Goal: Check status: Check status

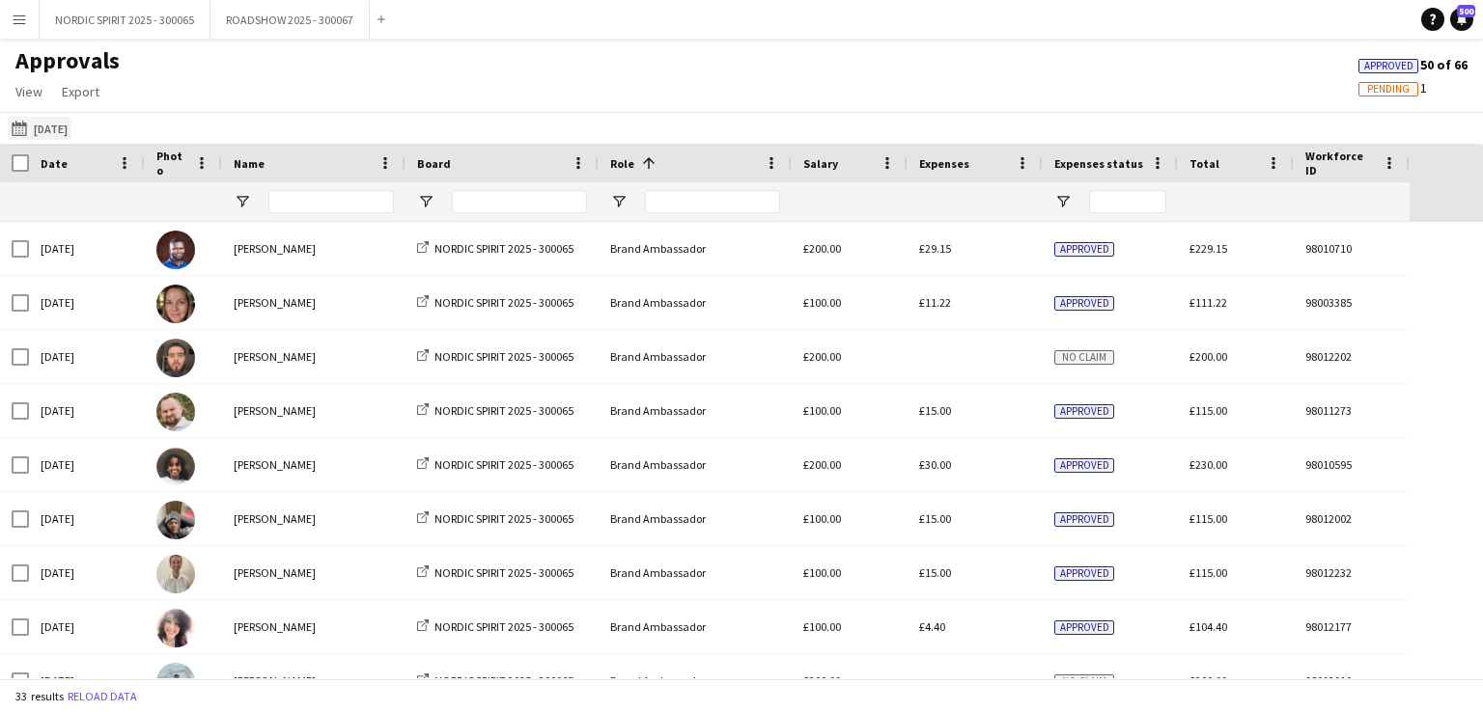
click at [54, 132] on button "[DATE] [DATE]" at bounding box center [40, 128] width 64 height 23
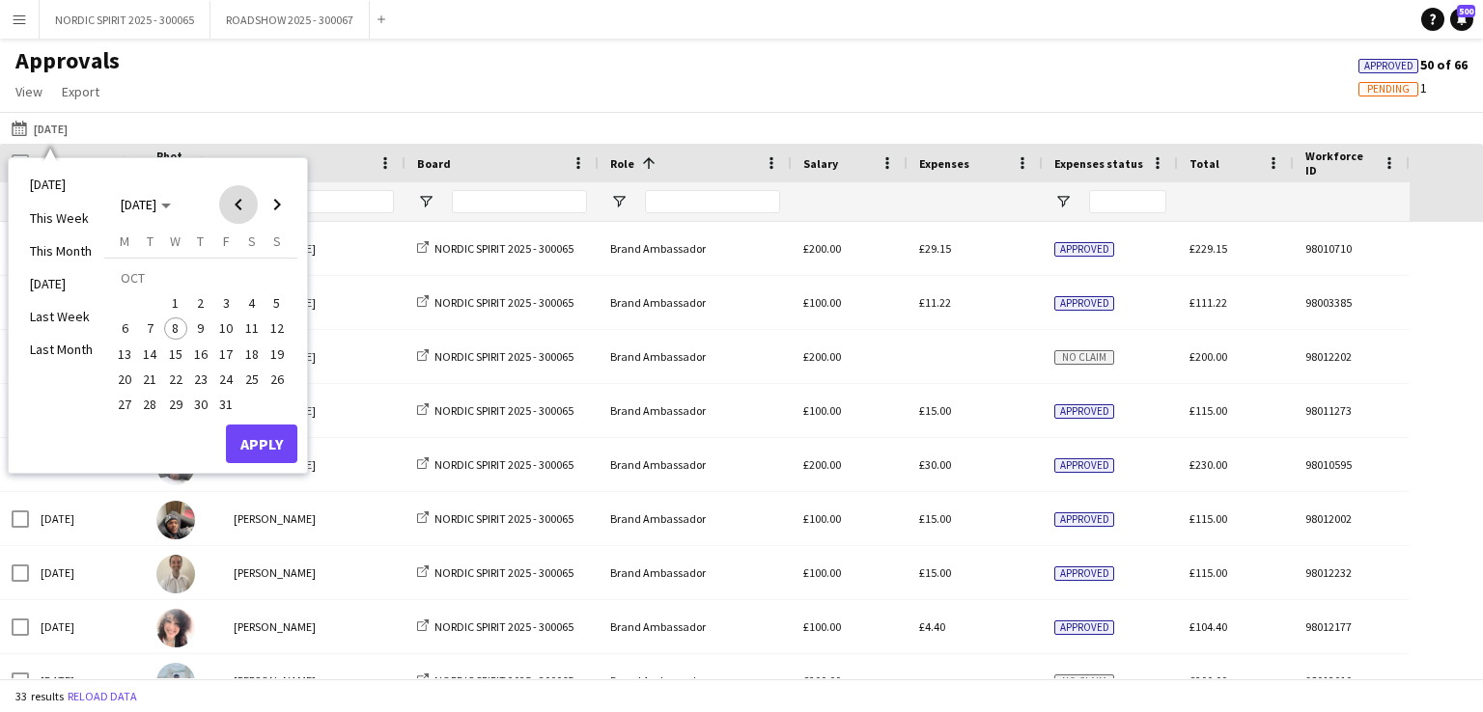
click at [232, 201] on span "Previous month" at bounding box center [238, 204] width 39 height 39
click at [202, 298] on span "4" at bounding box center [200, 303] width 23 height 23
click at [260, 436] on button "Apply" at bounding box center [261, 444] width 71 height 39
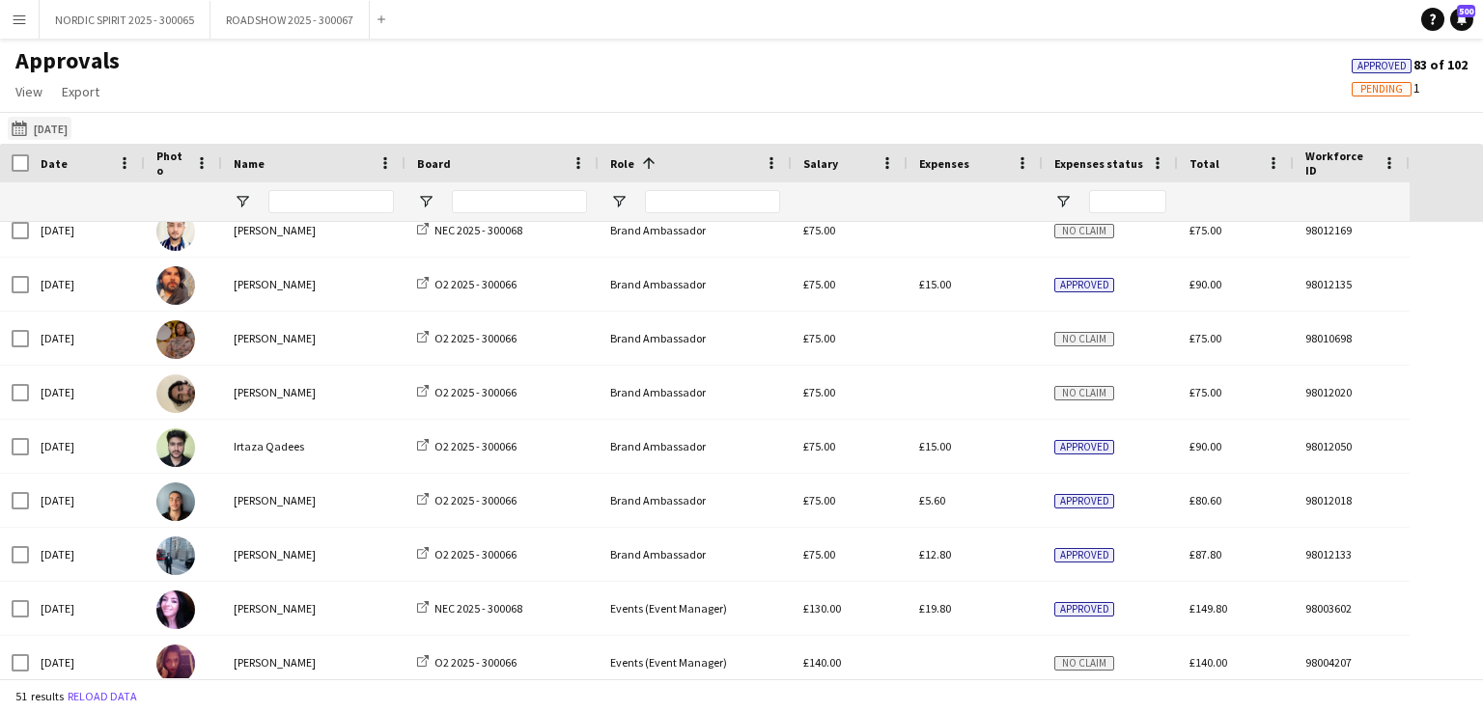
click at [50, 128] on button "[DATE] [DATE]" at bounding box center [40, 128] width 64 height 23
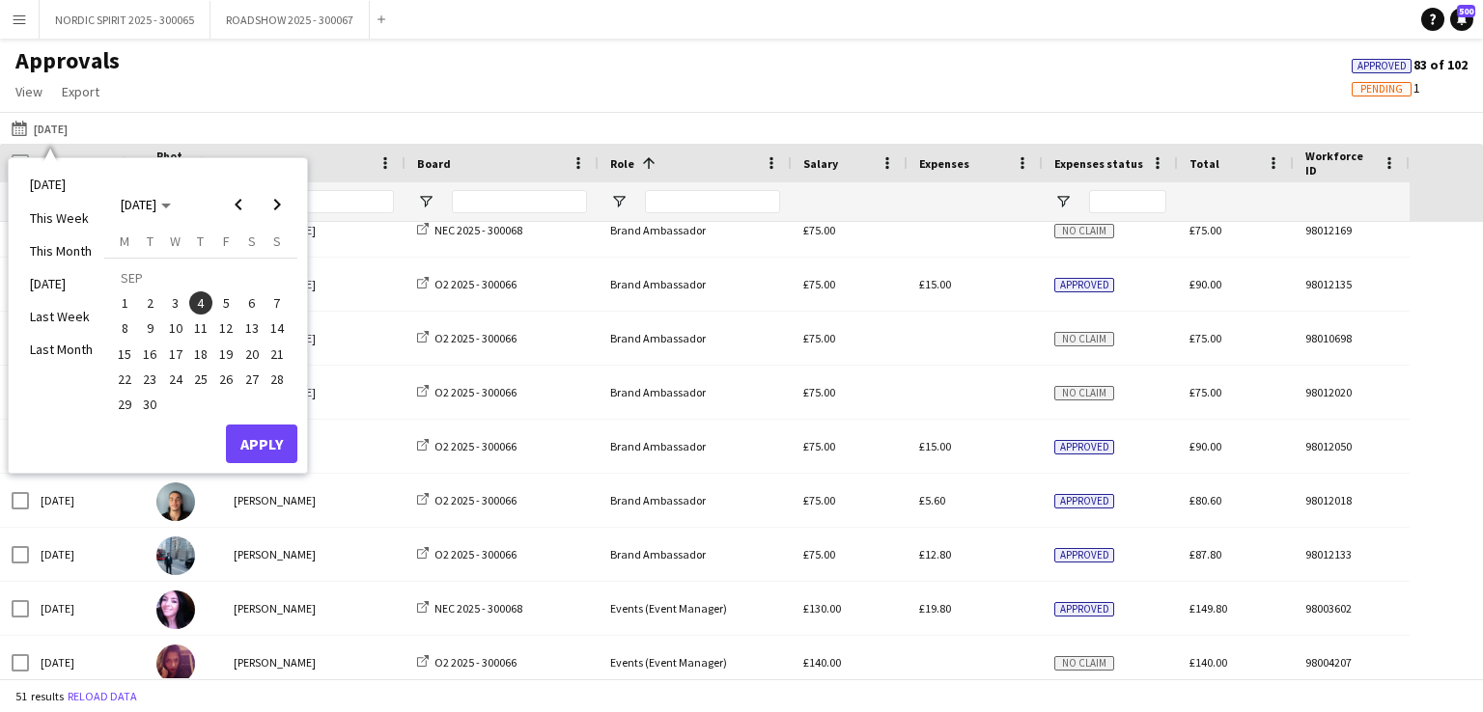
click at [225, 304] on span "5" at bounding box center [225, 303] width 23 height 23
click at [268, 438] on button "Apply" at bounding box center [261, 444] width 71 height 39
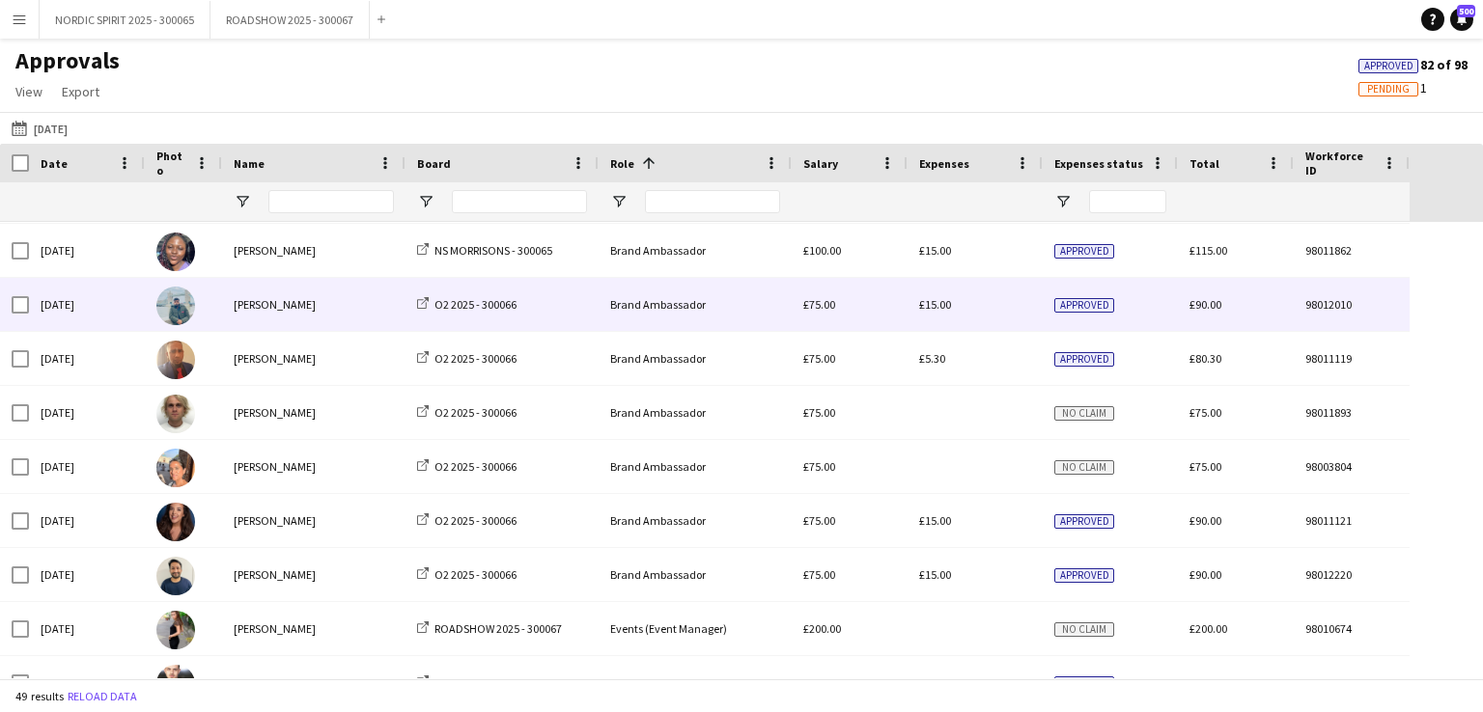
click at [938, 307] on span "£15.00" at bounding box center [935, 304] width 32 height 14
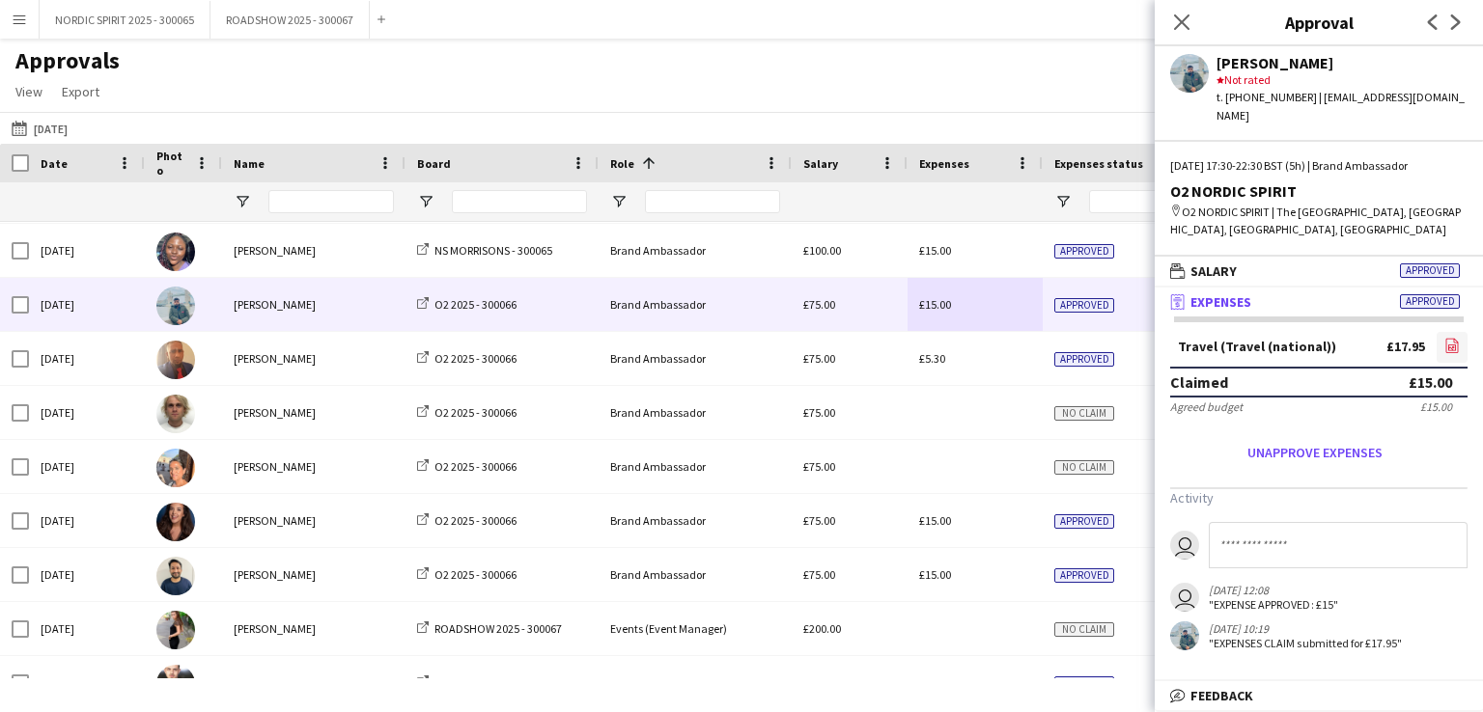
click at [1454, 338] on icon "file-image" at bounding box center [1451, 345] width 15 height 15
click at [64, 123] on button "[DATE] [DATE]" at bounding box center [40, 128] width 64 height 23
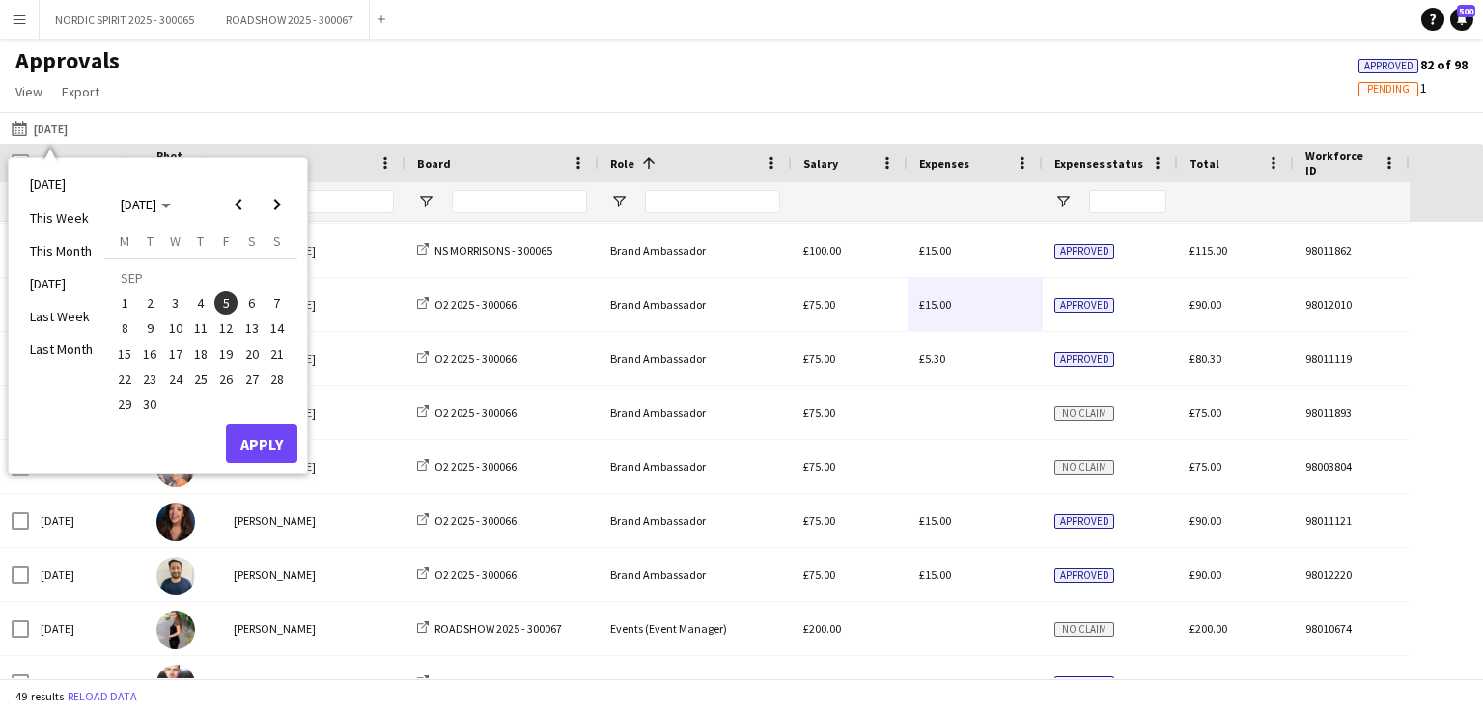
click at [254, 299] on span "6" at bounding box center [251, 303] width 23 height 23
click at [275, 443] on button "Apply" at bounding box center [261, 444] width 71 height 39
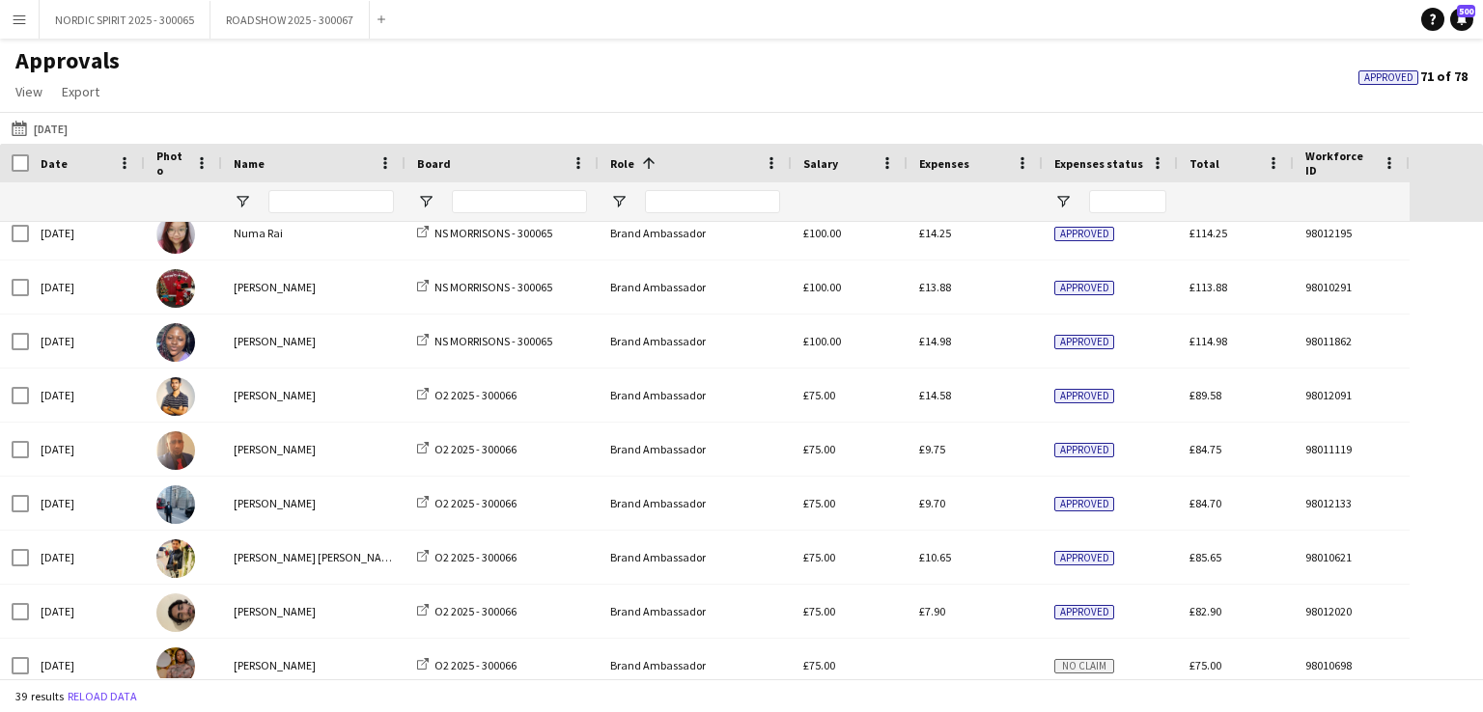
scroll to position [1147, 0]
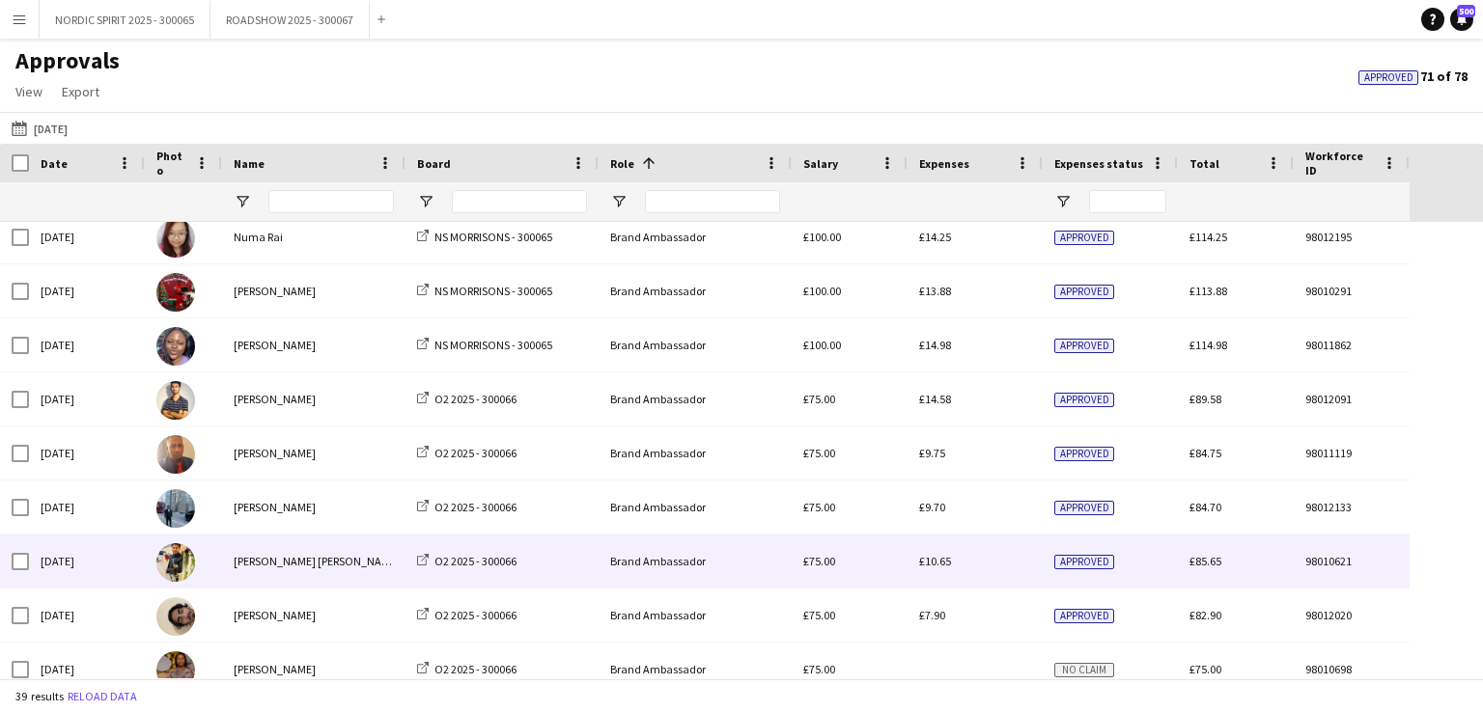
click at [941, 560] on span "£10.65" at bounding box center [935, 561] width 32 height 14
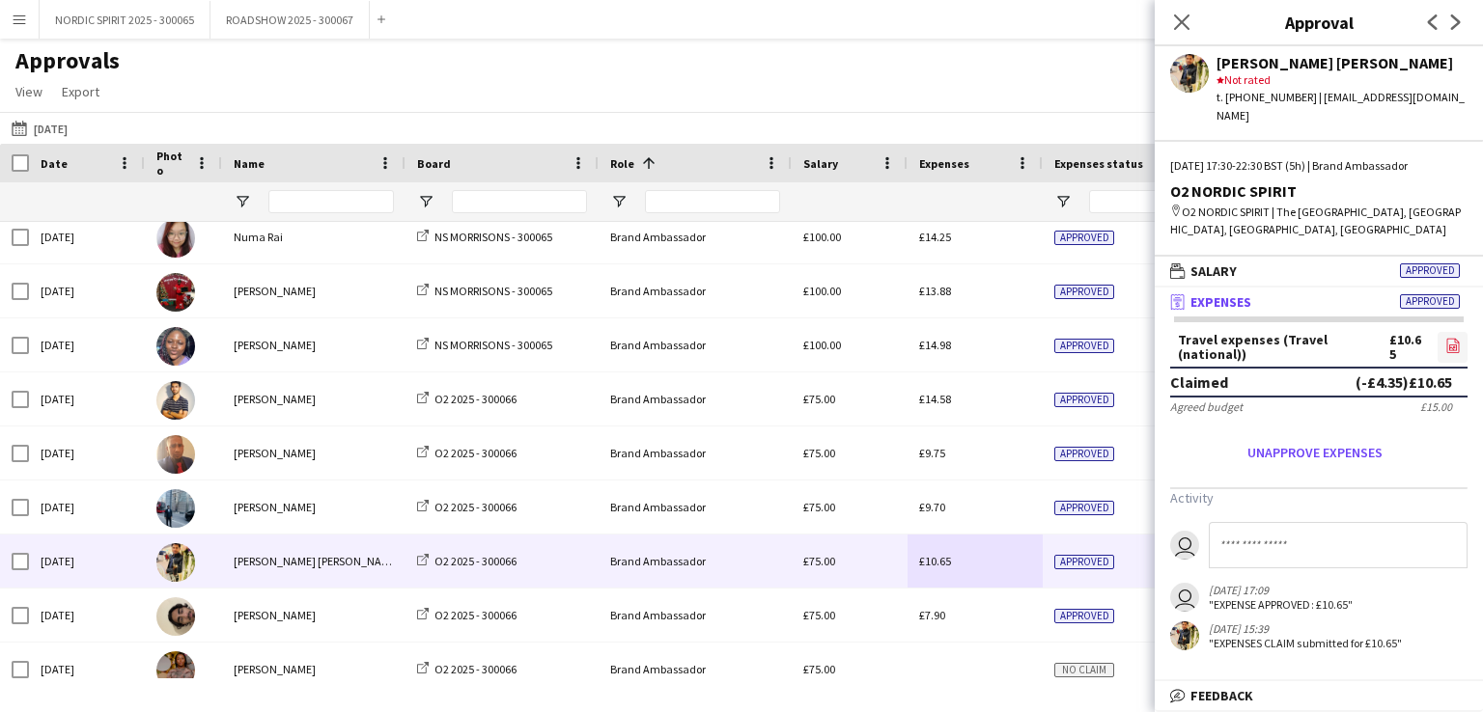
click at [1456, 338] on icon "file-image" at bounding box center [1452, 345] width 15 height 15
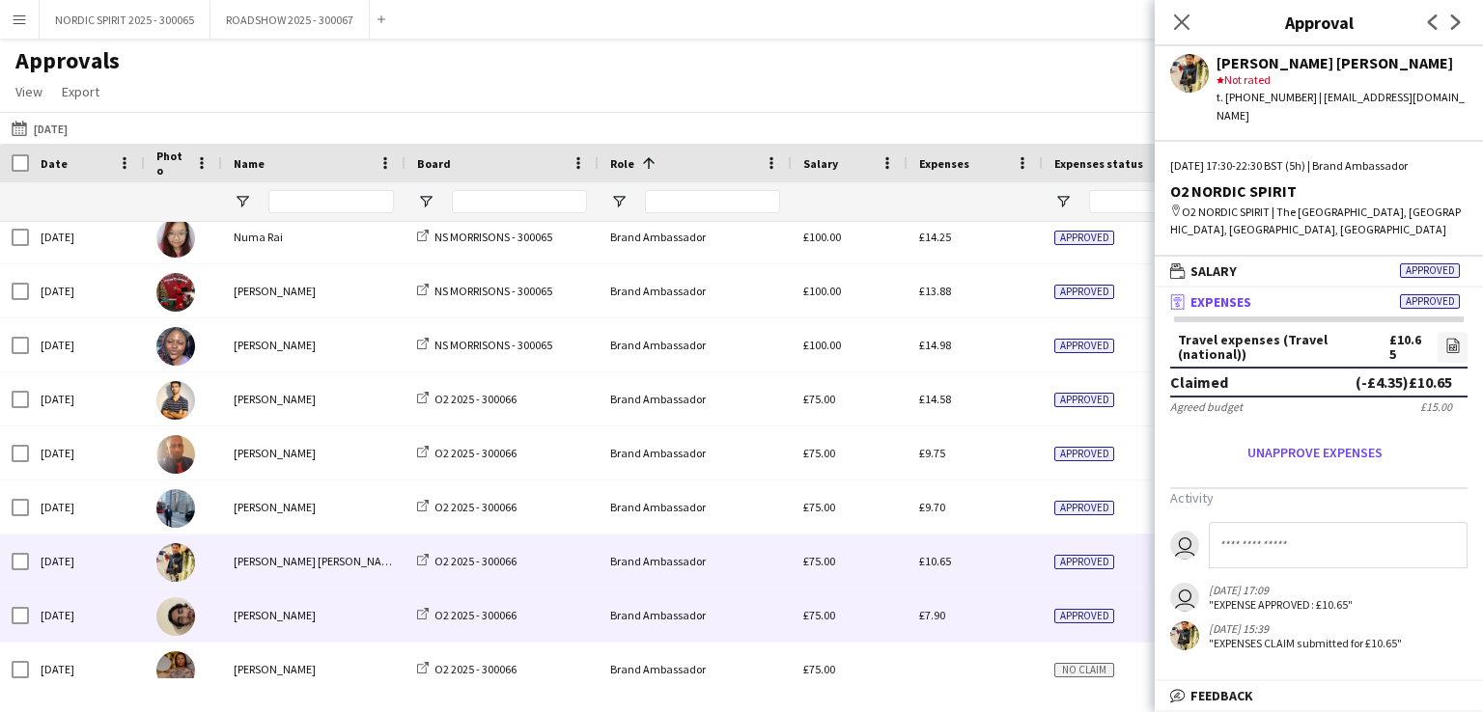
click at [933, 615] on span "£7.90" at bounding box center [932, 615] width 26 height 14
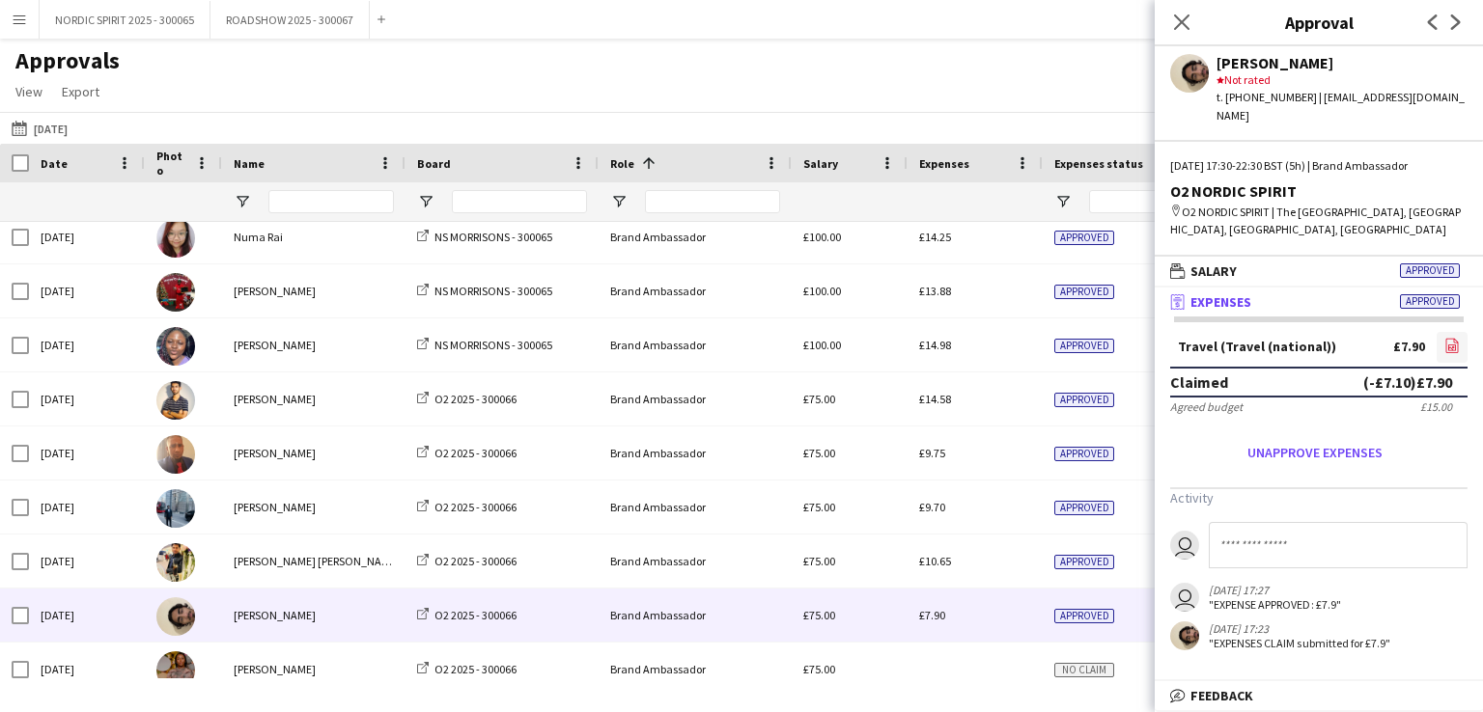
click at [1453, 338] on icon "file-image" at bounding box center [1451, 345] width 15 height 15
click at [69, 127] on button "[DATE] [DATE]" at bounding box center [40, 128] width 64 height 23
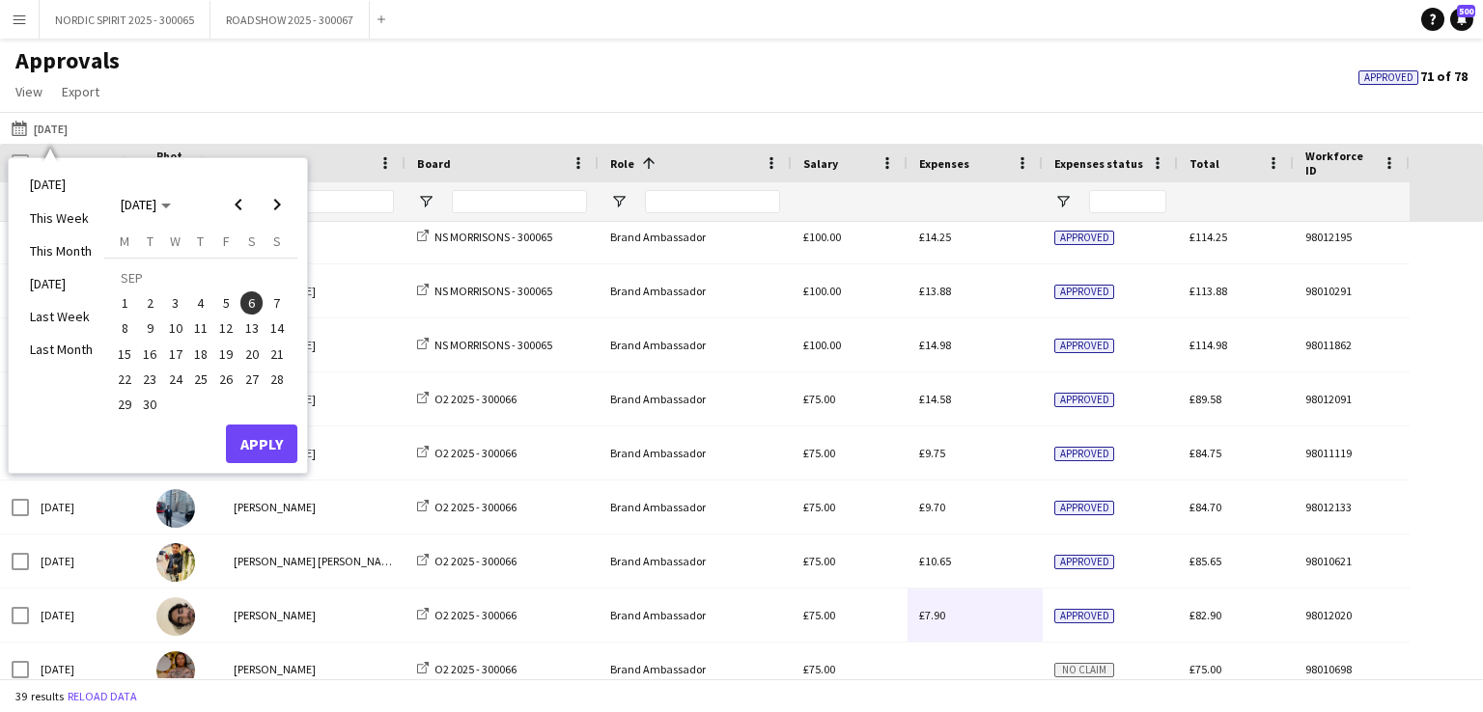
click at [174, 329] on span "10" at bounding box center [175, 329] width 23 height 23
click at [244, 440] on button "Apply" at bounding box center [261, 444] width 71 height 39
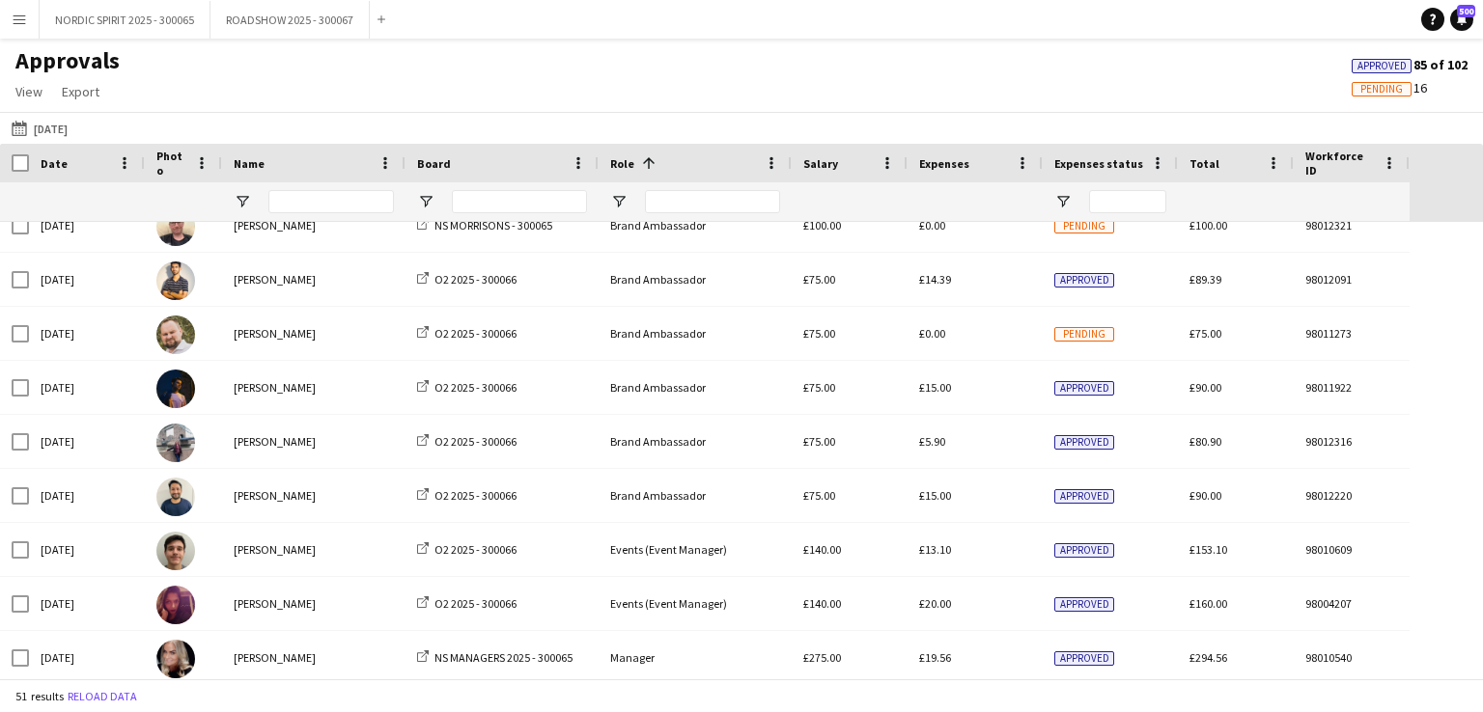
scroll to position [1758, 0]
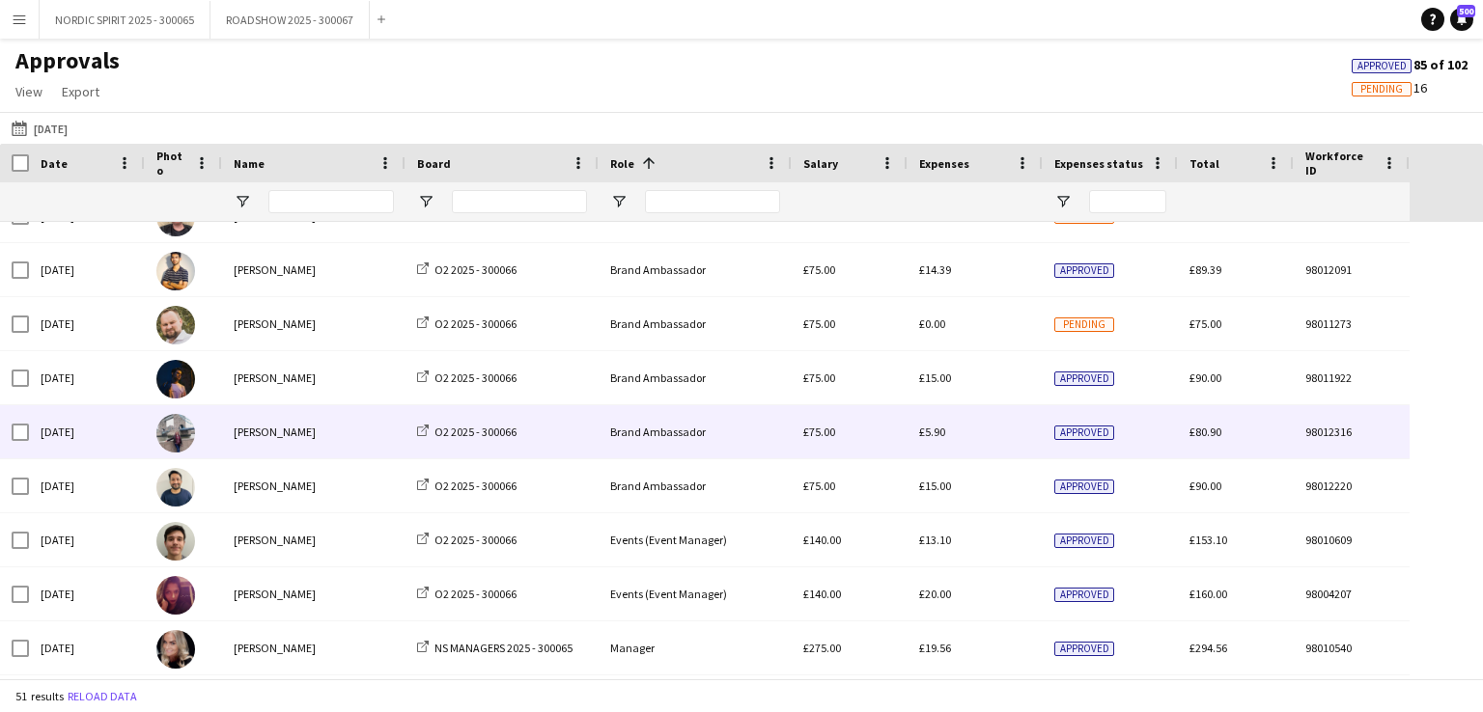
click at [930, 431] on span "£5.90" at bounding box center [932, 432] width 26 height 14
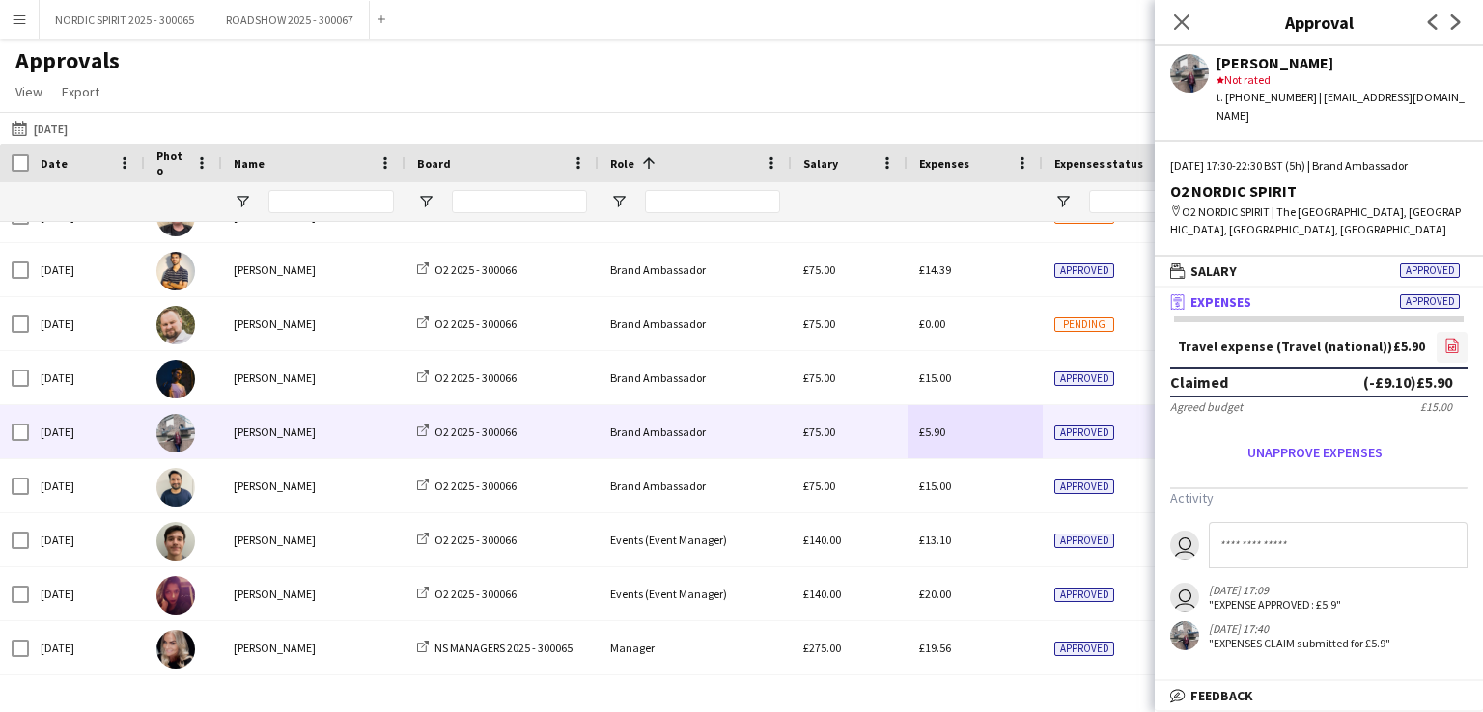
click at [1448, 345] on icon at bounding box center [1452, 348] width 8 height 6
click at [46, 129] on button "[DATE] [DATE]" at bounding box center [40, 128] width 64 height 23
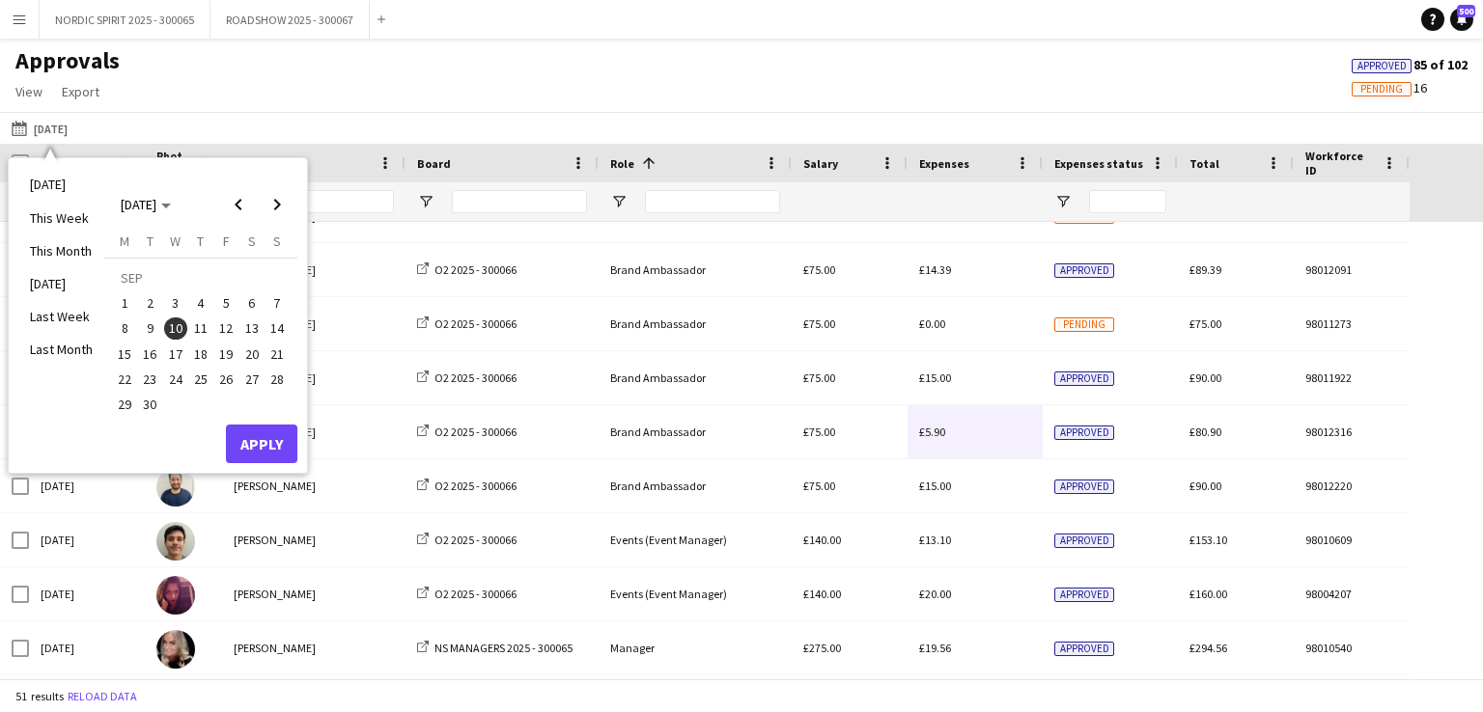
click at [254, 330] on span "13" at bounding box center [251, 329] width 23 height 23
click at [251, 436] on button "Apply" at bounding box center [261, 444] width 71 height 39
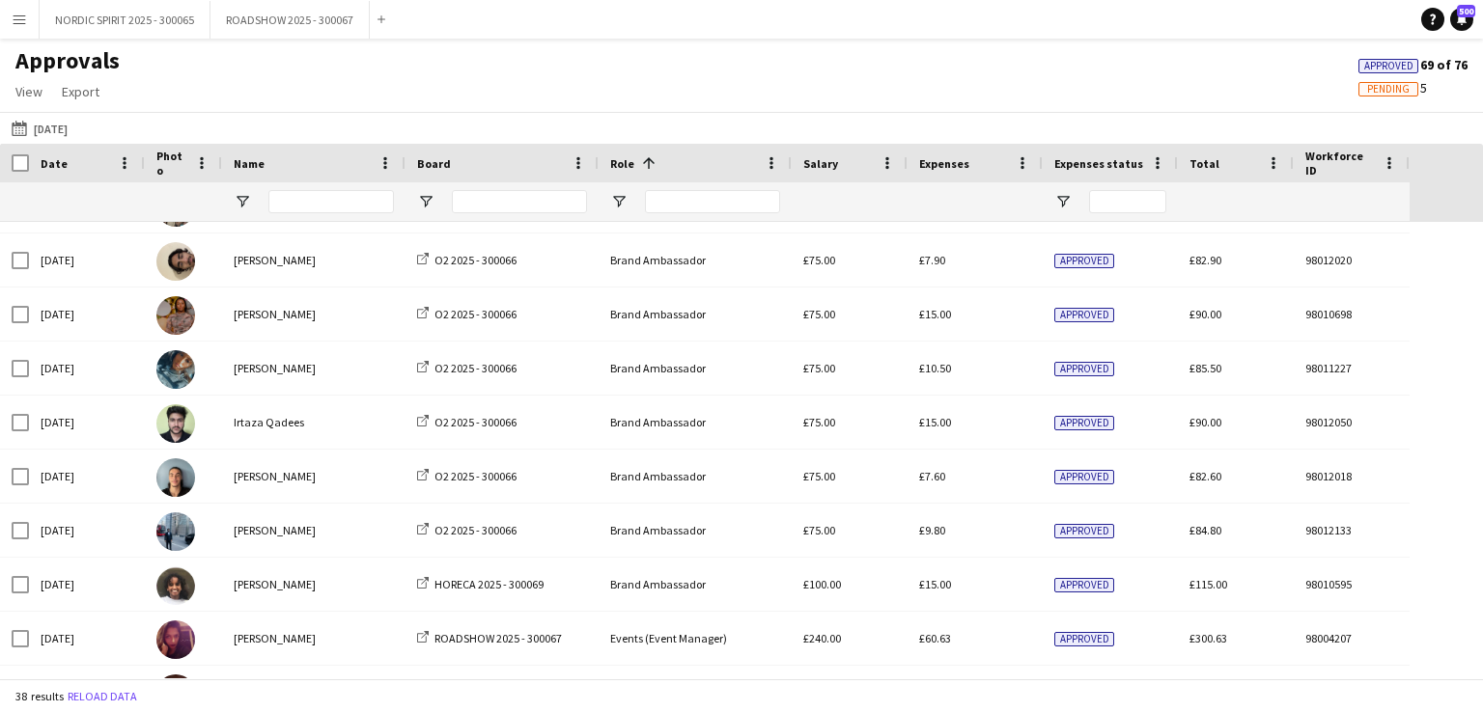
scroll to position [1181, 0]
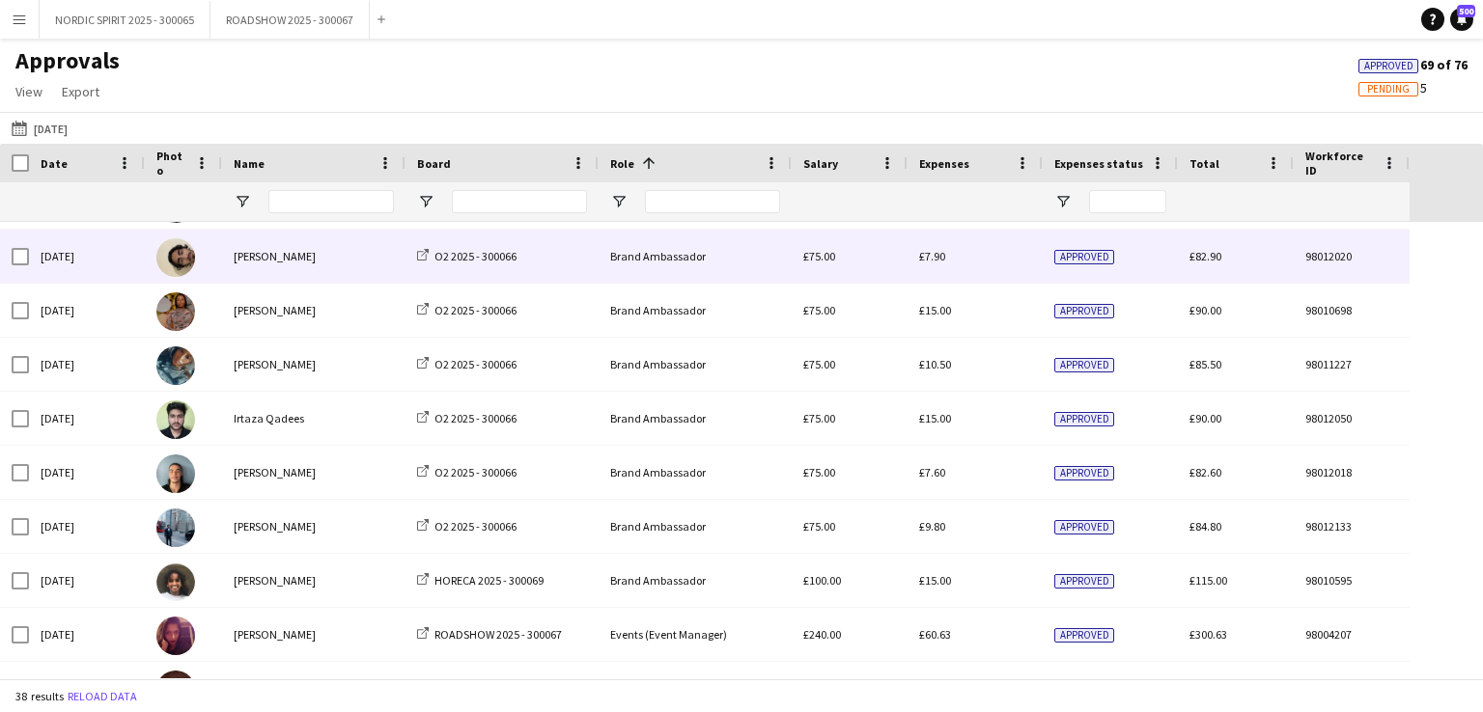
click at [938, 256] on span "£7.90" at bounding box center [932, 256] width 26 height 14
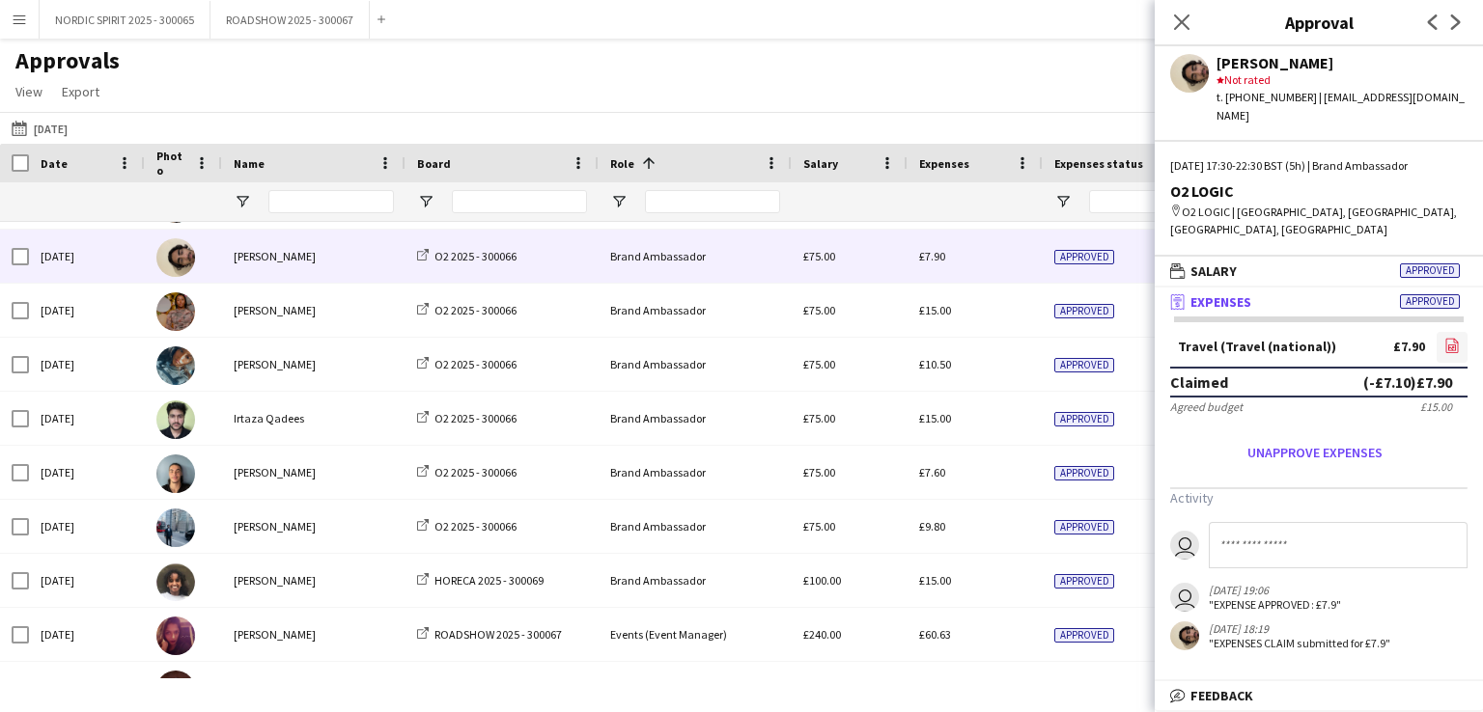
click at [1454, 338] on icon "file-image" at bounding box center [1451, 345] width 15 height 15
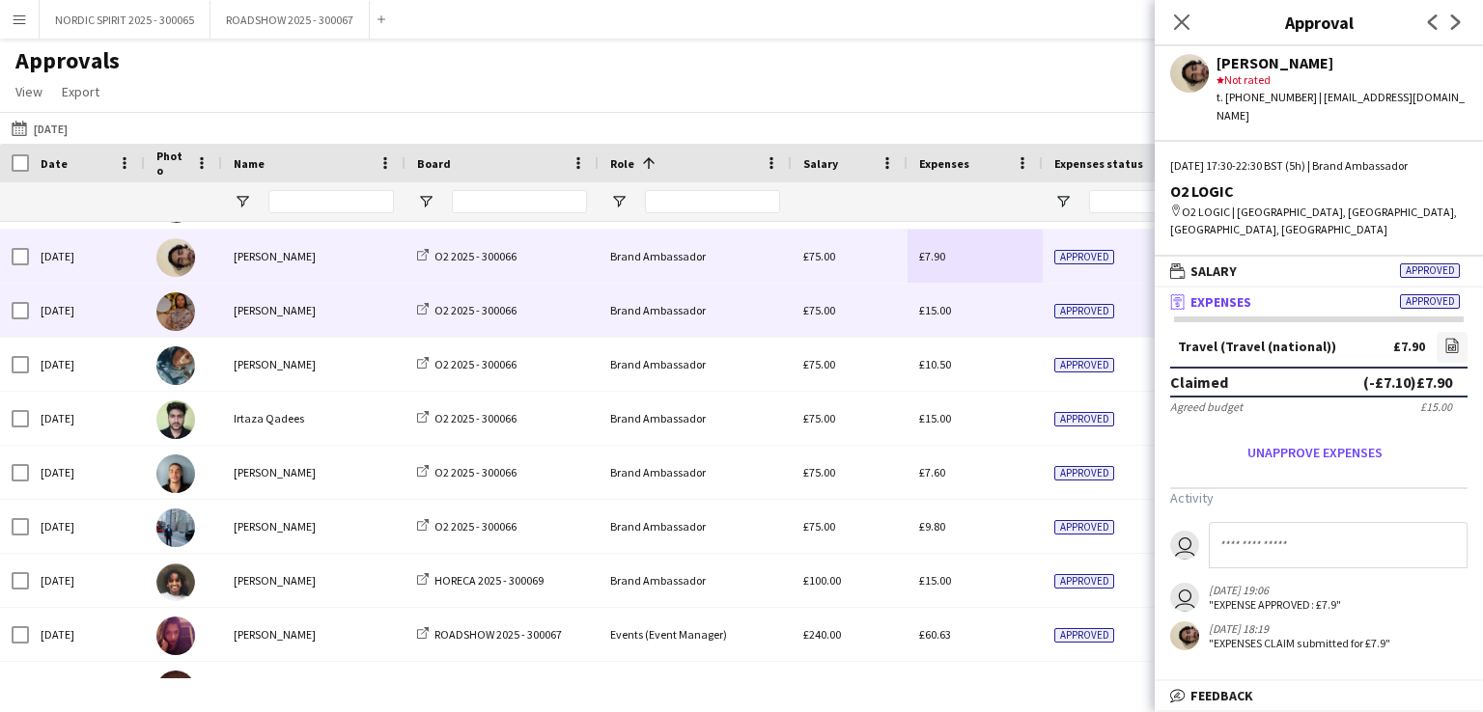
click at [942, 309] on span "£15.00" at bounding box center [935, 310] width 32 height 14
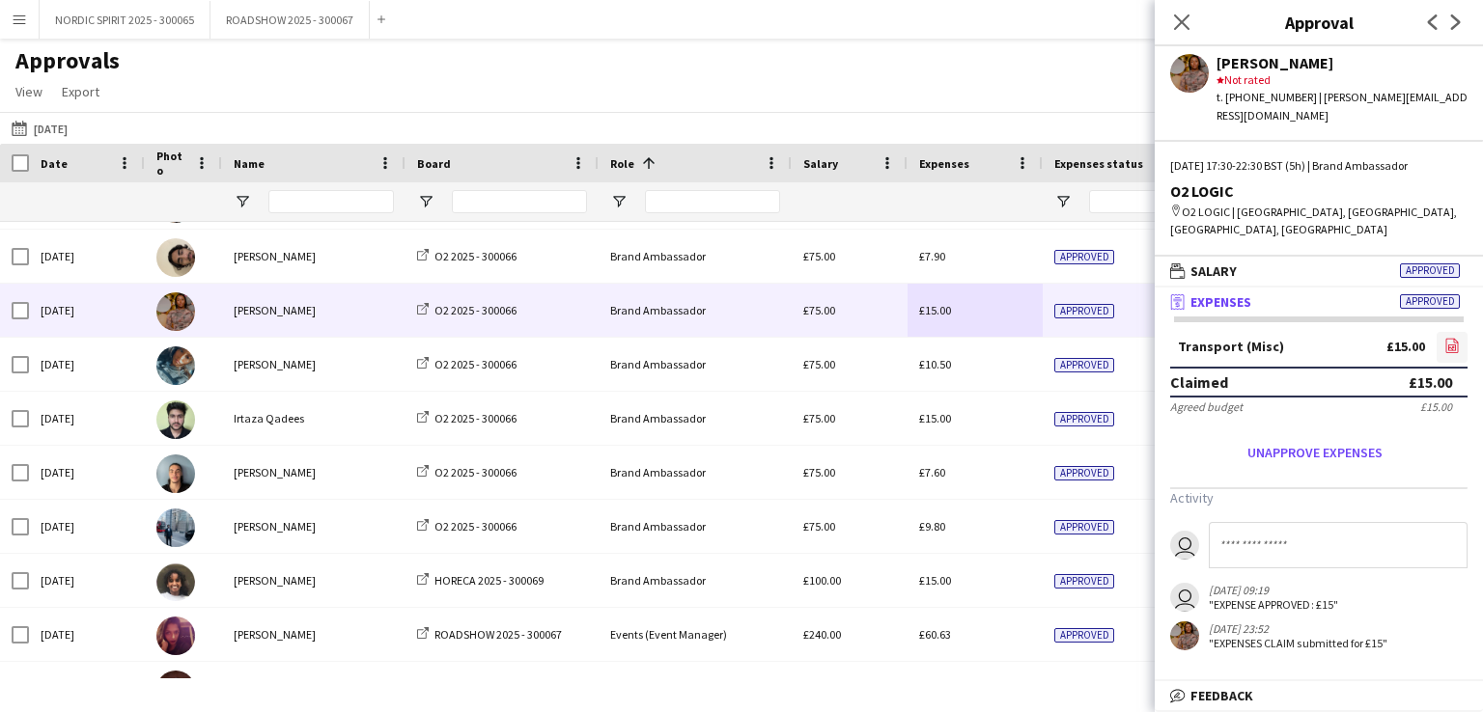
click at [1456, 345] on icon at bounding box center [1452, 348] width 8 height 6
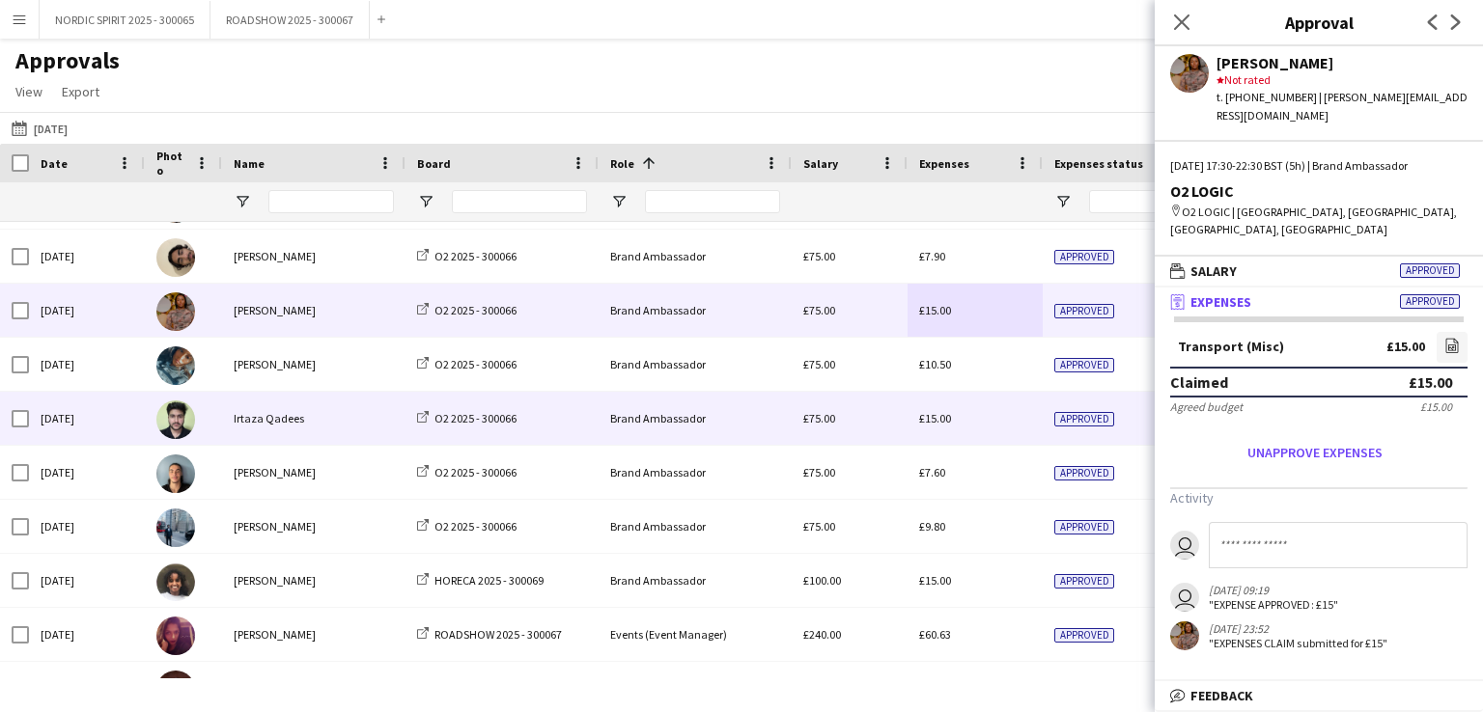
click at [929, 416] on span "£15.00" at bounding box center [935, 418] width 32 height 14
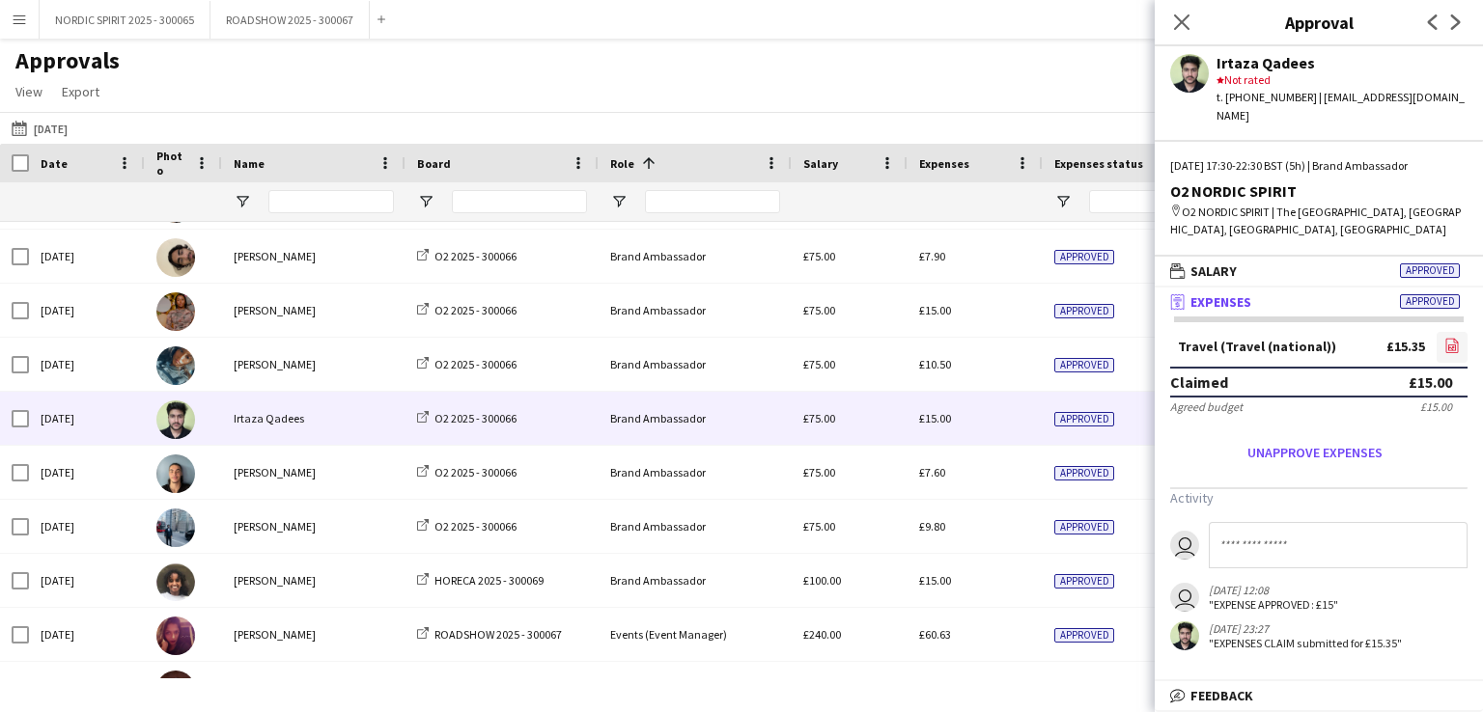
click at [1452, 345] on icon at bounding box center [1452, 348] width 8 height 6
click at [58, 127] on button "[DATE] [DATE]" at bounding box center [40, 128] width 64 height 23
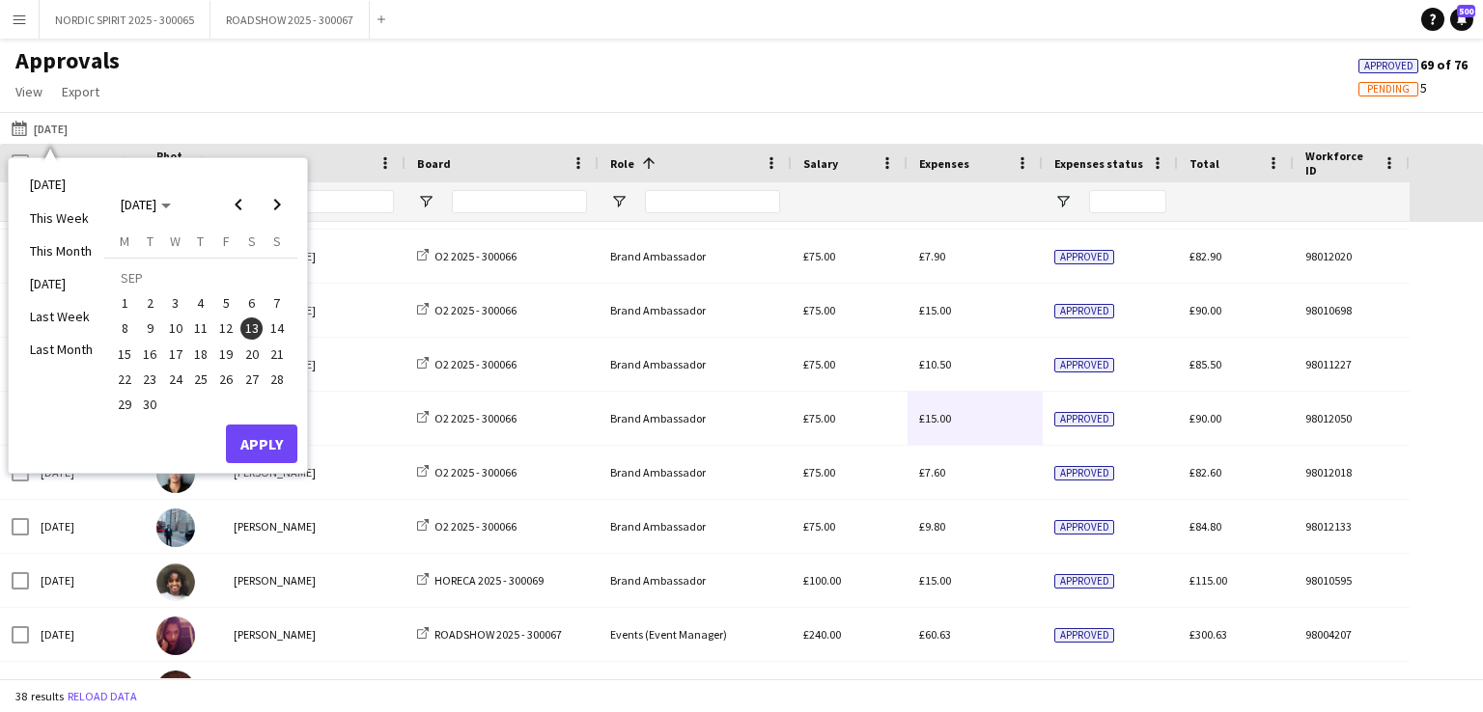
click at [176, 351] on span "17" at bounding box center [175, 354] width 23 height 23
click at [255, 433] on button "Apply" at bounding box center [261, 444] width 71 height 39
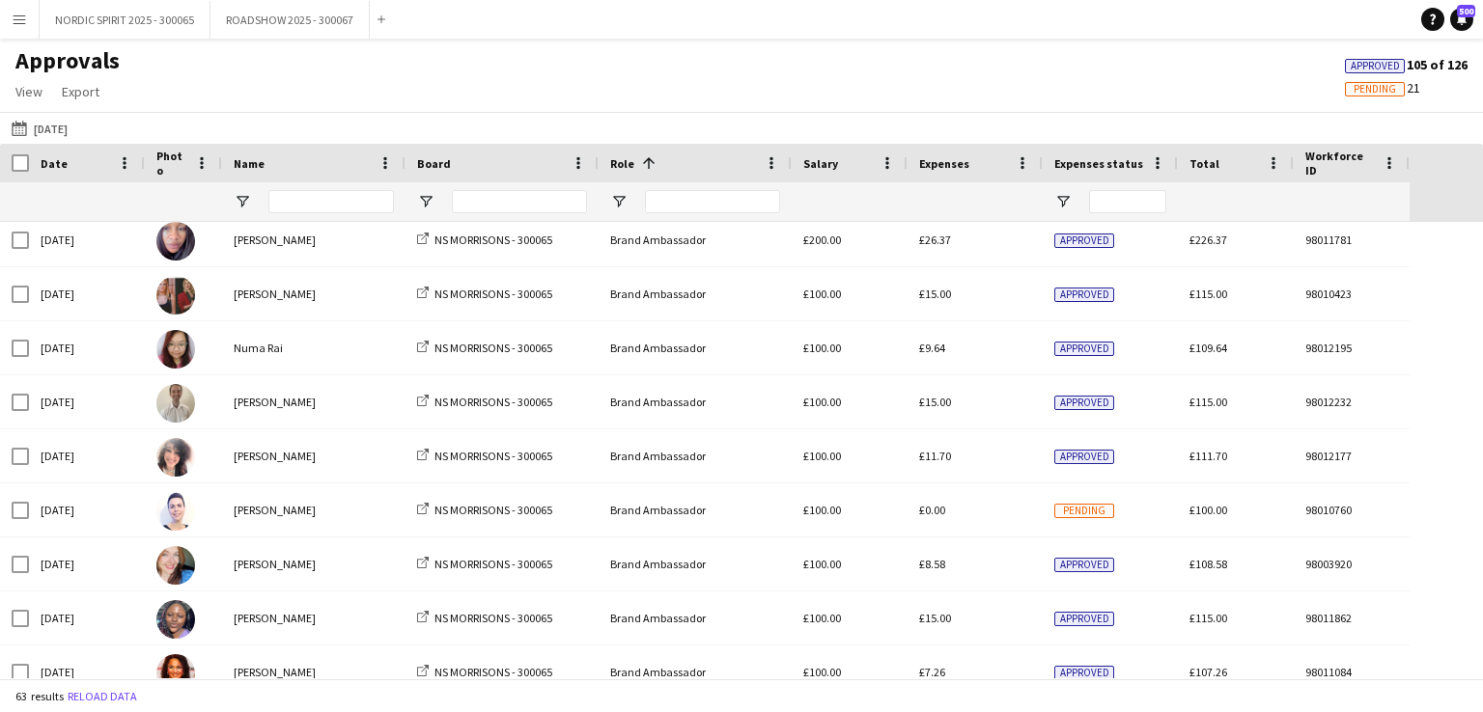
scroll to position [1506, 0]
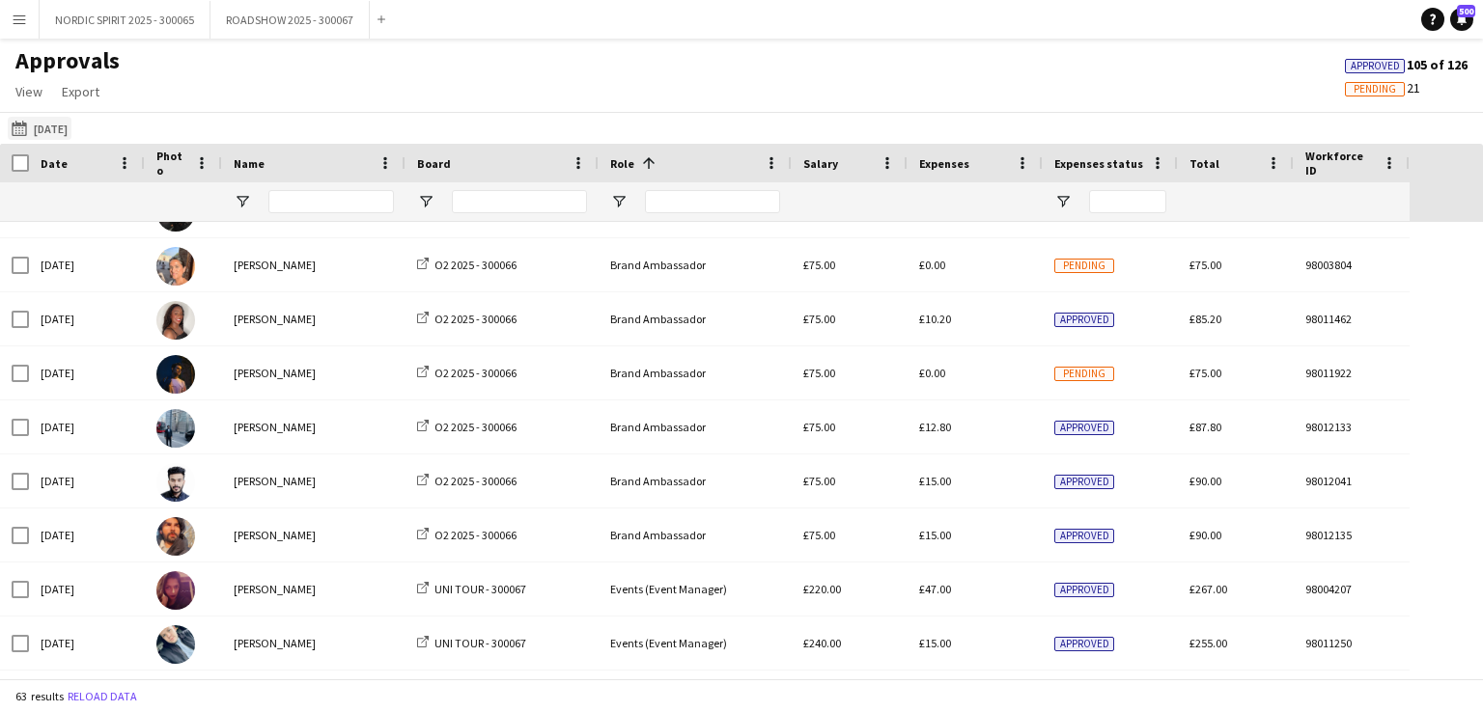
click at [69, 130] on button "[DATE] [DATE]" at bounding box center [40, 128] width 64 height 23
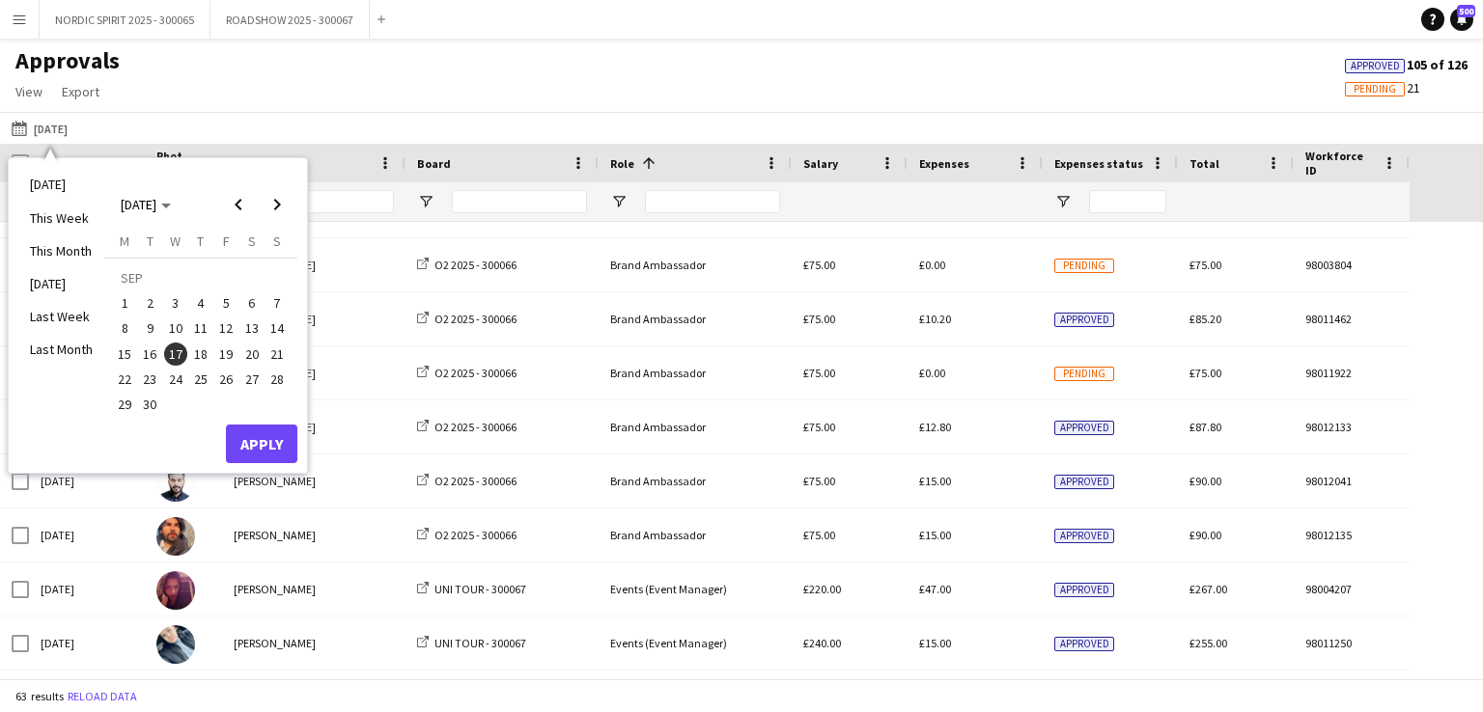
click at [201, 353] on span "18" at bounding box center [200, 354] width 23 height 23
click at [252, 439] on button "Apply" at bounding box center [261, 444] width 71 height 39
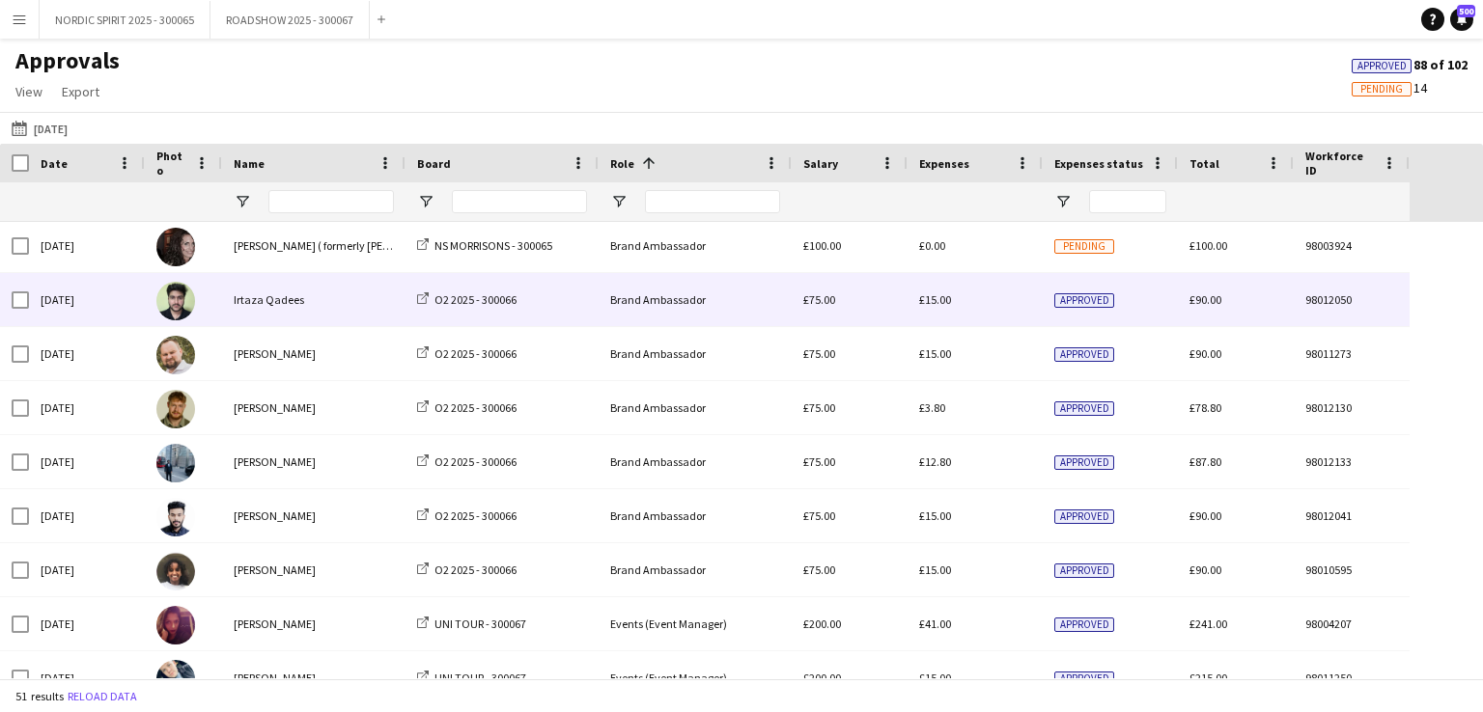
click at [931, 302] on span "£15.00" at bounding box center [935, 299] width 32 height 14
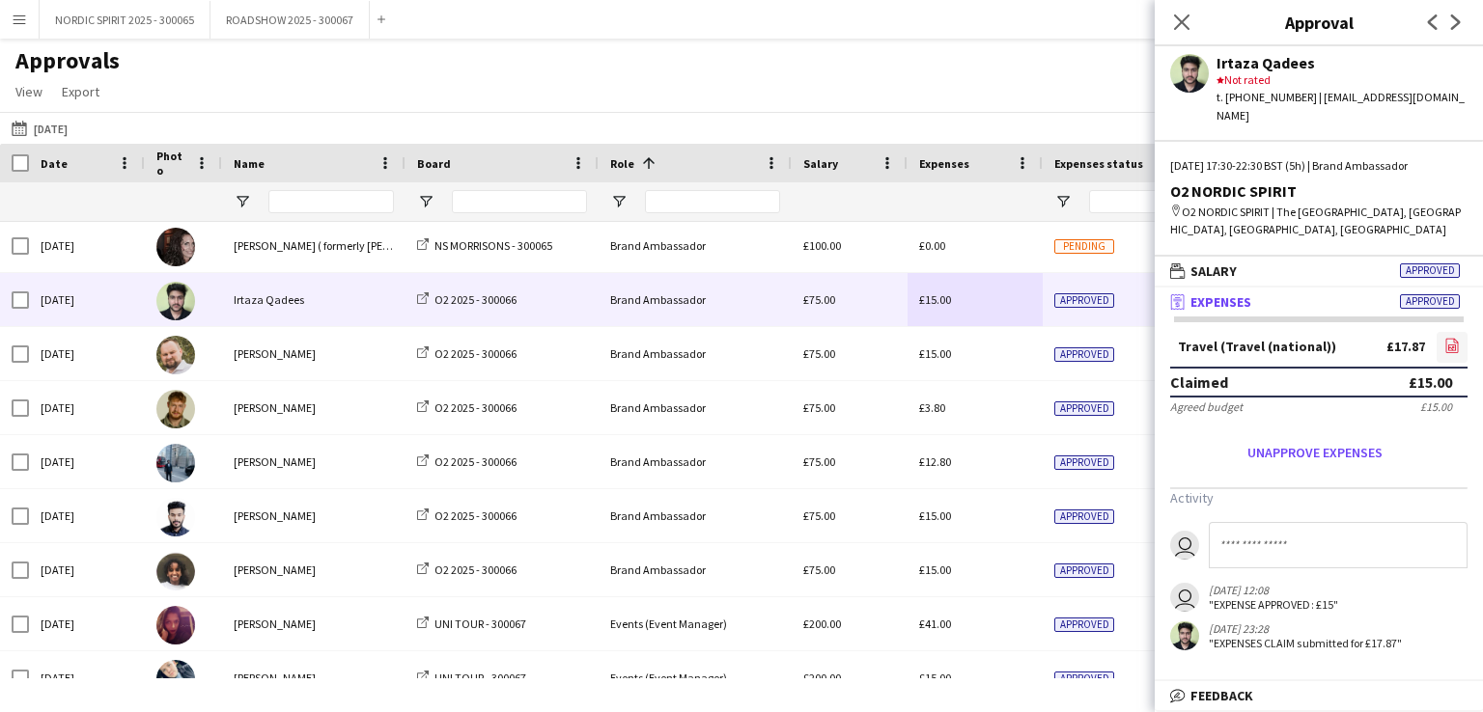
click at [1451, 345] on icon at bounding box center [1452, 348] width 8 height 6
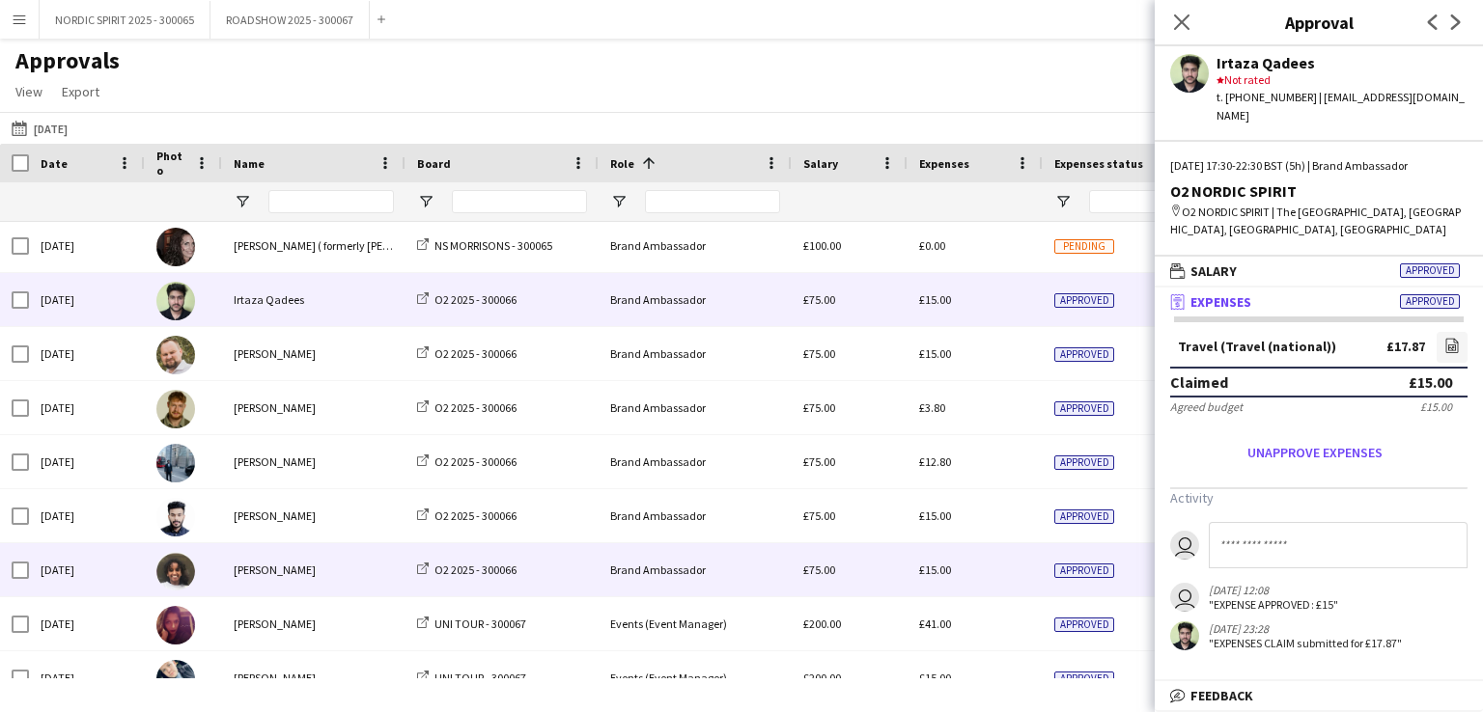
click at [945, 577] on div "£15.00" at bounding box center [974, 569] width 135 height 53
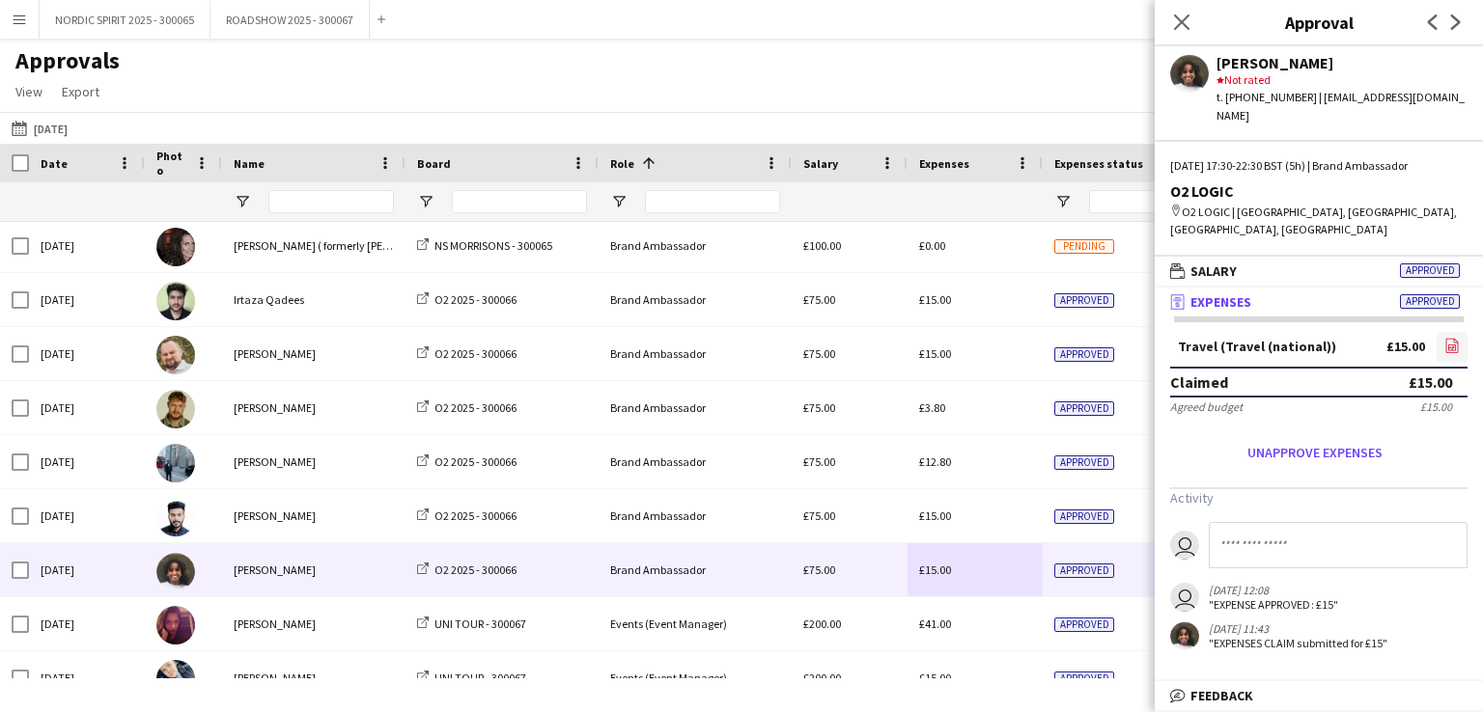
click at [1454, 338] on icon "file-image" at bounding box center [1451, 345] width 15 height 15
click at [64, 124] on button "[DATE] [DATE]" at bounding box center [40, 128] width 64 height 23
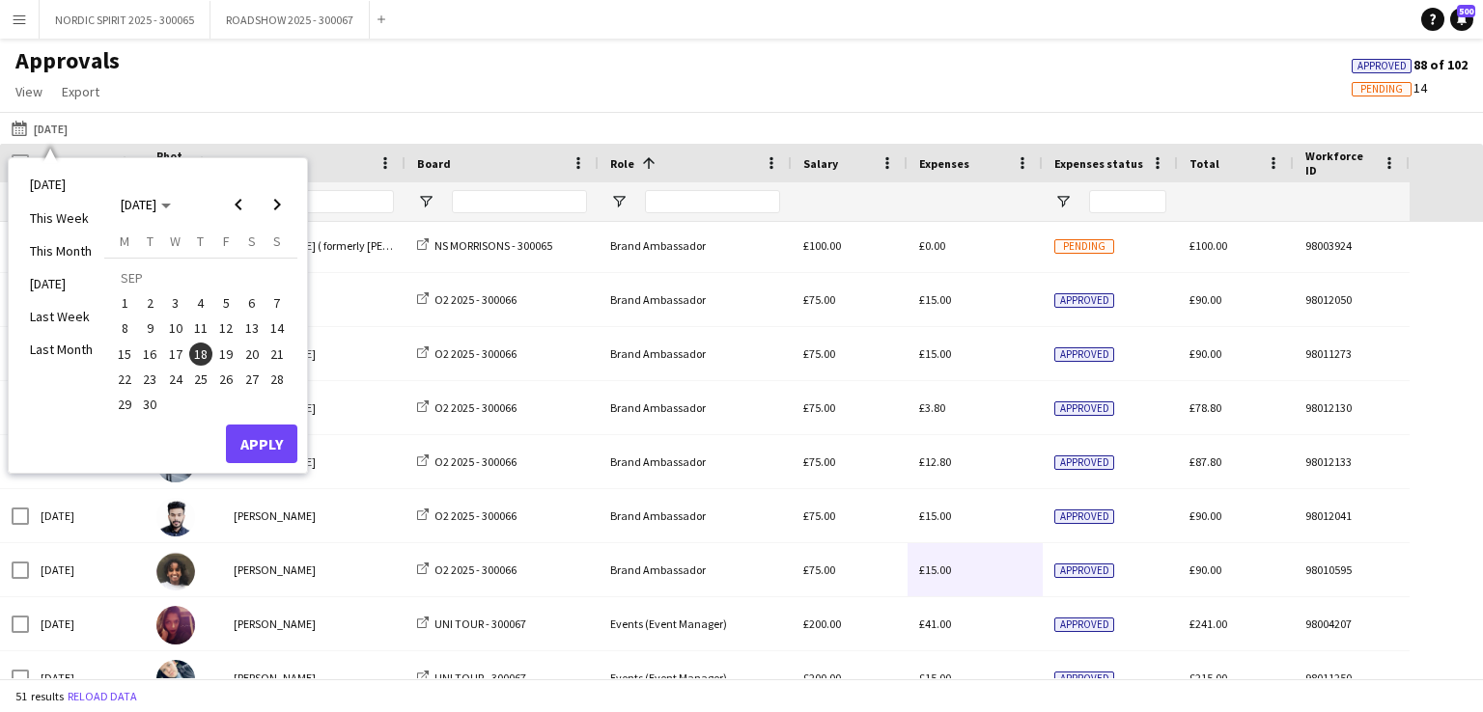
click at [233, 354] on span "19" at bounding box center [225, 354] width 23 height 23
click at [263, 445] on button "Apply" at bounding box center [261, 444] width 71 height 39
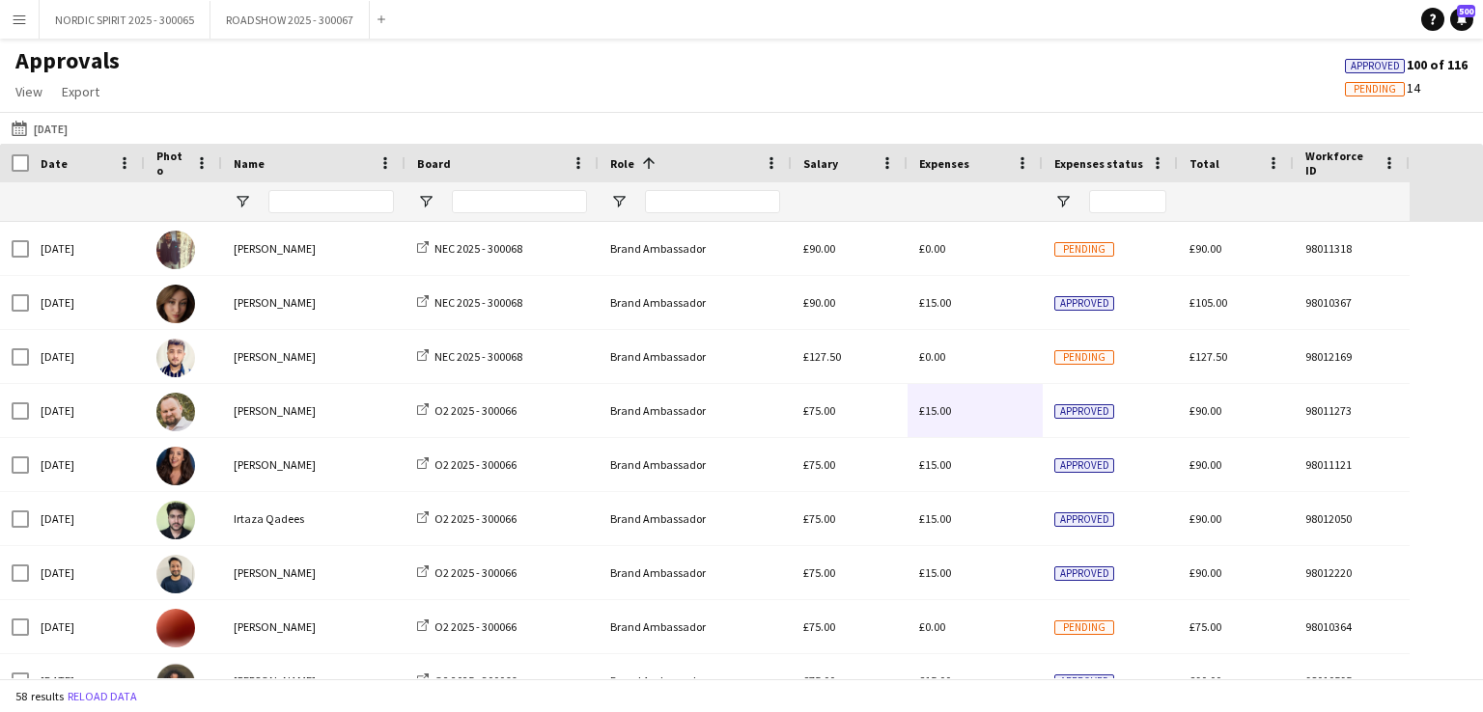
scroll to position [2013, 0]
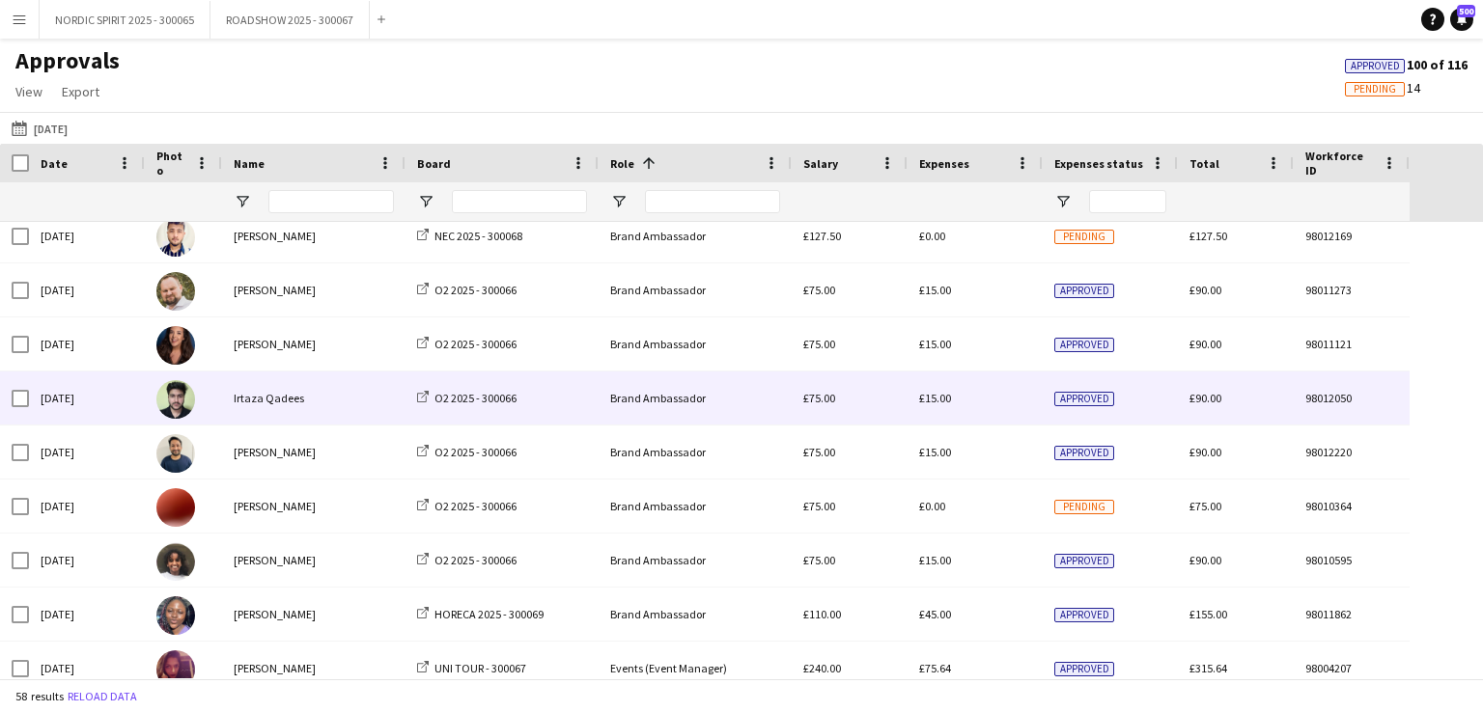
click at [938, 396] on span "£15.00" at bounding box center [935, 398] width 32 height 14
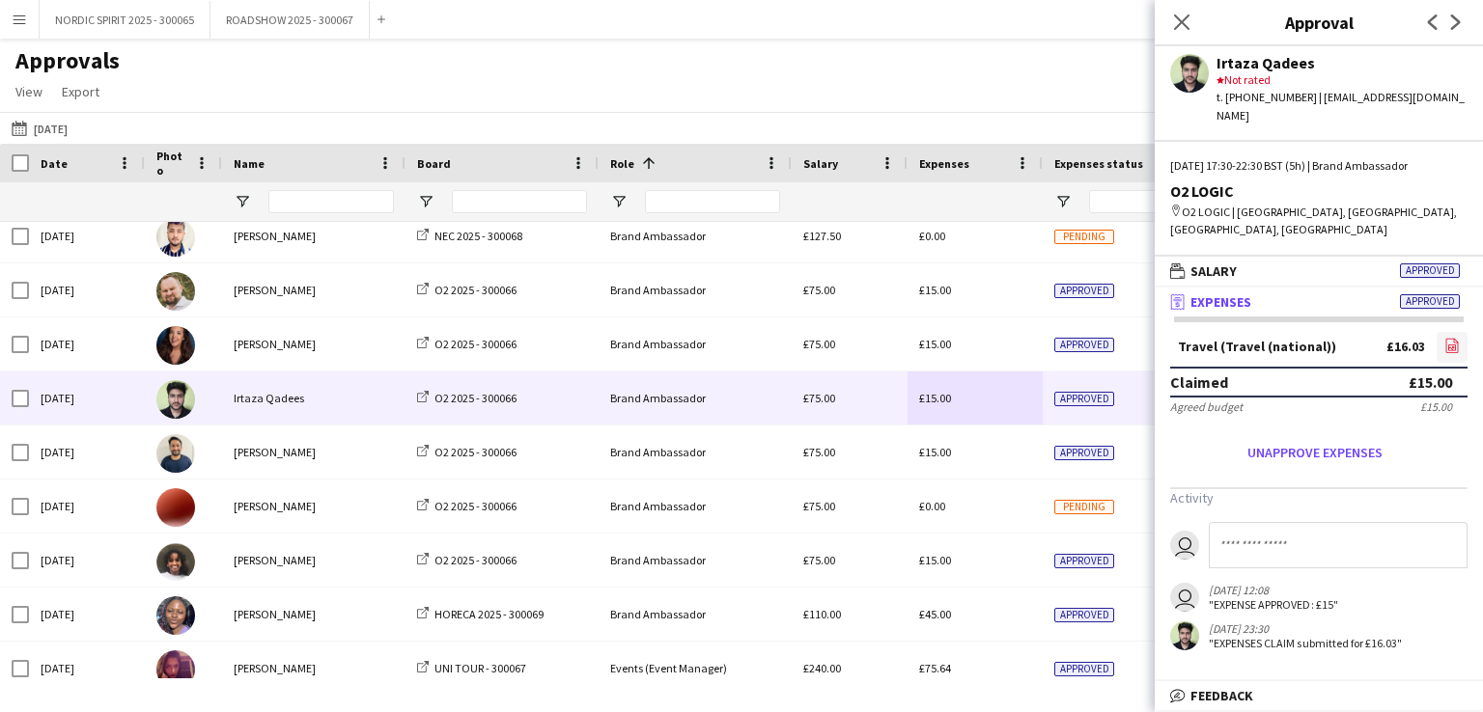
click at [1454, 338] on icon "file-image" at bounding box center [1451, 345] width 15 height 15
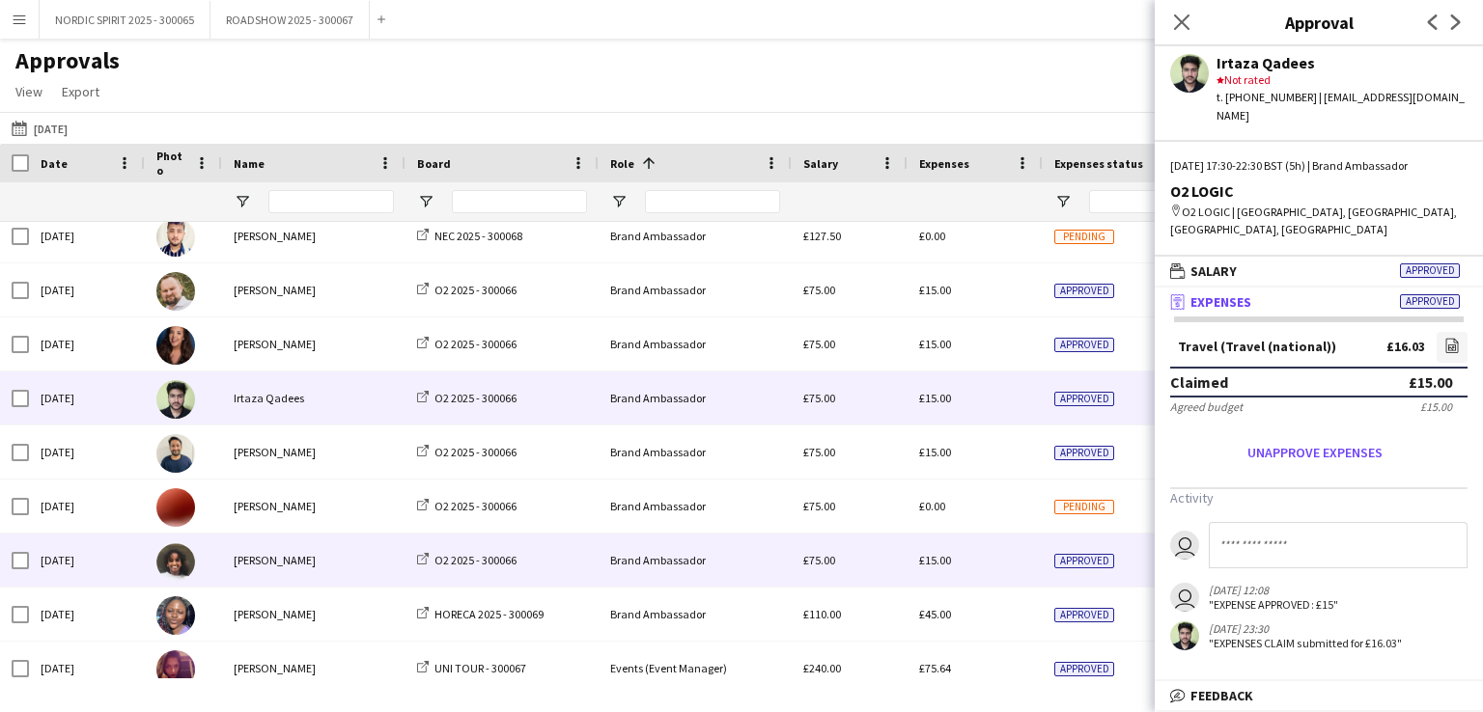
click at [935, 564] on span "£15.00" at bounding box center [935, 560] width 32 height 14
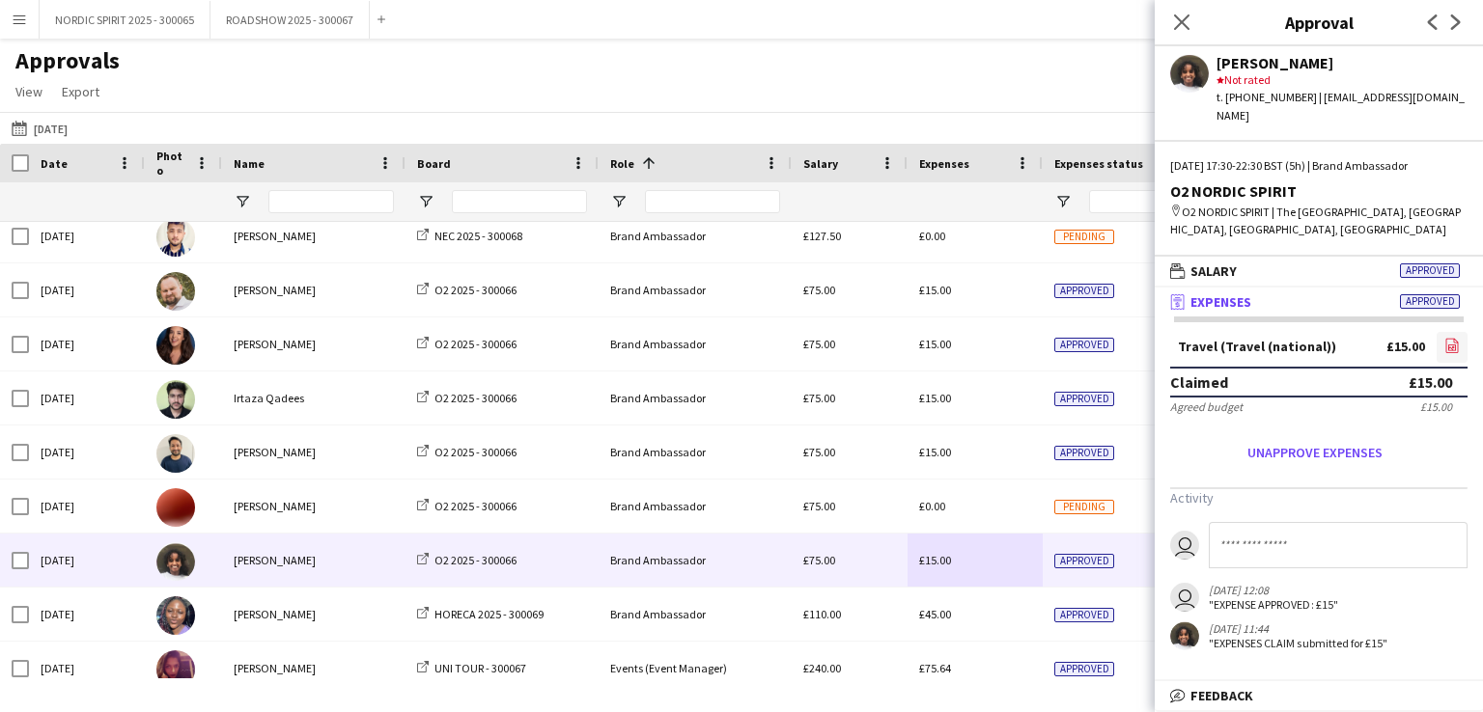
click at [1449, 345] on icon at bounding box center [1452, 348] width 8 height 6
click at [70, 129] on button "[DATE] [DATE]" at bounding box center [40, 128] width 64 height 23
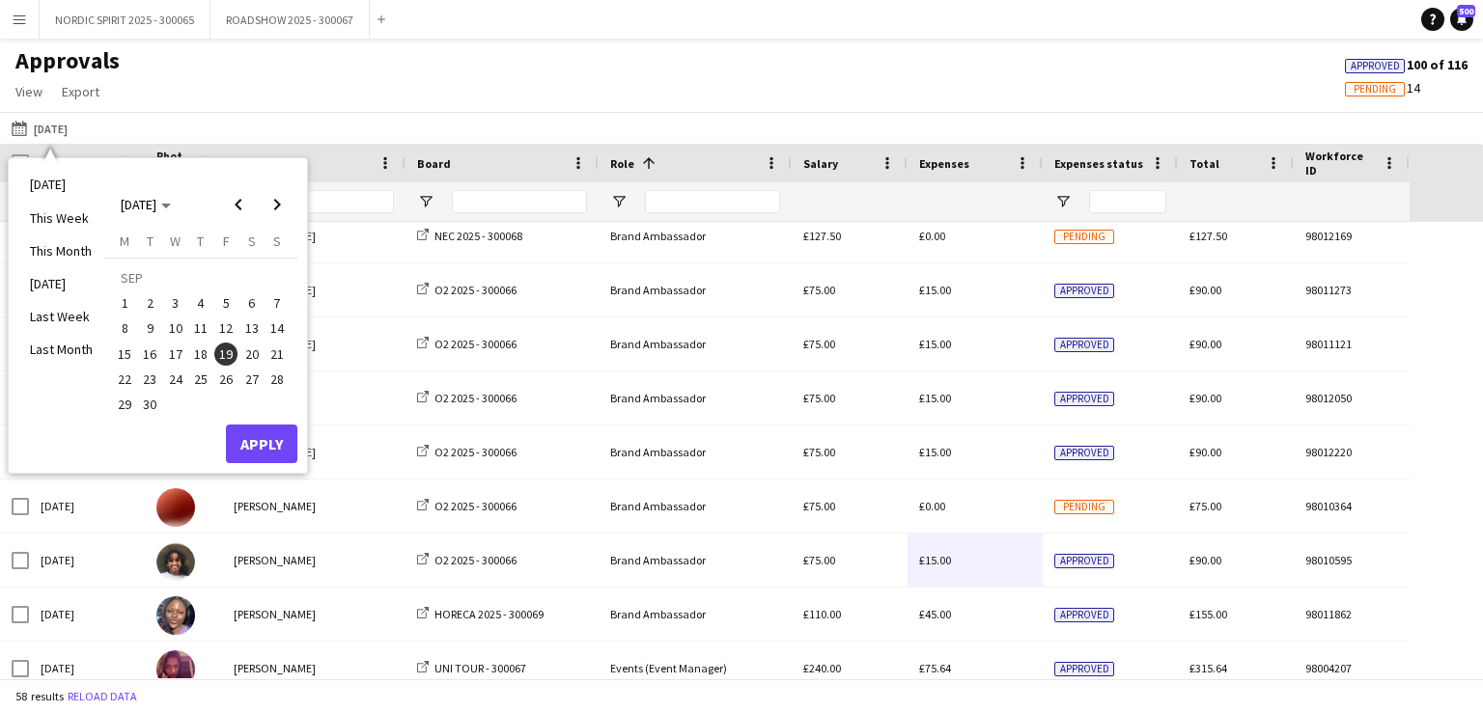
click at [255, 348] on span "20" at bounding box center [251, 354] width 23 height 23
click at [266, 445] on button "Apply" at bounding box center [261, 444] width 71 height 39
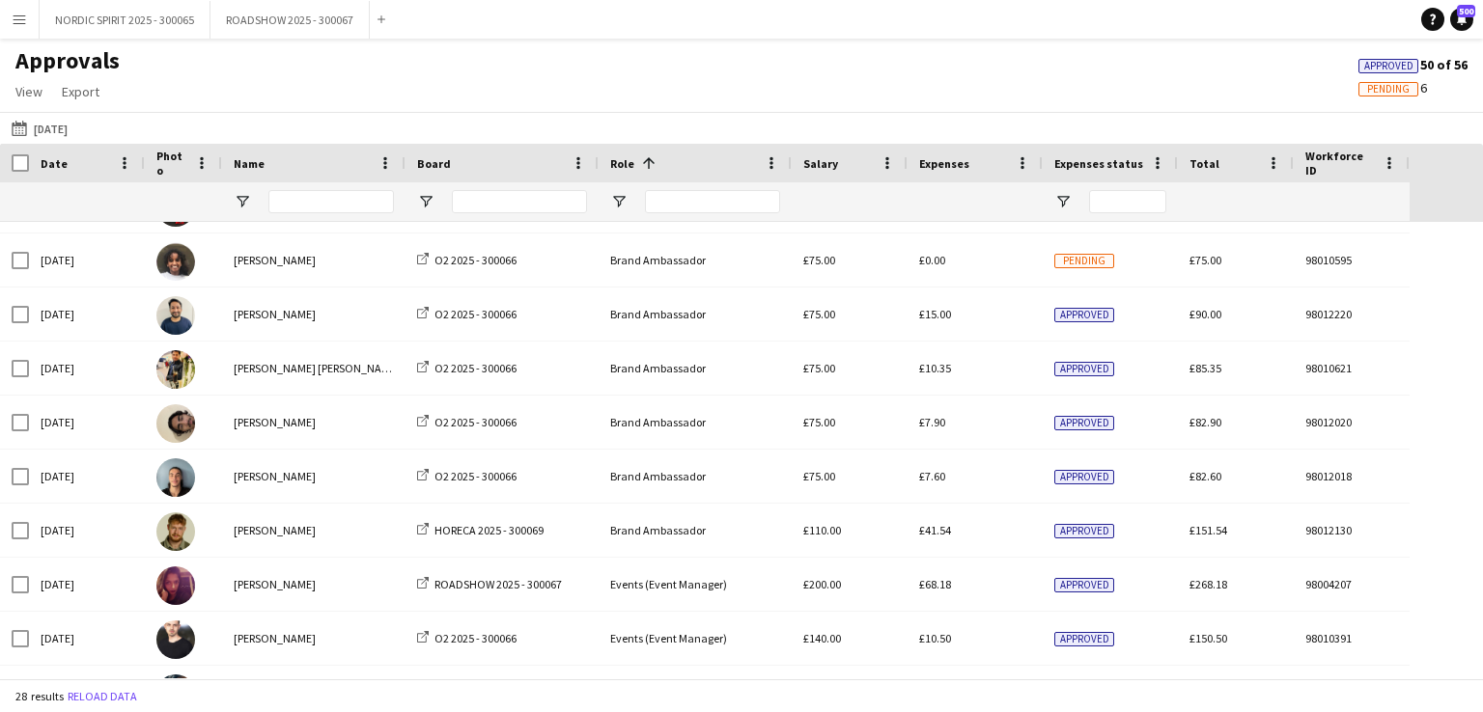
scroll to position [714, 0]
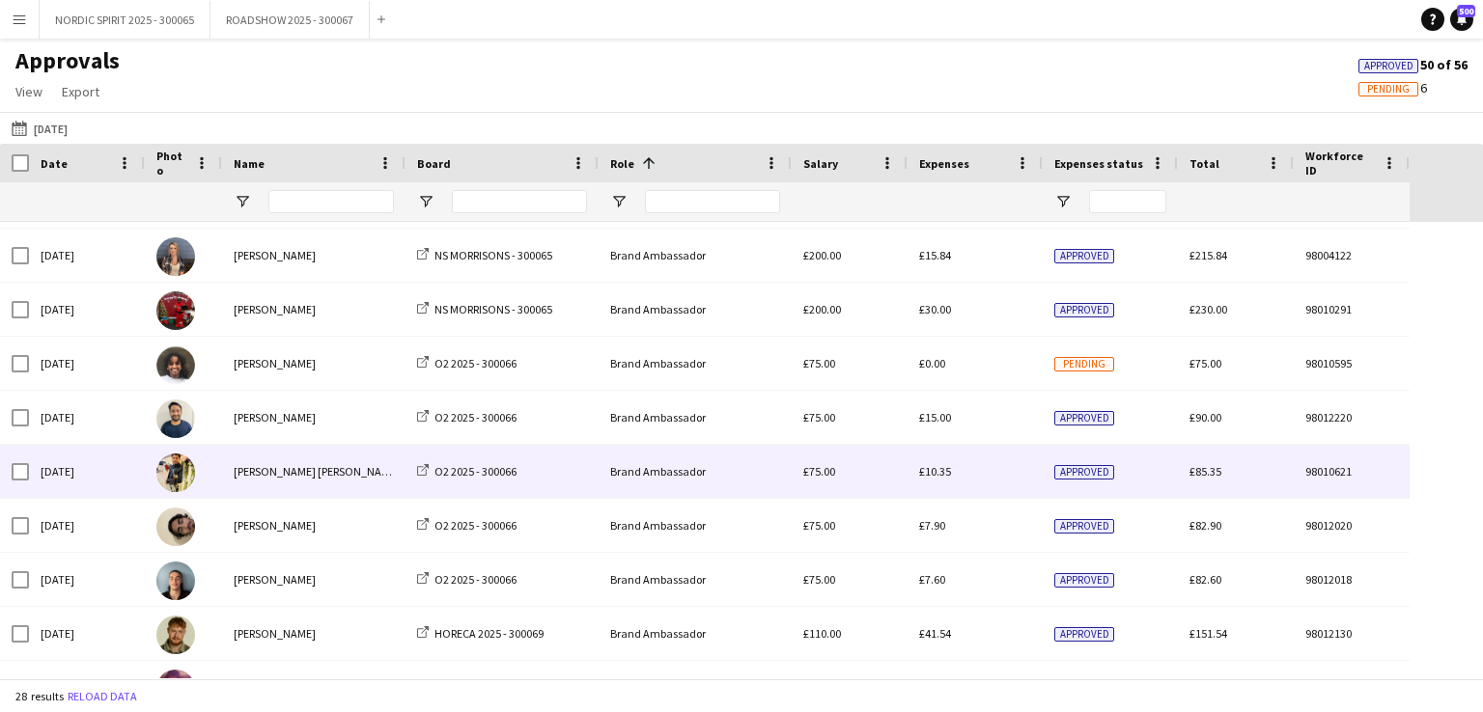
click at [942, 469] on span "£10.35" at bounding box center [935, 471] width 32 height 14
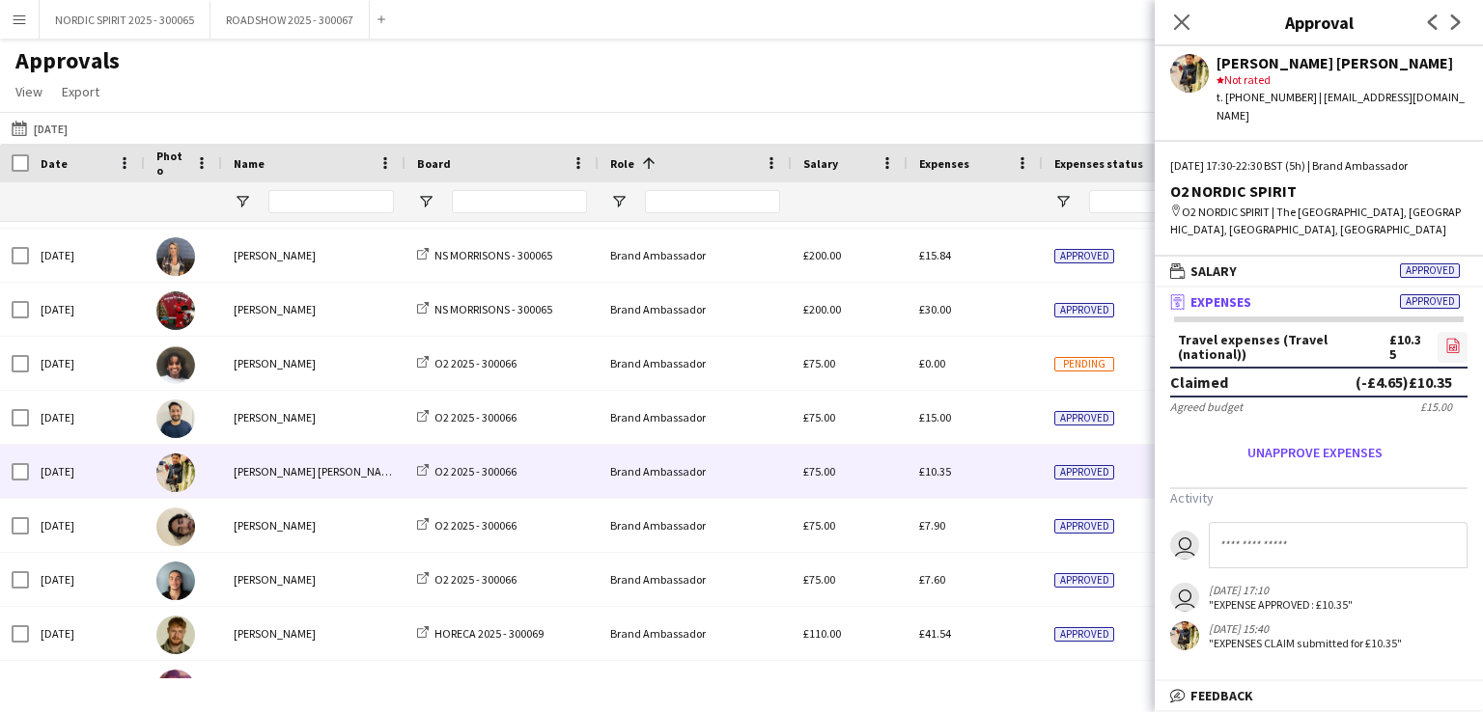
click at [1456, 338] on icon at bounding box center [1452, 345] width 13 height 14
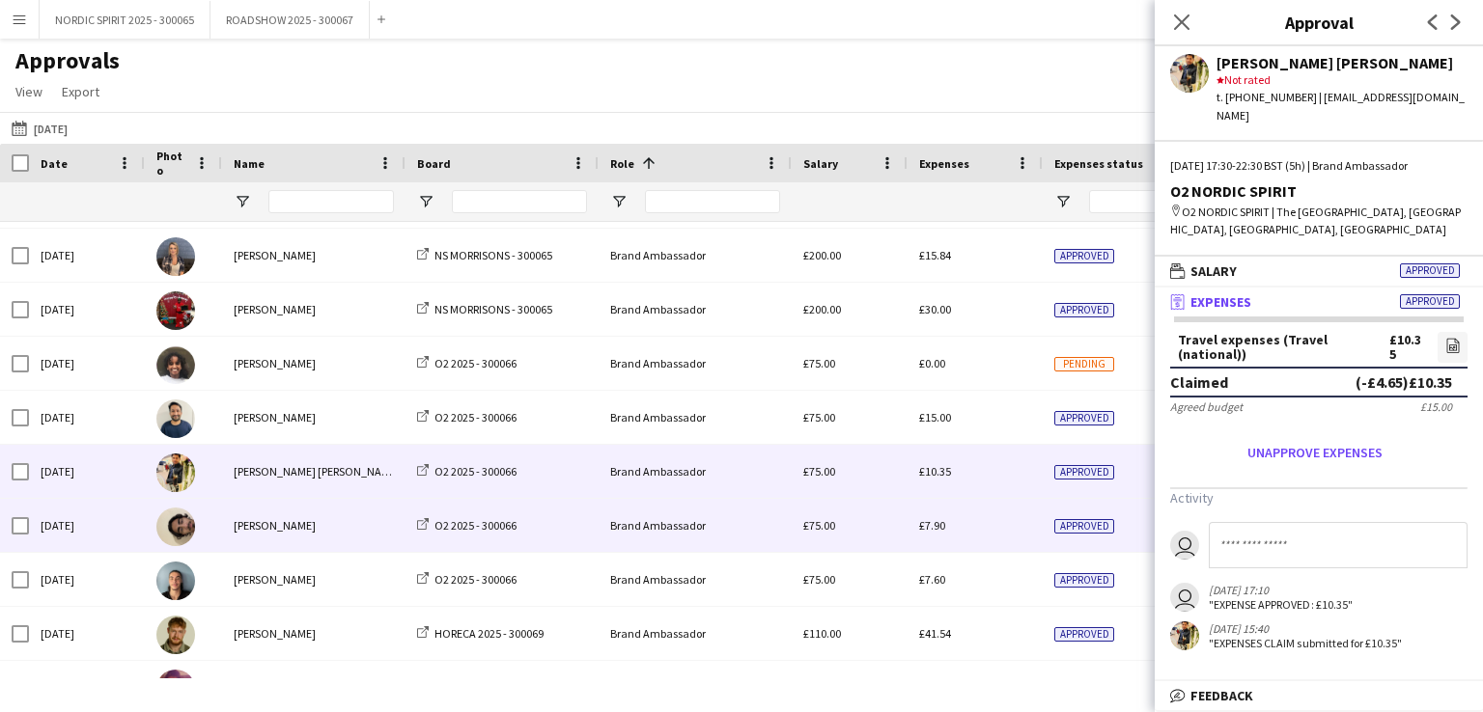
click at [933, 525] on span "£7.90" at bounding box center [932, 525] width 26 height 14
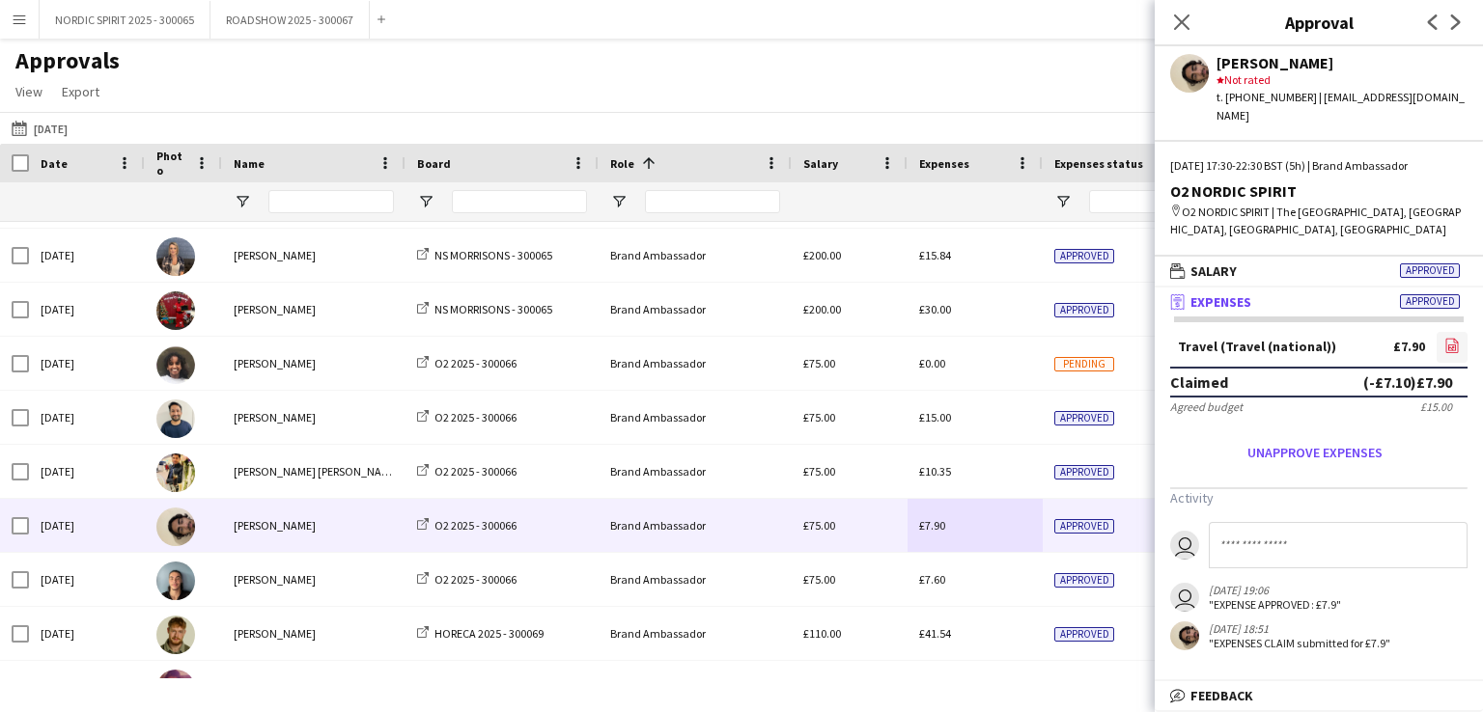
click at [1451, 338] on icon "file-image" at bounding box center [1451, 345] width 15 height 15
click at [62, 132] on button "[DATE] [DATE]" at bounding box center [40, 128] width 64 height 23
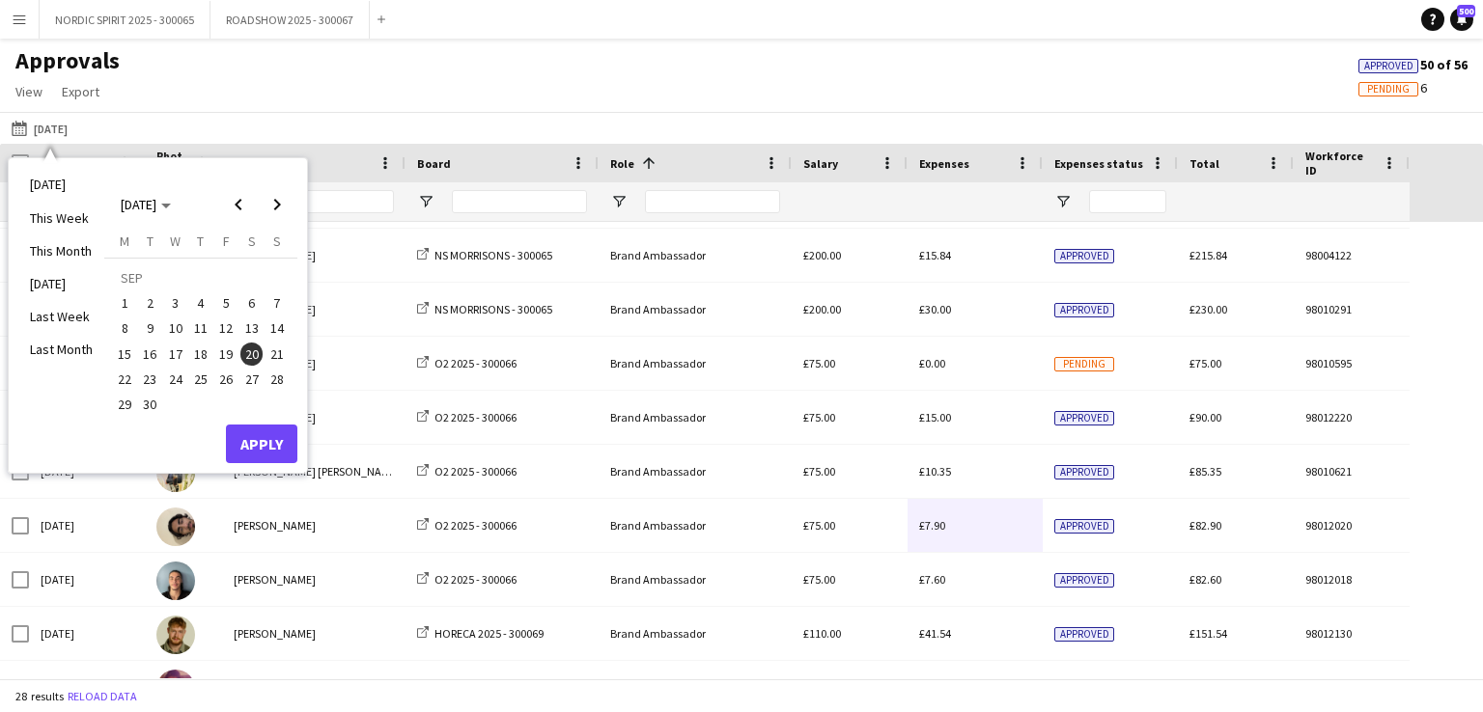
click at [282, 347] on span "21" at bounding box center [276, 354] width 23 height 23
click at [268, 443] on button "Apply" at bounding box center [261, 444] width 71 height 39
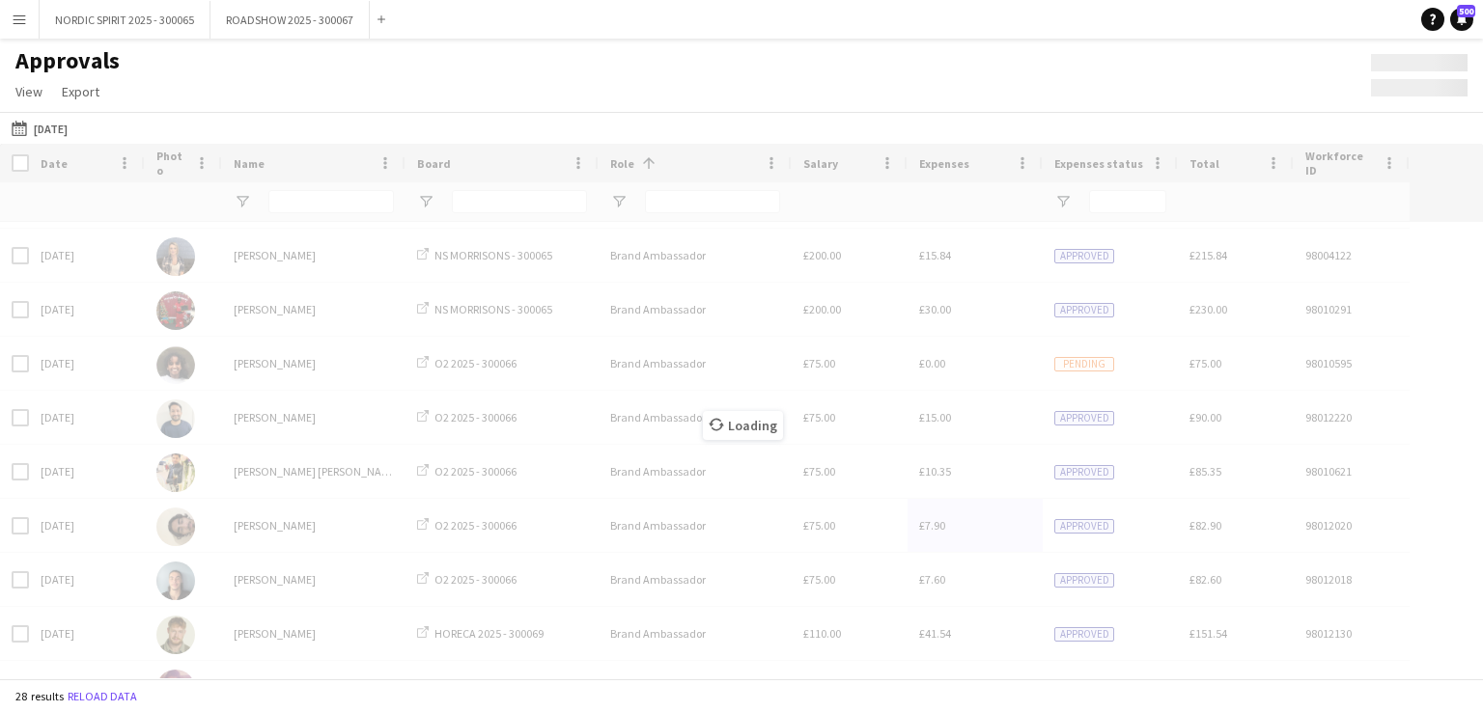
scroll to position [462, 0]
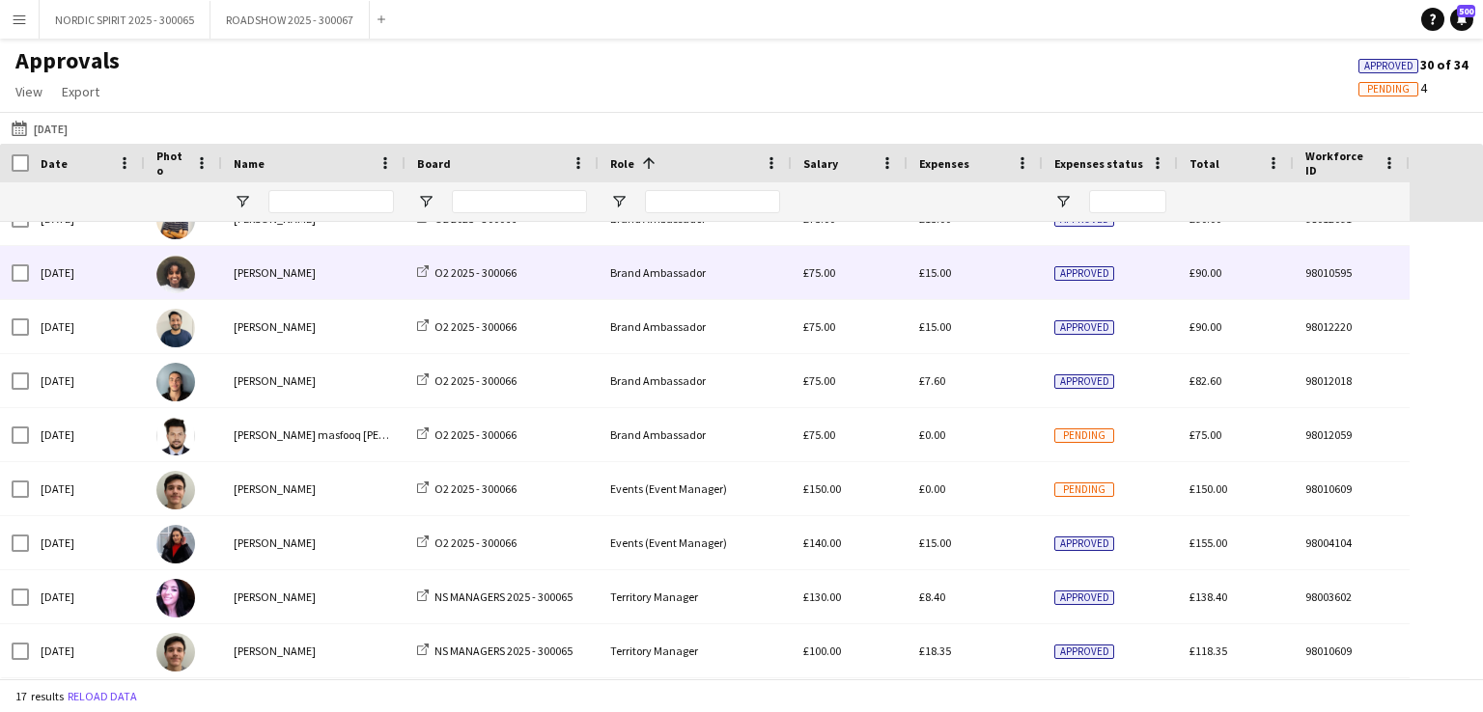
click at [932, 280] on div "£15.00" at bounding box center [974, 272] width 135 height 53
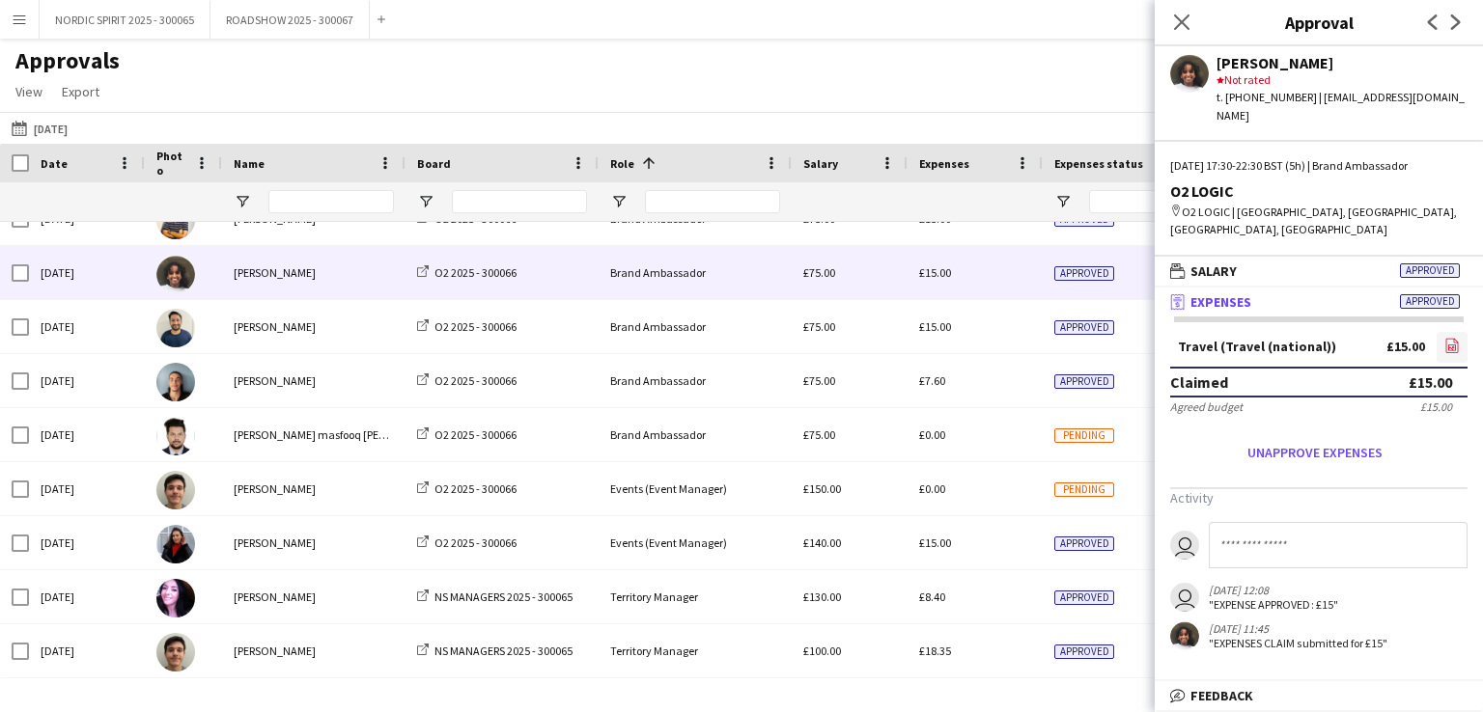
click at [1454, 338] on icon "file-image" at bounding box center [1451, 345] width 15 height 15
click at [71, 125] on button "[DATE] [DATE]" at bounding box center [40, 128] width 64 height 23
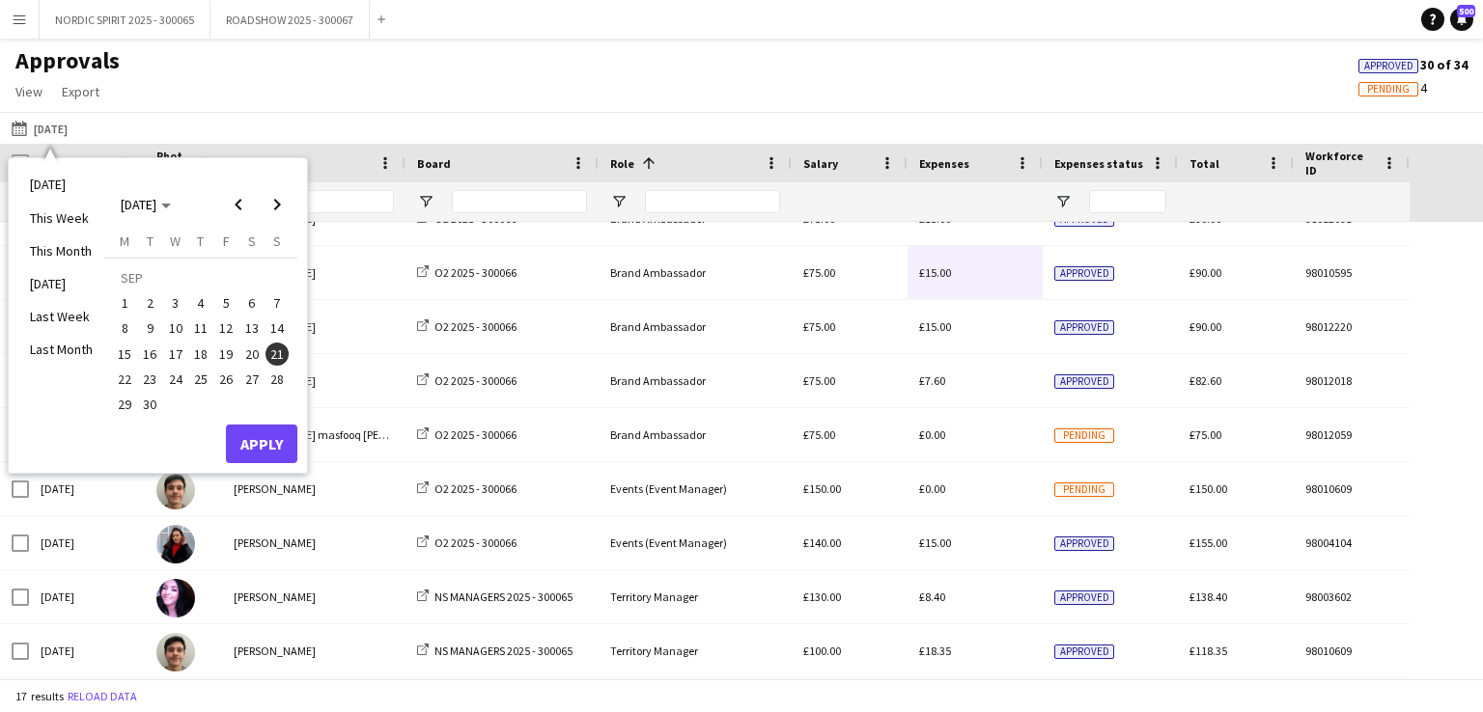
click at [255, 301] on span "6" at bounding box center [251, 303] width 23 height 23
click at [270, 441] on button "Apply" at bounding box center [261, 444] width 71 height 39
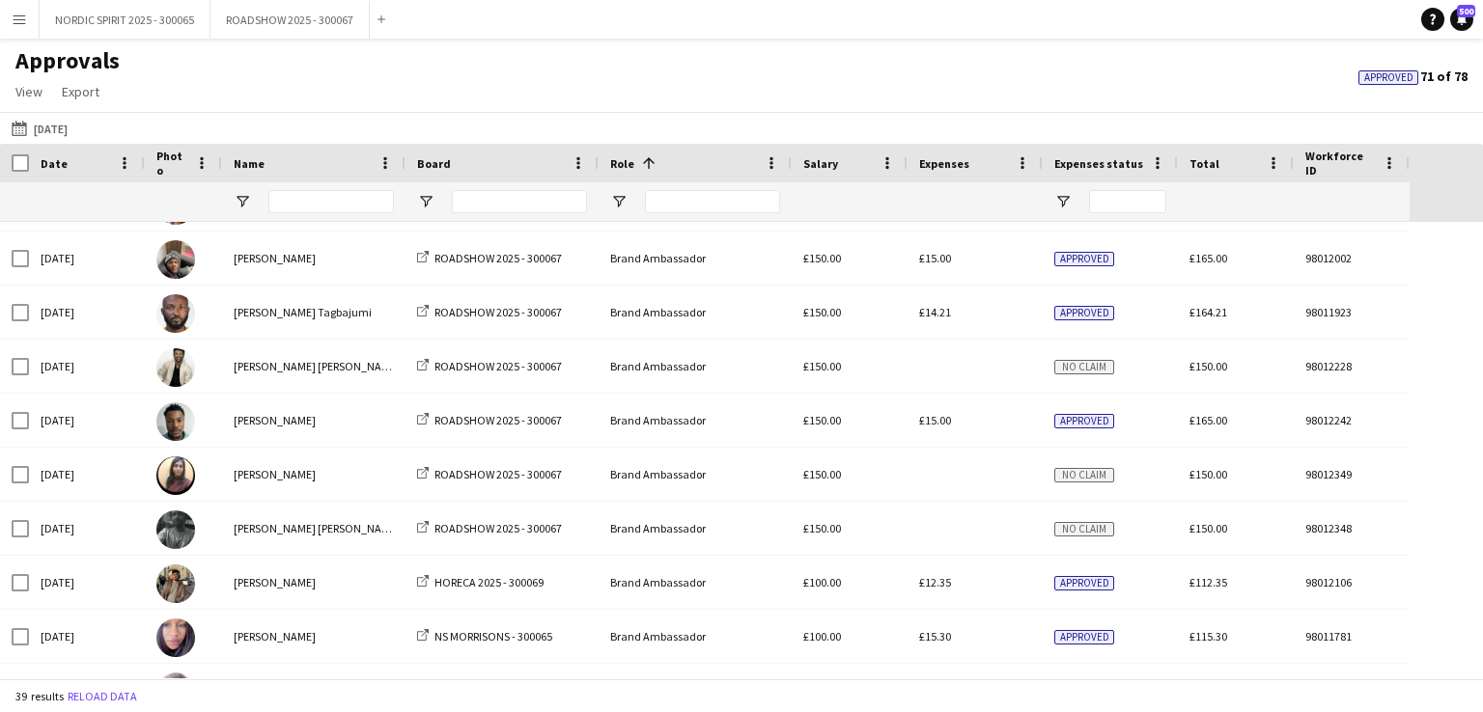
scroll to position [651, 0]
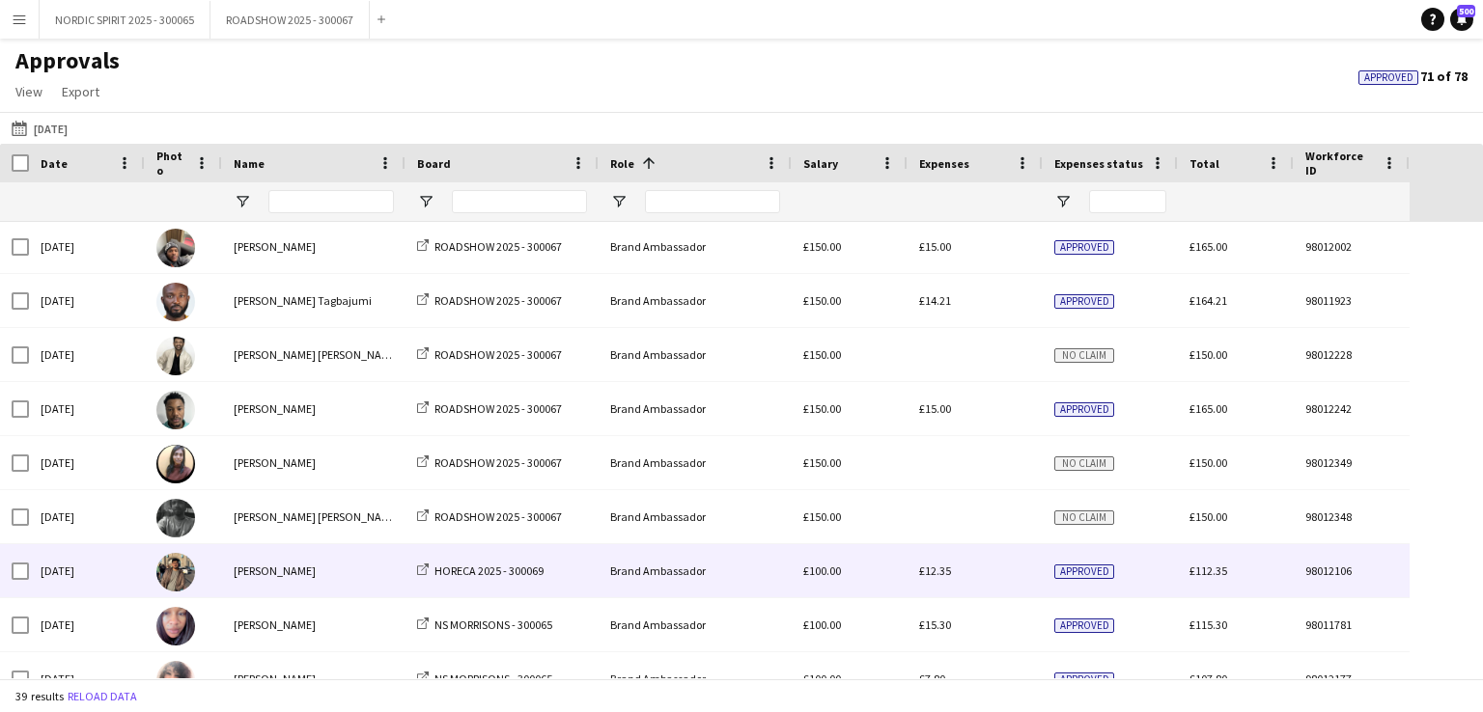
click at [938, 573] on span "£12.35" at bounding box center [935, 571] width 32 height 14
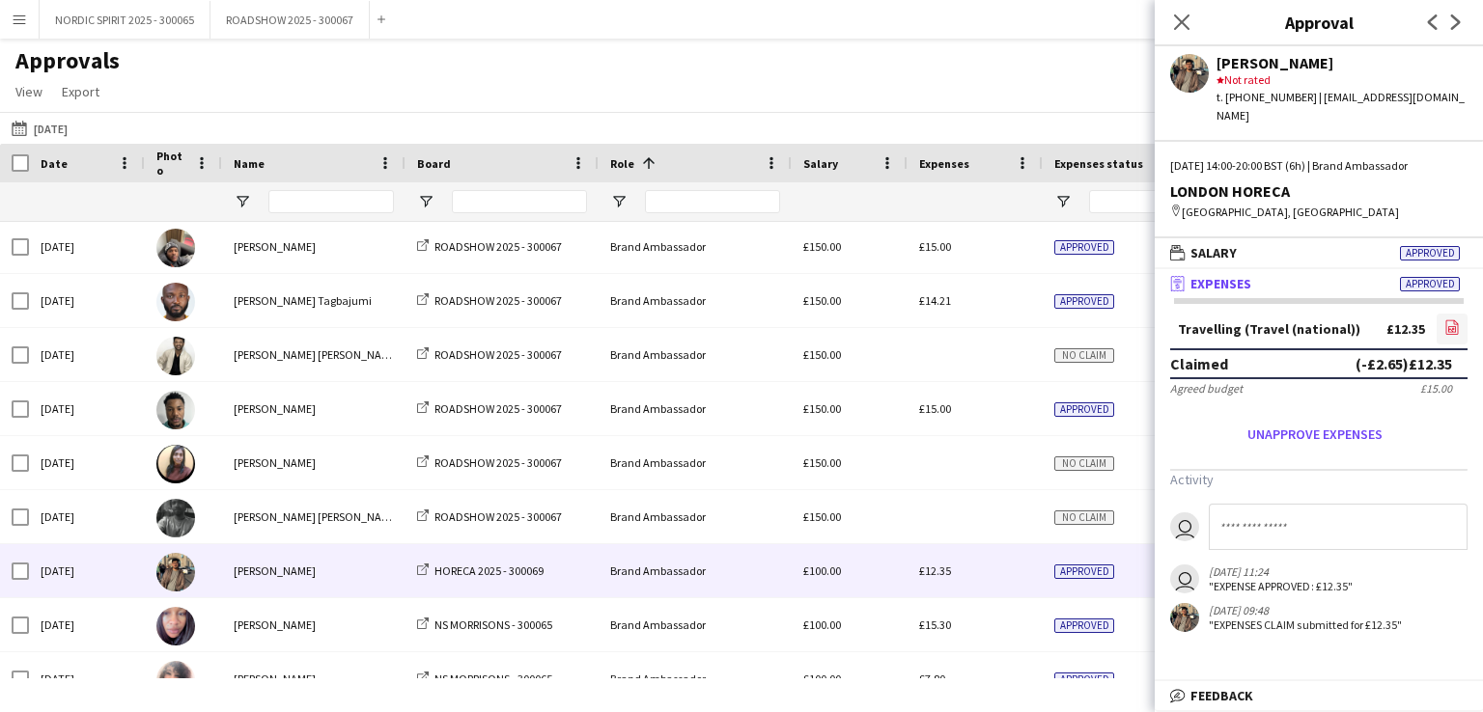
click at [1451, 320] on icon "file-image" at bounding box center [1451, 327] width 15 height 15
click at [55, 131] on button "[DATE] [DATE]" at bounding box center [40, 128] width 64 height 23
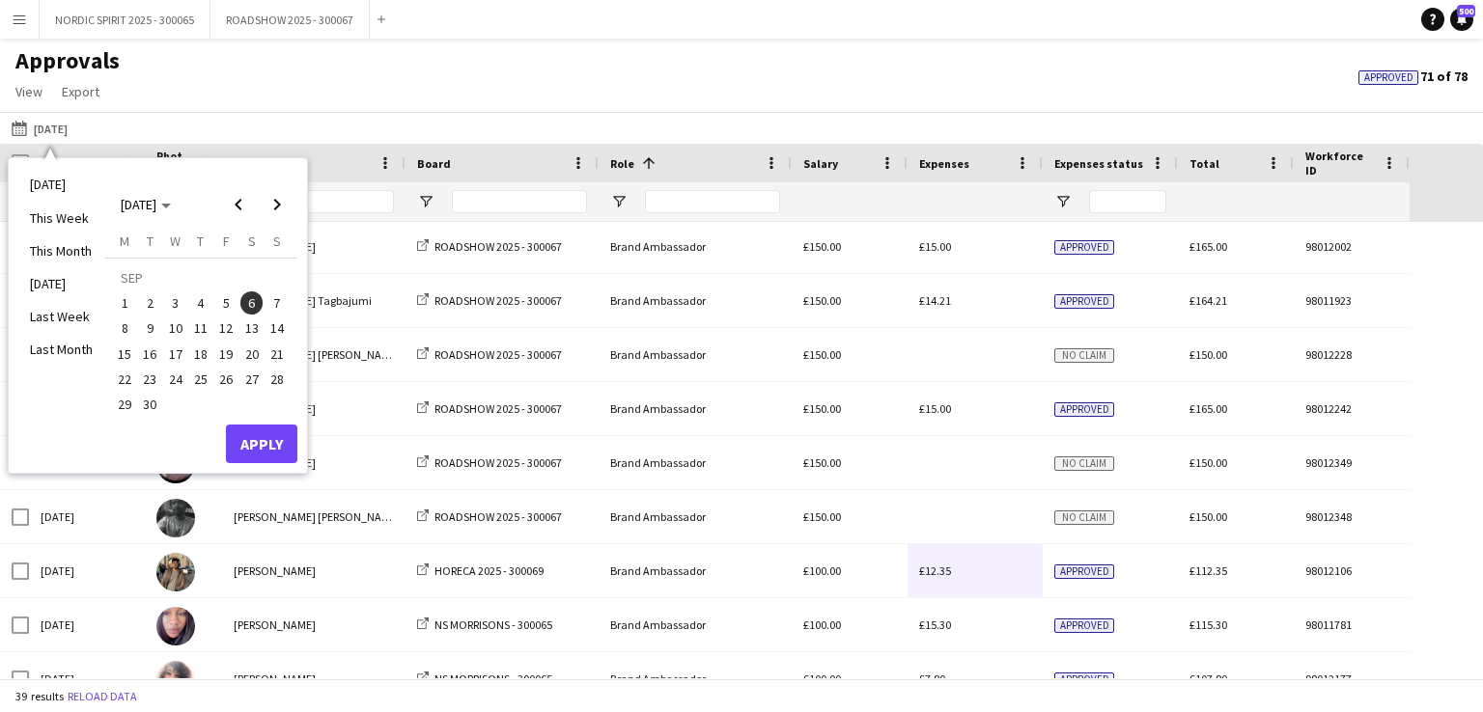
click at [253, 322] on span "13" at bounding box center [251, 329] width 23 height 23
click at [265, 439] on button "Apply" at bounding box center [261, 444] width 71 height 39
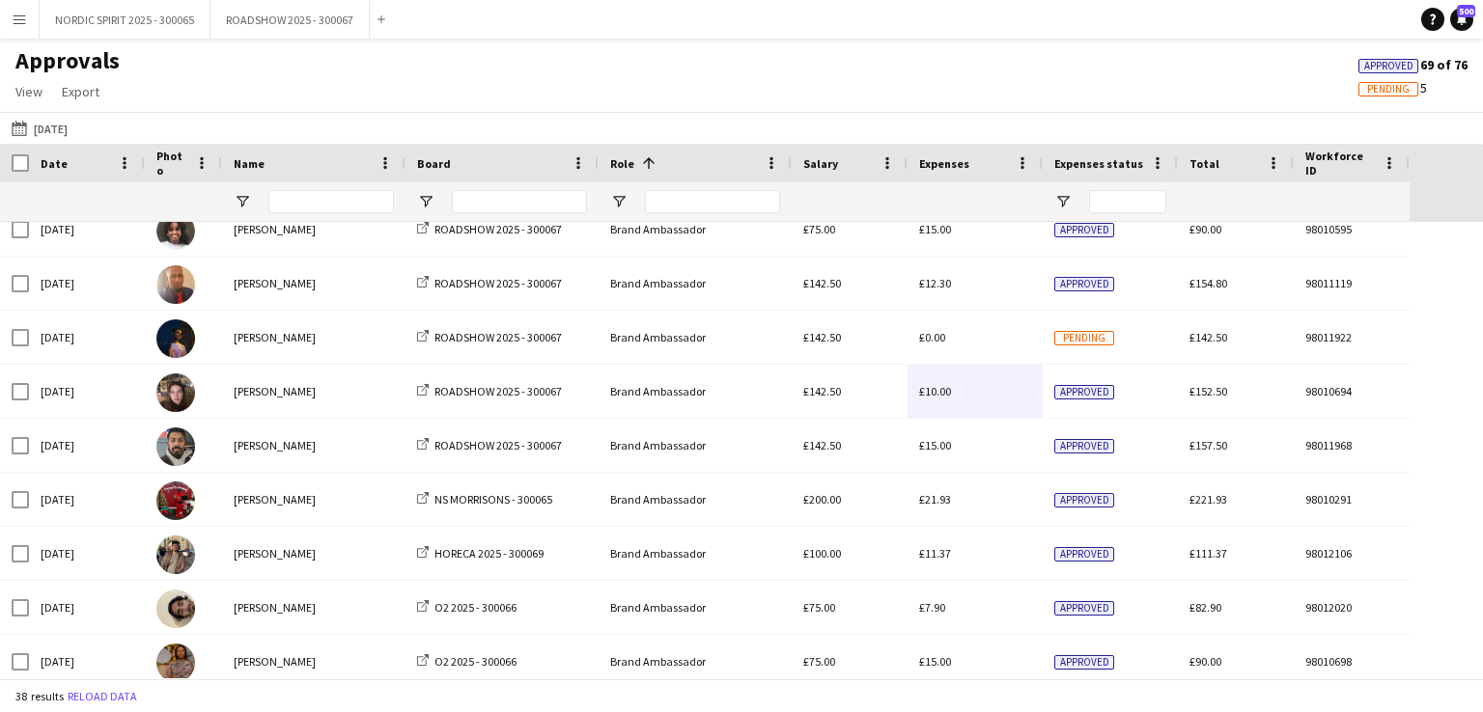
scroll to position [834, 0]
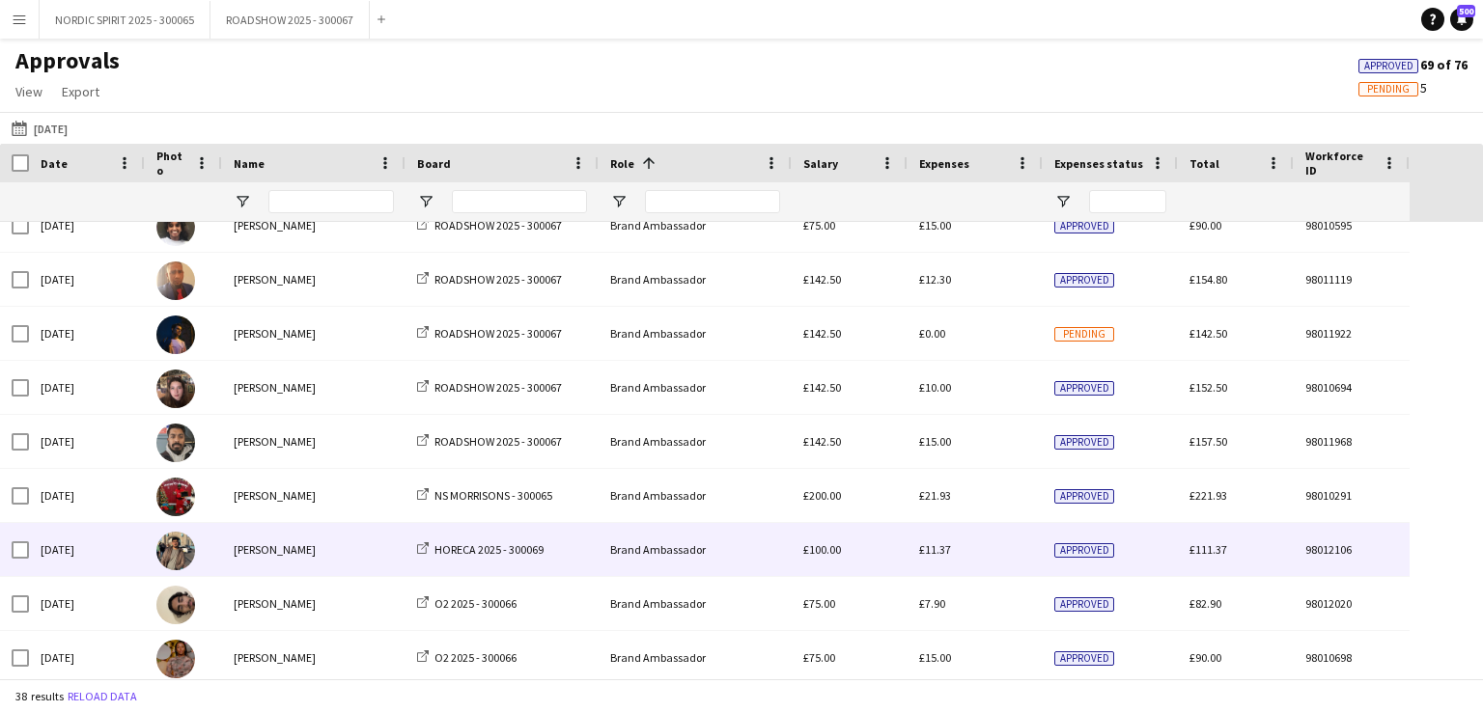
click at [931, 550] on span "£11.37" at bounding box center [935, 549] width 32 height 14
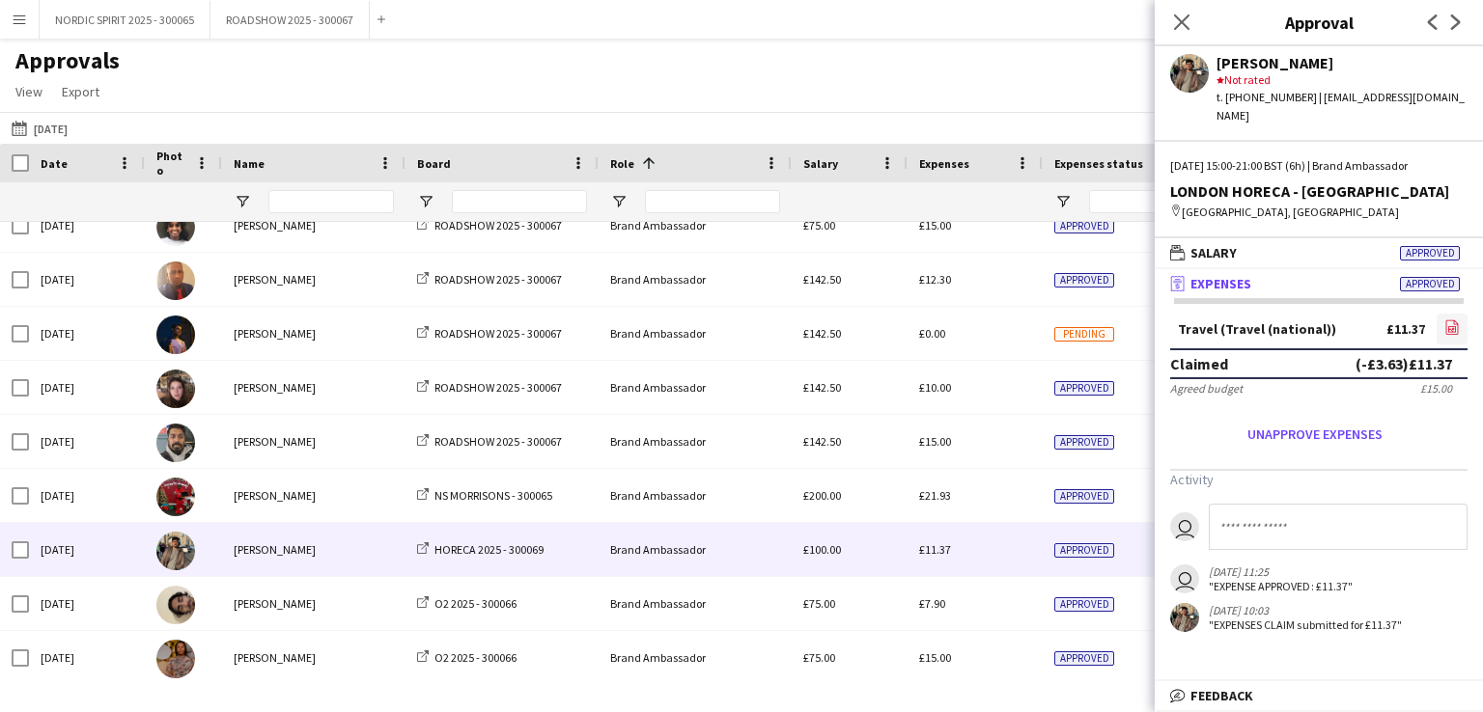
click at [1452, 328] on icon at bounding box center [1453, 329] width 2 height 2
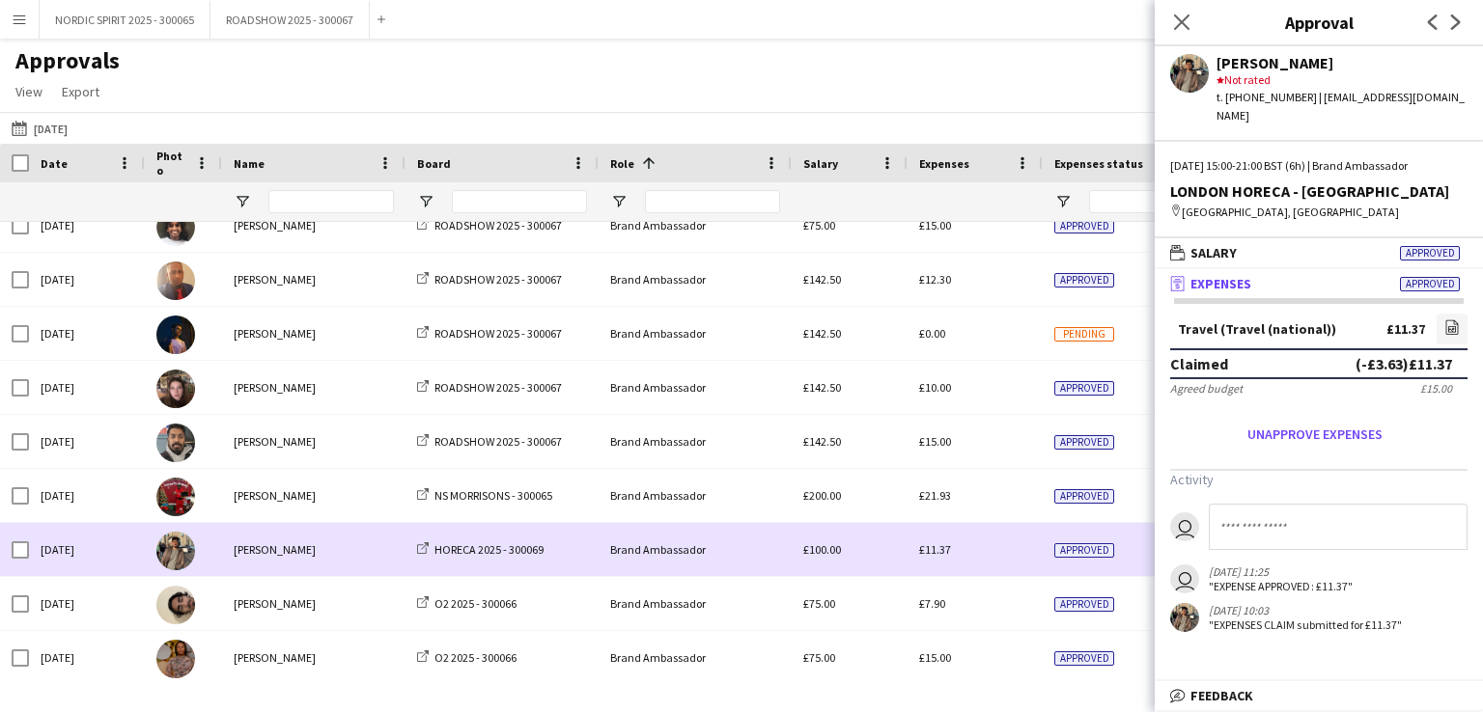
click at [1000, 553] on div "£11.37" at bounding box center [974, 549] width 135 height 53
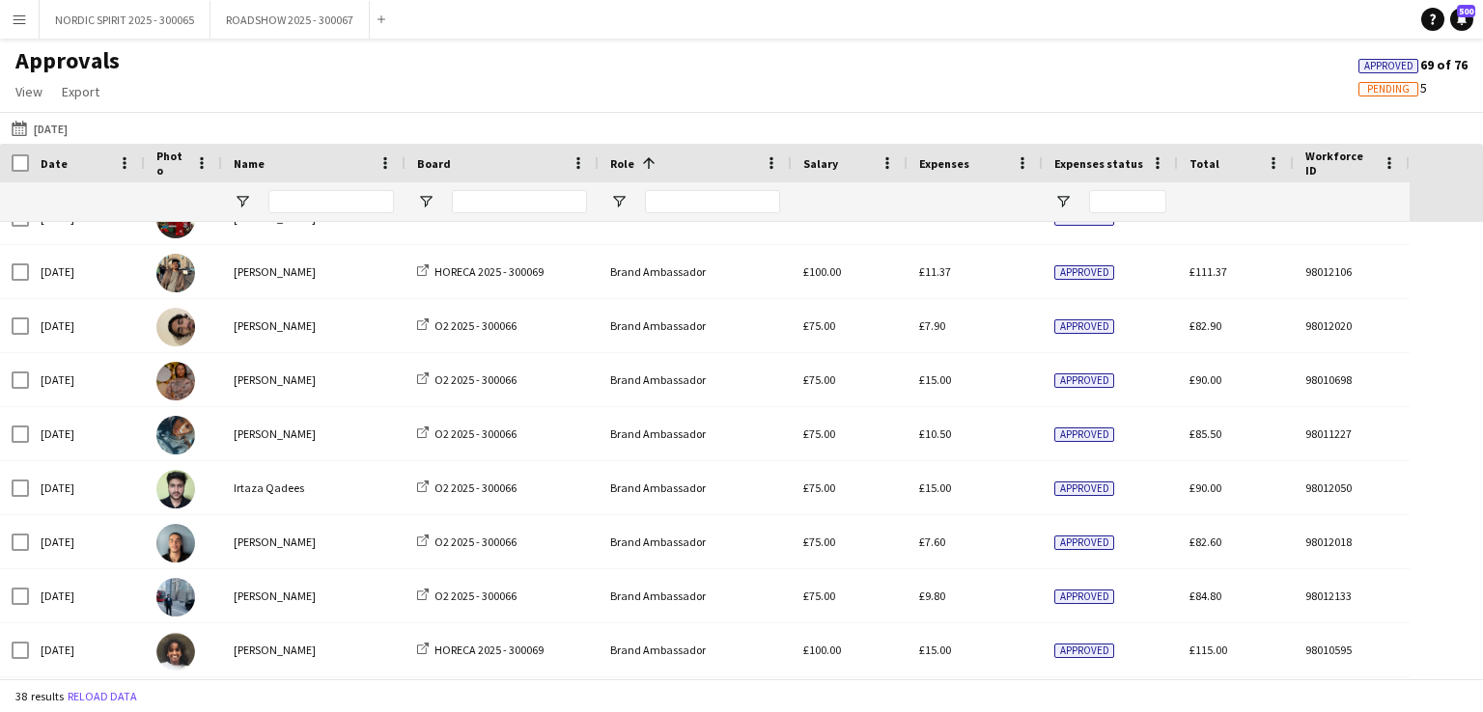
scroll to position [1127, 0]
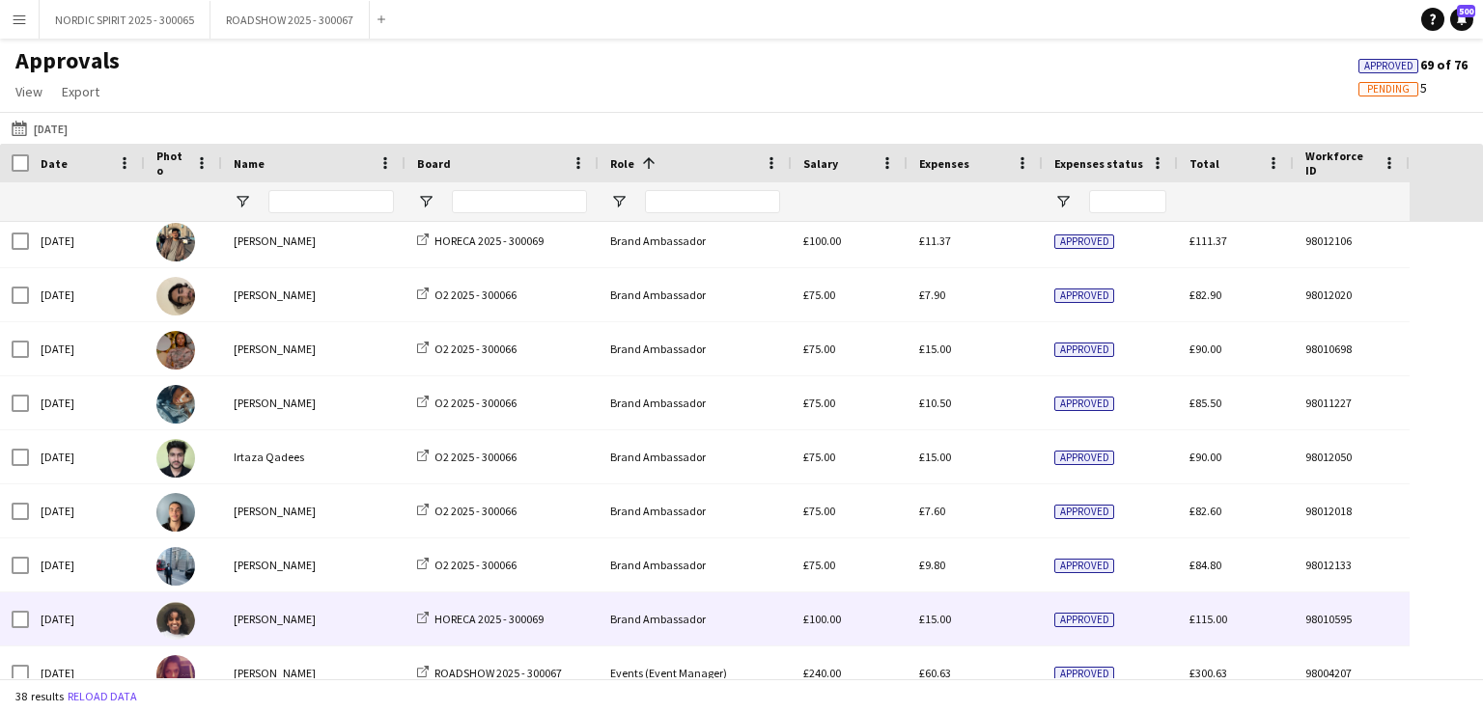
drag, startPoint x: 938, startPoint y: 620, endPoint x: 943, endPoint y: 630, distance: 11.7
click at [944, 629] on div "£15.00" at bounding box center [974, 619] width 135 height 53
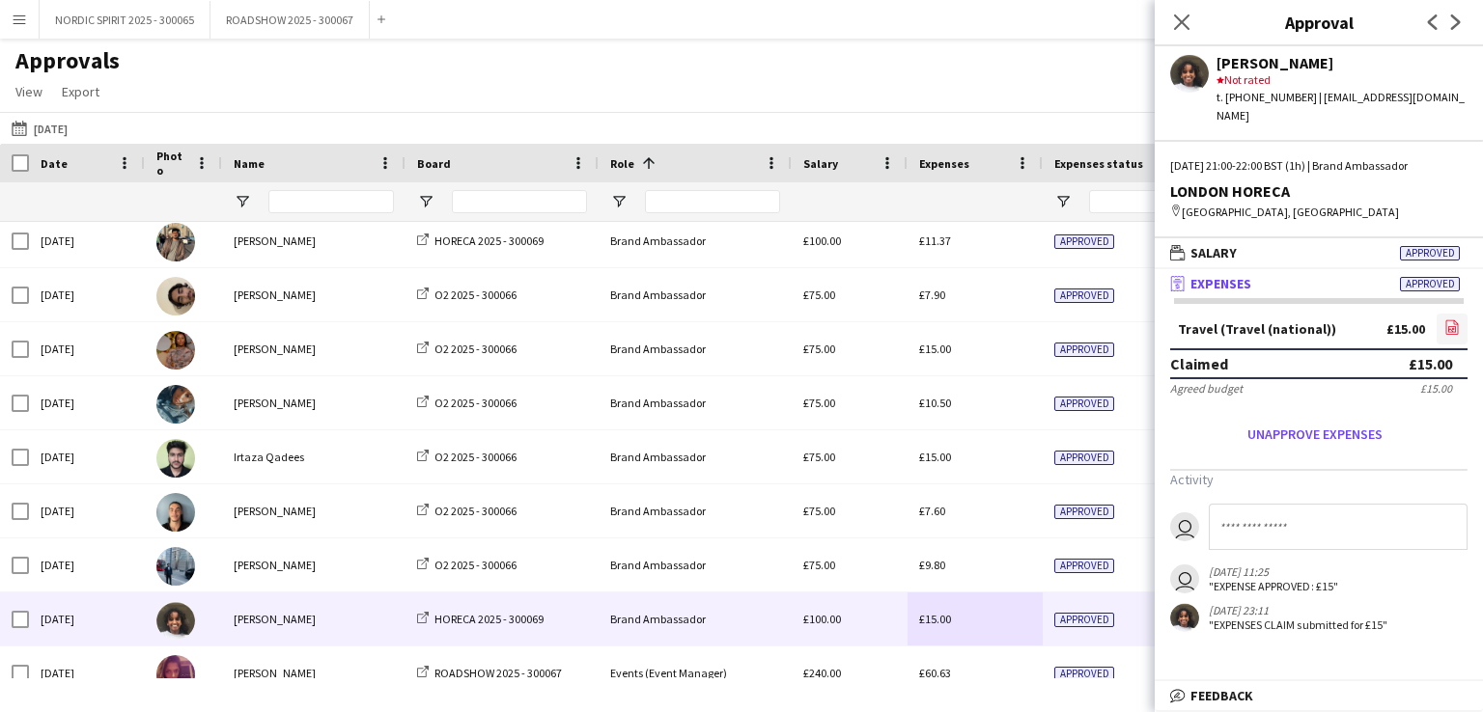
click at [1457, 320] on icon at bounding box center [1452, 327] width 13 height 14
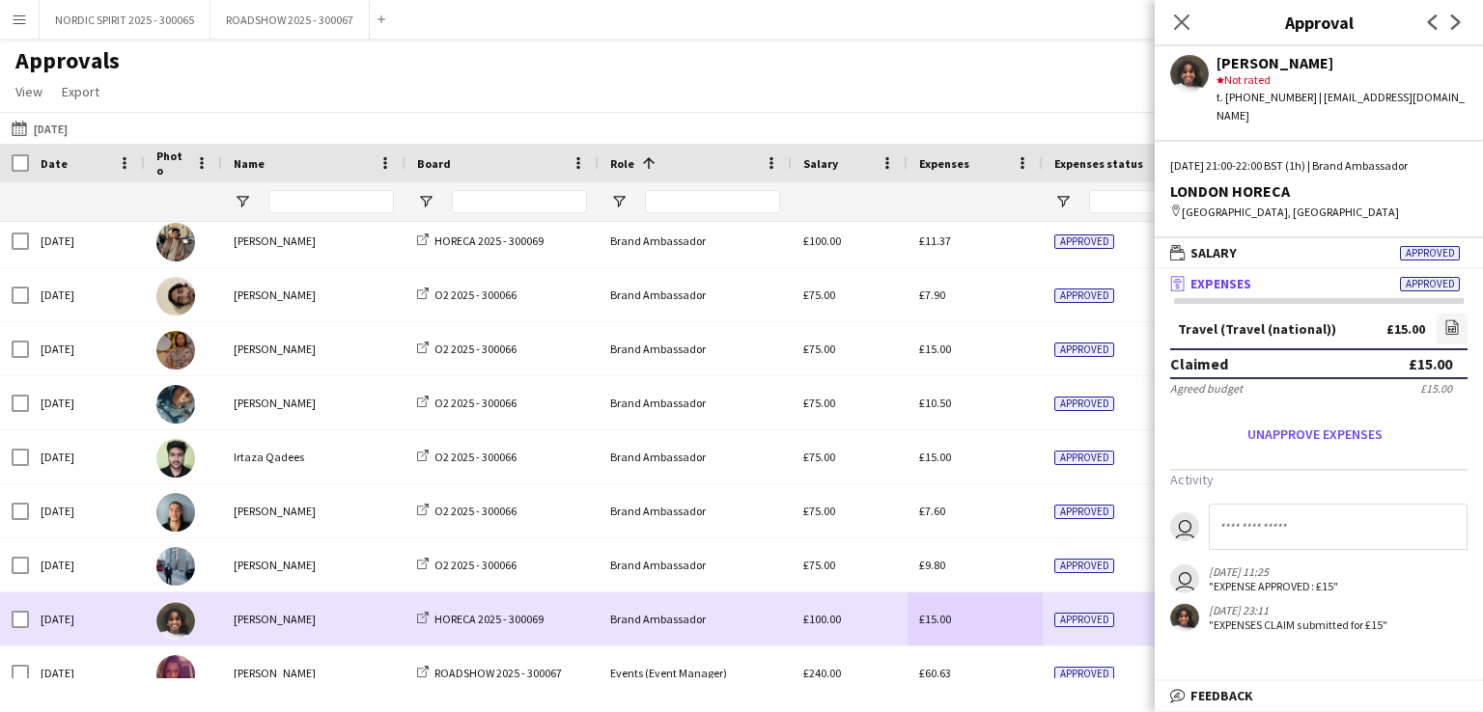
click at [969, 626] on div "£15.00" at bounding box center [974, 619] width 135 height 53
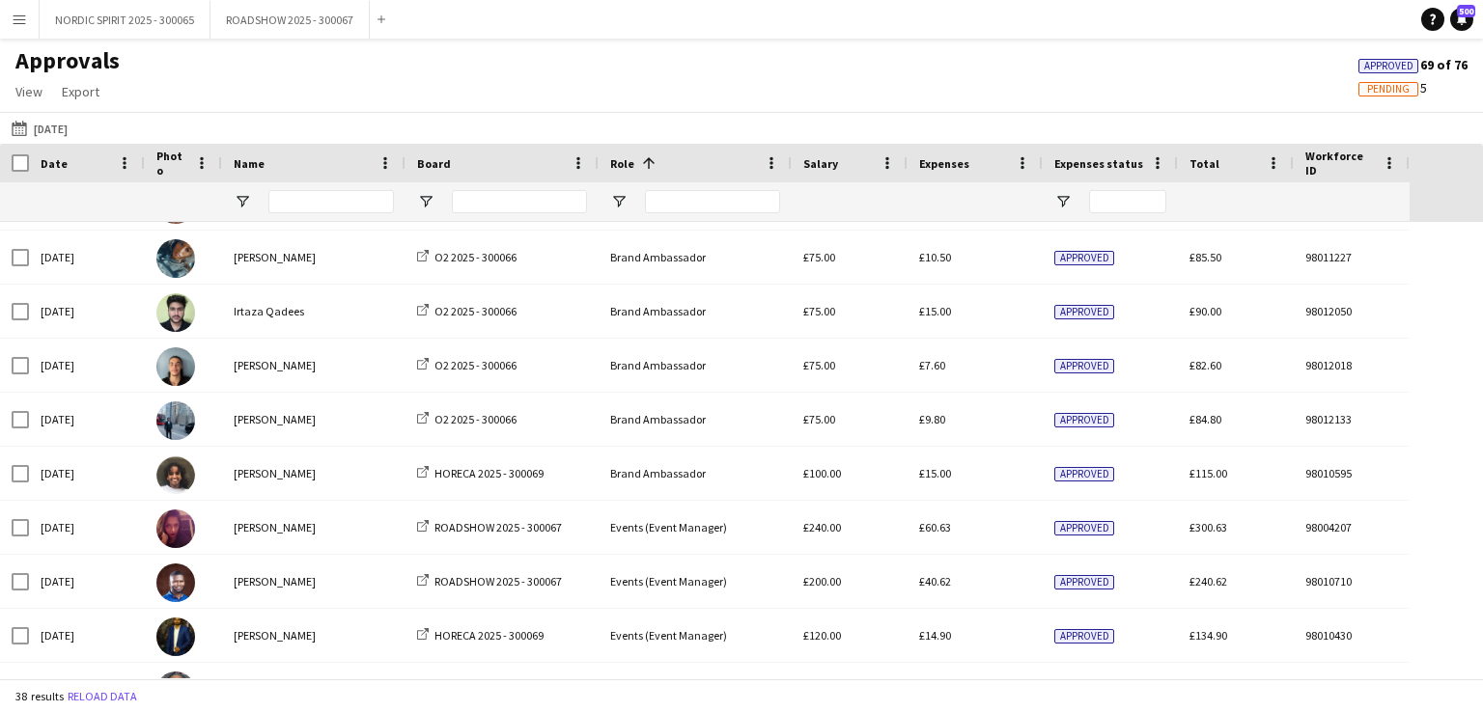
scroll to position [1330, 0]
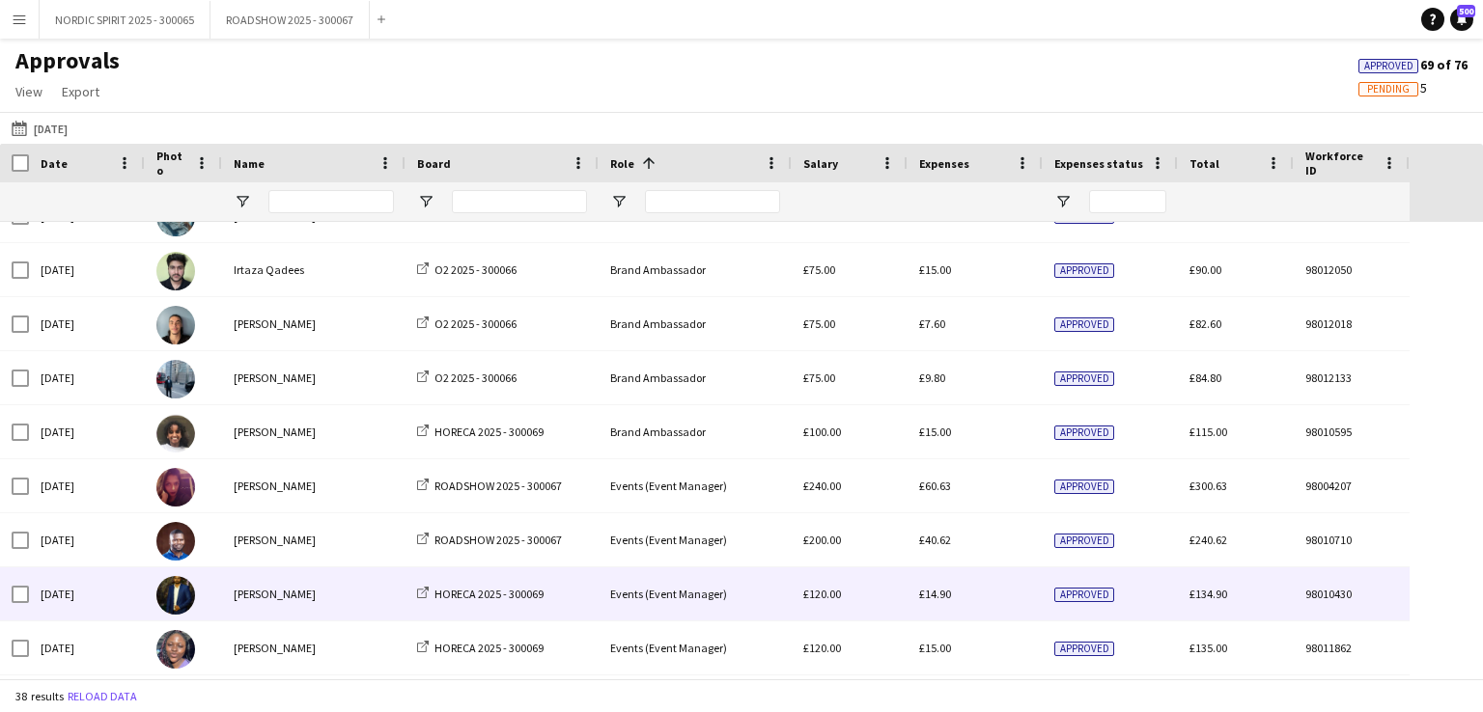
click at [941, 593] on span "£14.90" at bounding box center [935, 594] width 32 height 14
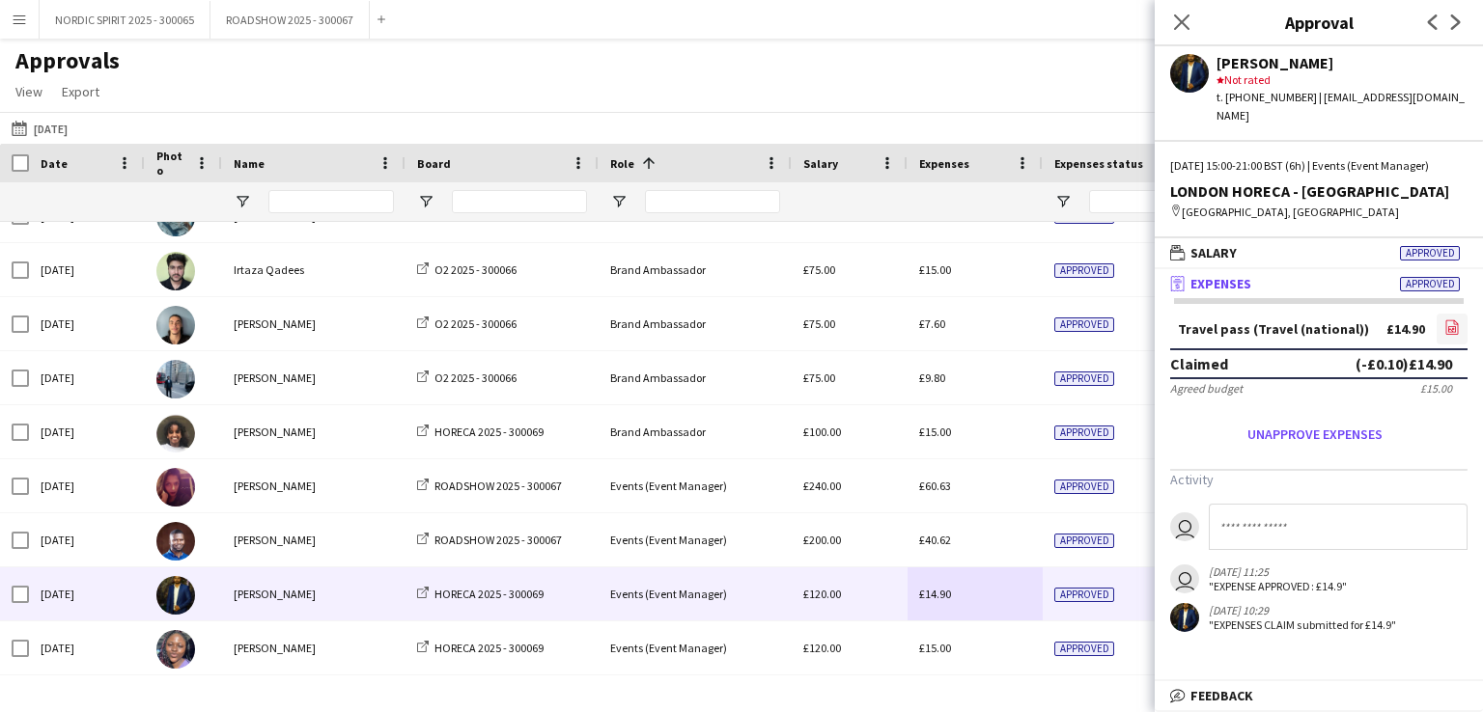
click at [1454, 323] on icon at bounding box center [1452, 327] width 13 height 14
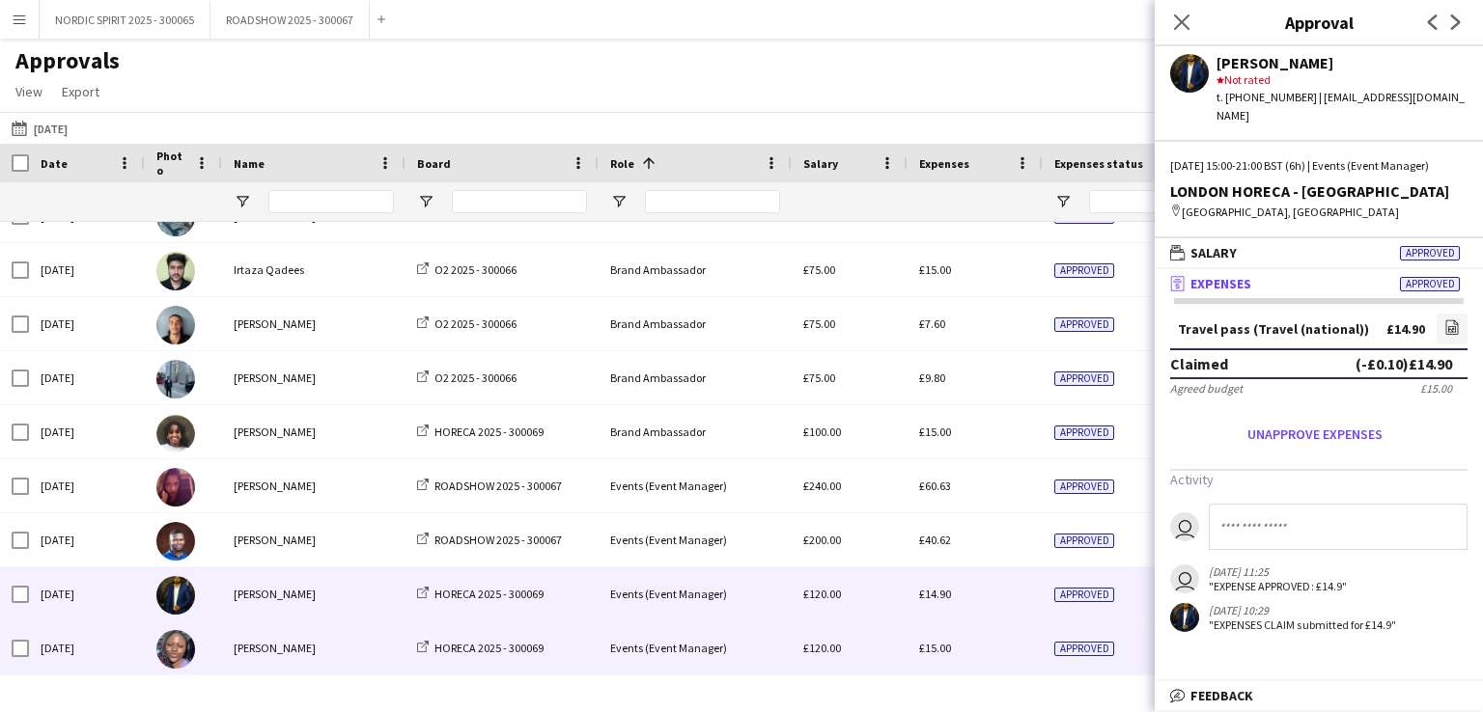
click at [935, 647] on span "£15.00" at bounding box center [935, 648] width 32 height 14
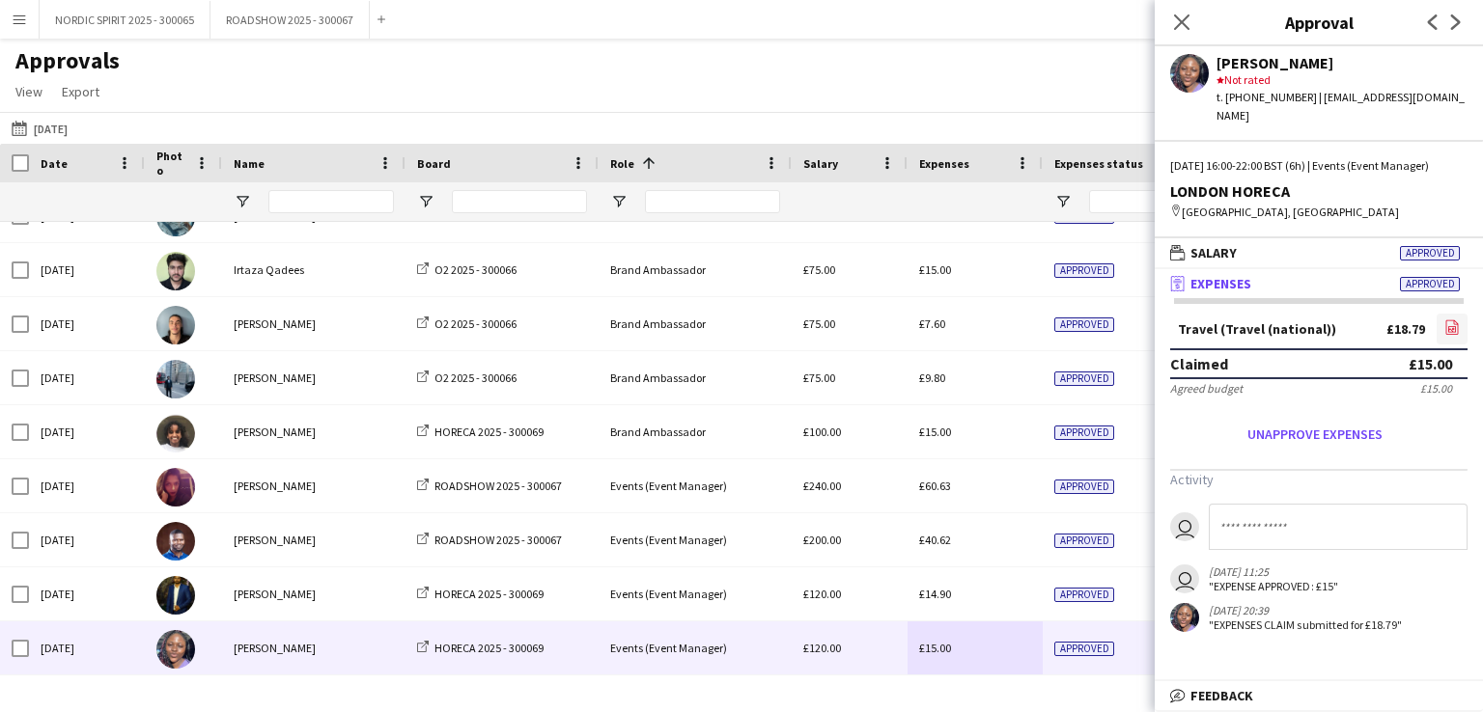
click at [1453, 326] on icon "file-image" at bounding box center [1451, 327] width 15 height 15
click at [69, 123] on button "[DATE] [DATE]" at bounding box center [40, 128] width 64 height 23
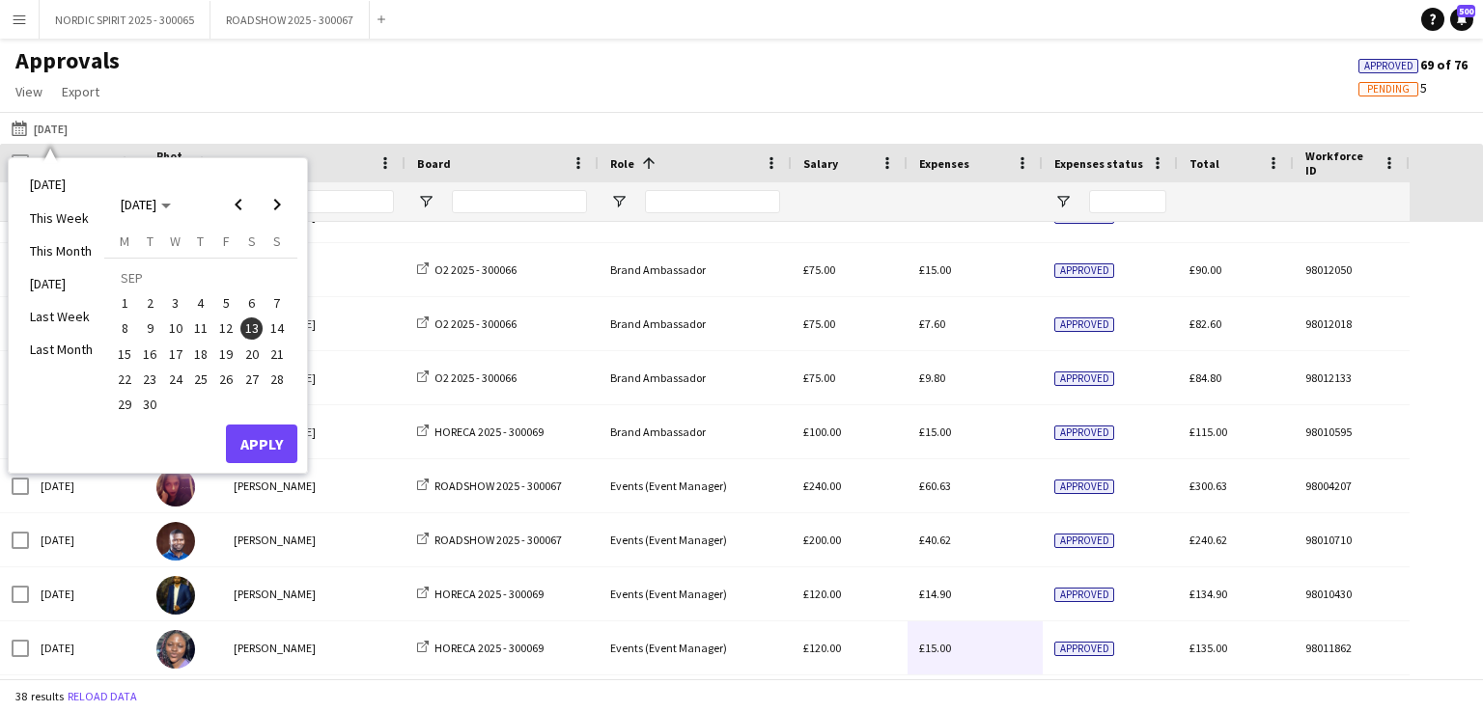
drag, startPoint x: 274, startPoint y: 324, endPoint x: 276, endPoint y: 370, distance: 45.4
click at [274, 325] on span "14" at bounding box center [276, 329] width 23 height 23
click at [249, 436] on button "Apply" at bounding box center [261, 444] width 71 height 39
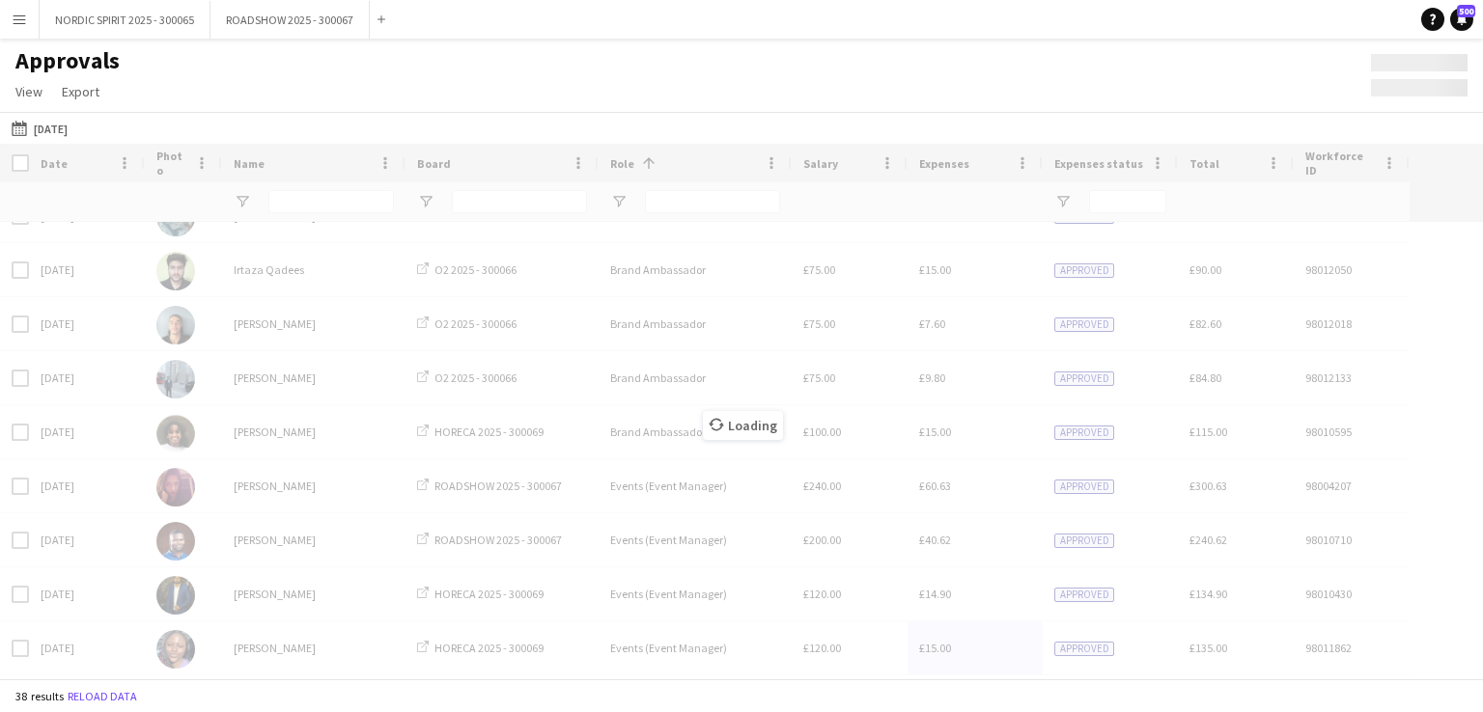
scroll to position [625, 0]
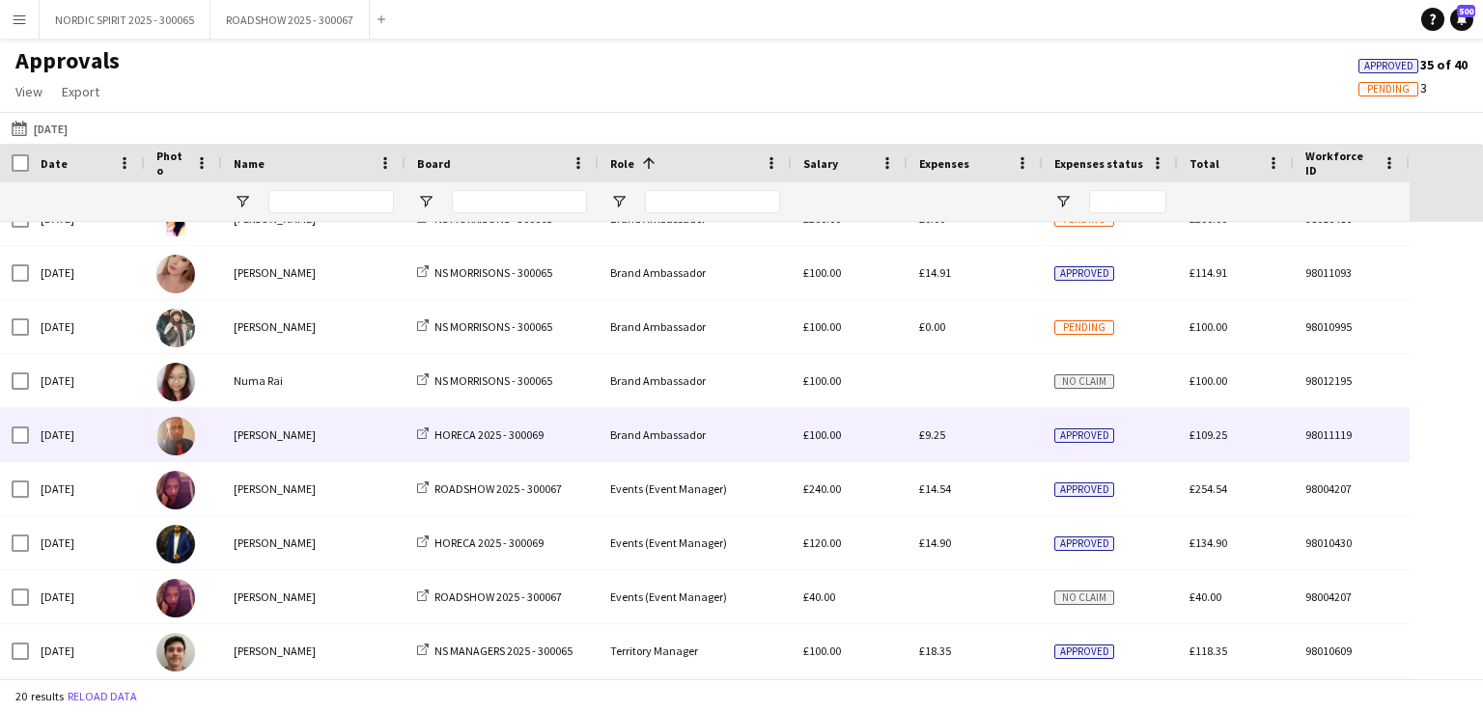
click at [934, 436] on span "£9.25" at bounding box center [932, 435] width 26 height 14
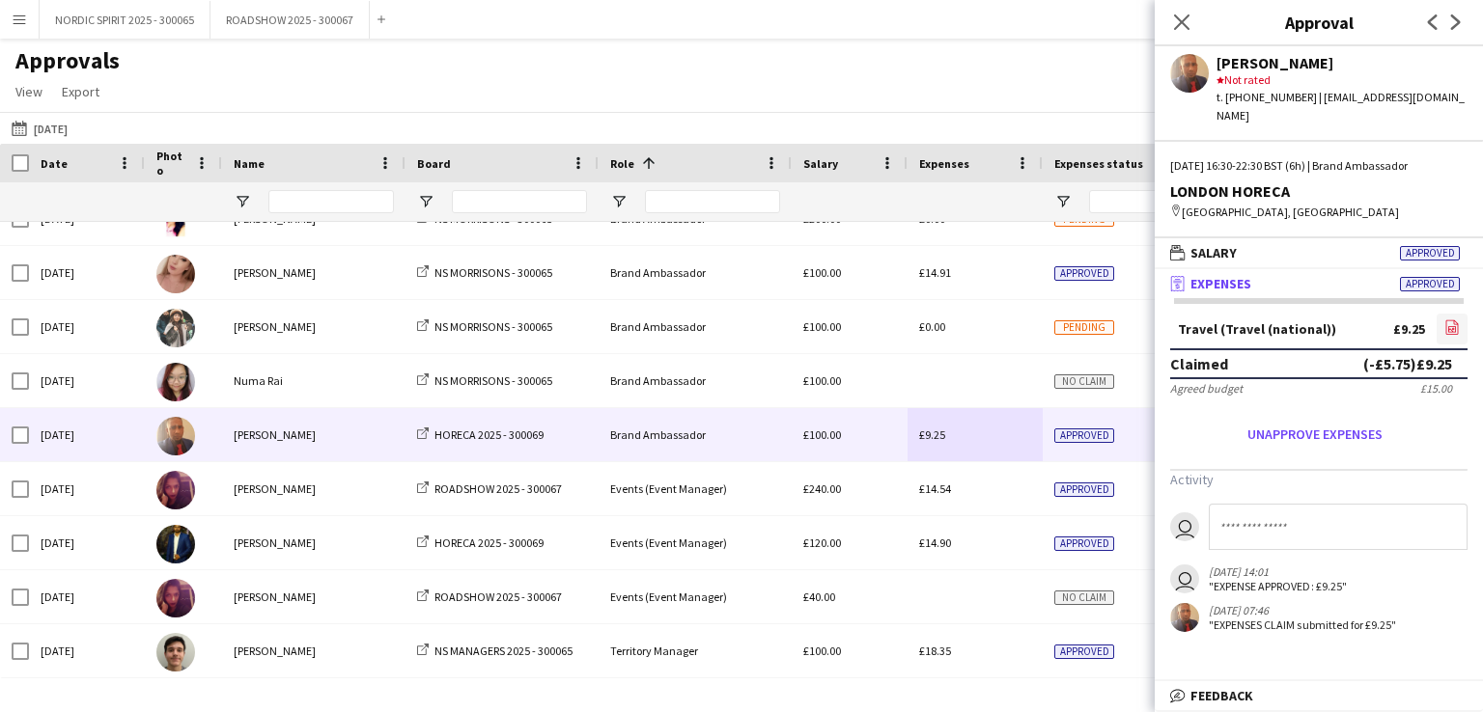
click at [1452, 320] on icon "file-image" at bounding box center [1451, 327] width 15 height 15
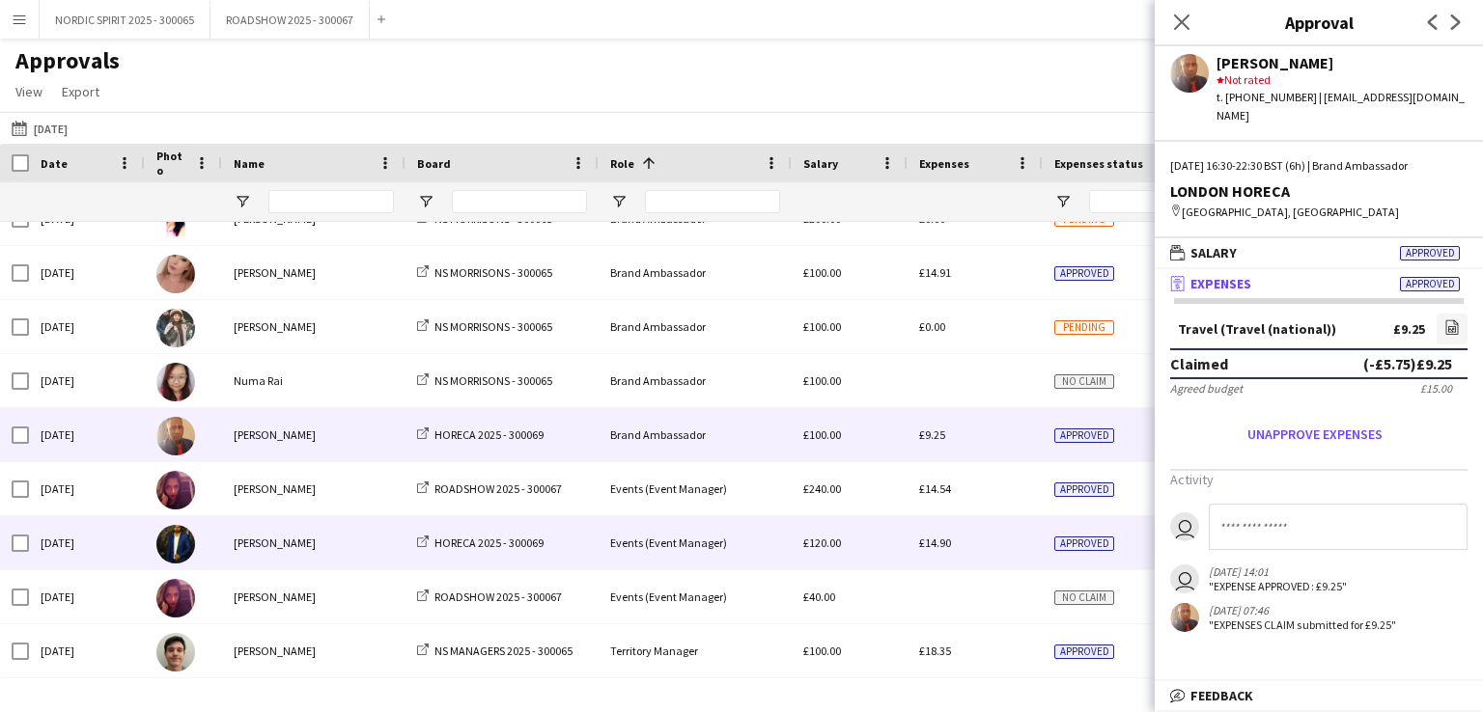
click at [946, 547] on span "£14.90" at bounding box center [935, 543] width 32 height 14
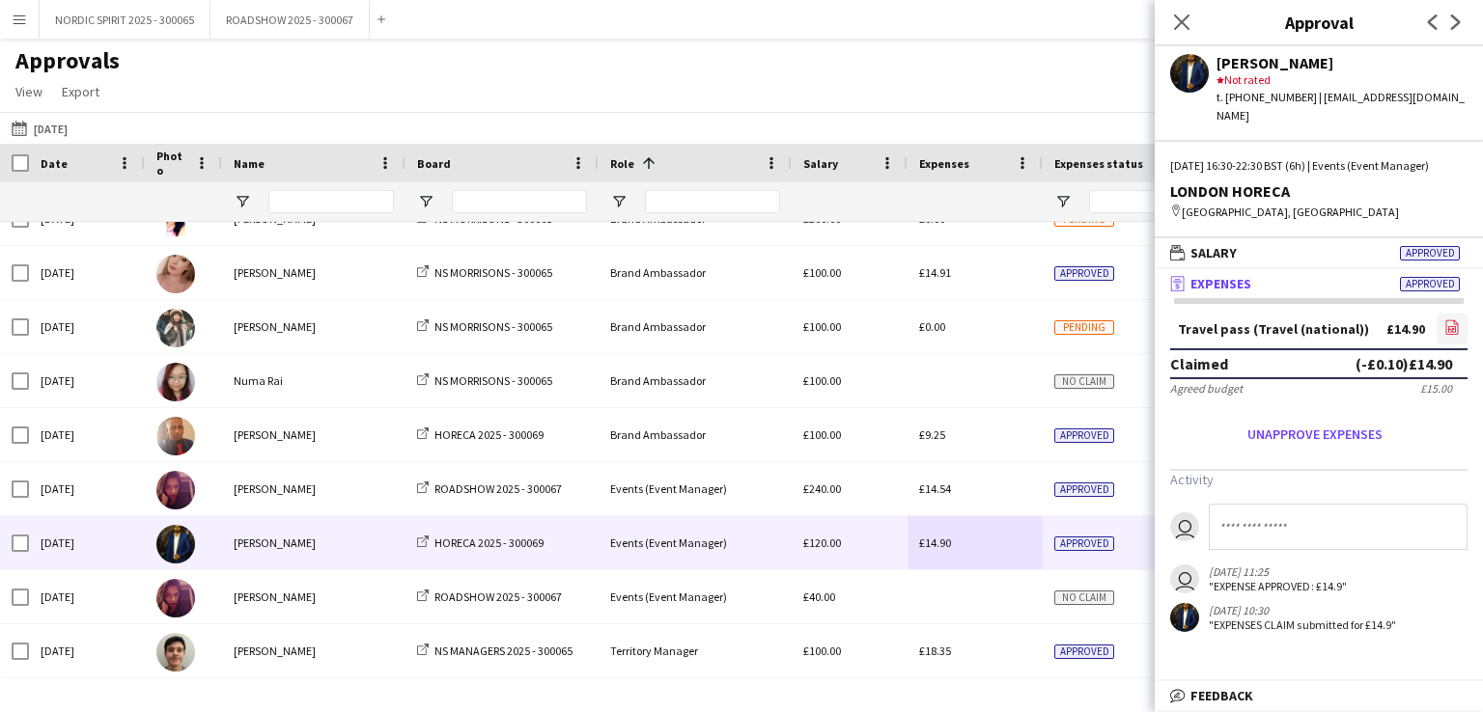
click at [1449, 321] on icon "file-image" at bounding box center [1451, 327] width 15 height 15
click at [58, 128] on button "[DATE] [DATE]" at bounding box center [40, 128] width 64 height 23
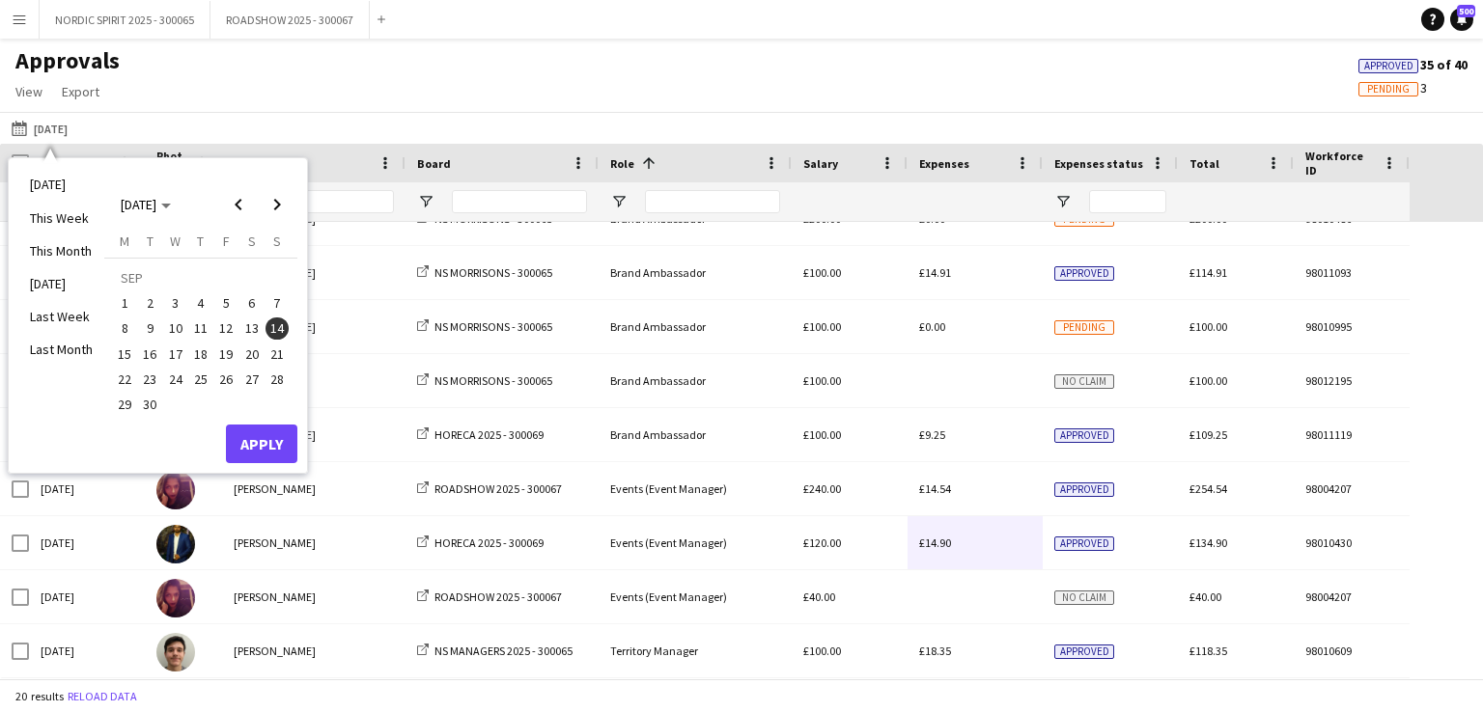
click at [225, 349] on span "19" at bounding box center [225, 354] width 23 height 23
click at [272, 445] on button "Apply" at bounding box center [261, 444] width 71 height 39
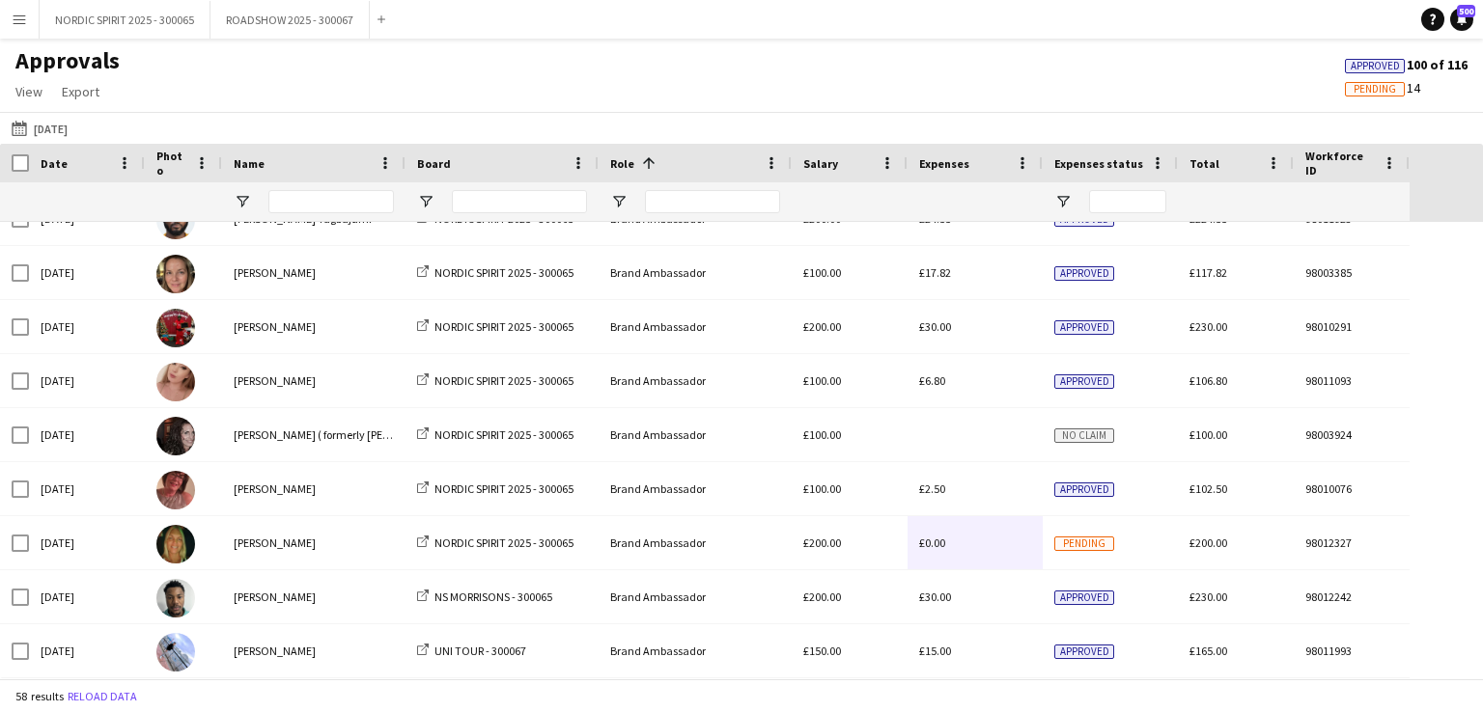
drag, startPoint x: 1467, startPoint y: 347, endPoint x: 1482, endPoint y: 386, distance: 42.1
click at [1482, 386] on div "[DATE] [PERSON_NAME] NORDIC SPIRIT 2025 - 300065 Brand Ambassador £100.00 £12.0…" at bounding box center [741, 450] width 1483 height 457
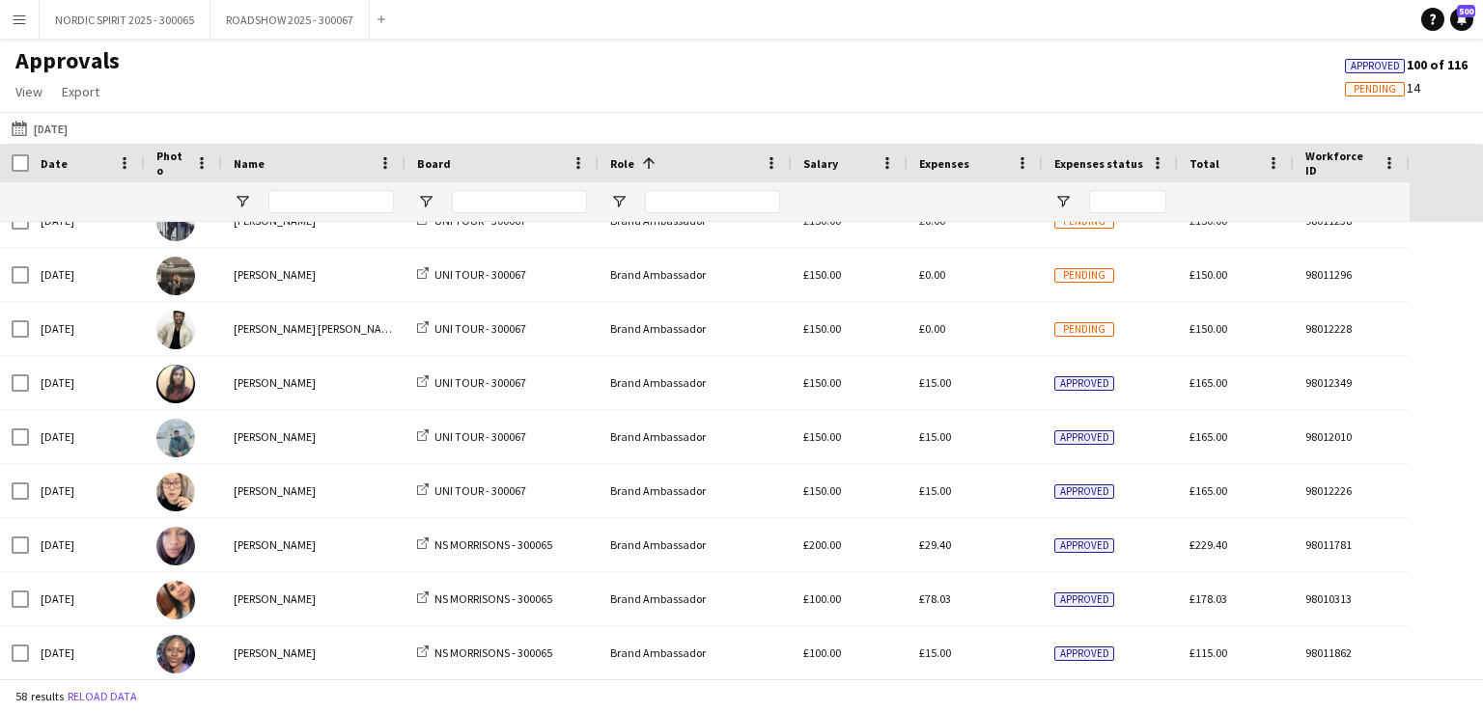
scroll to position [1192, 0]
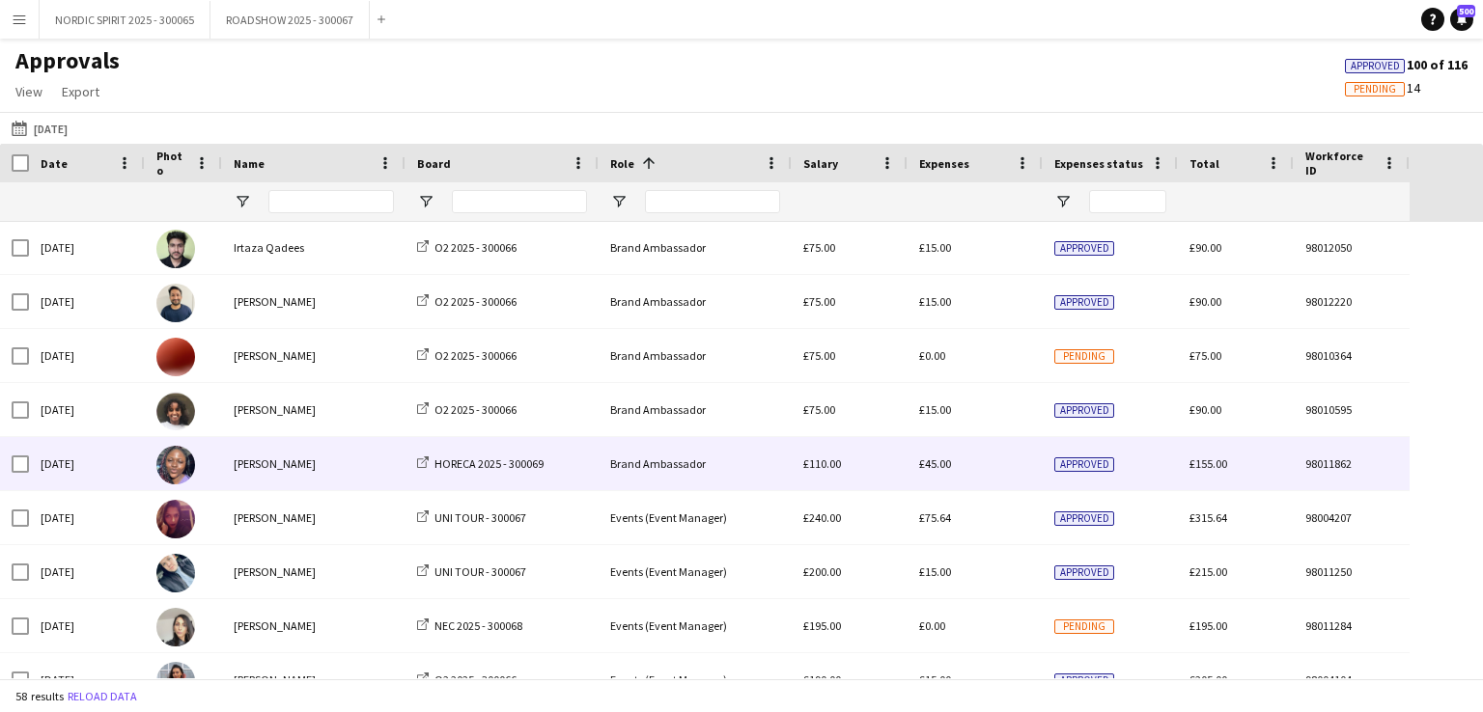
click at [938, 461] on span "£45.00" at bounding box center [935, 464] width 32 height 14
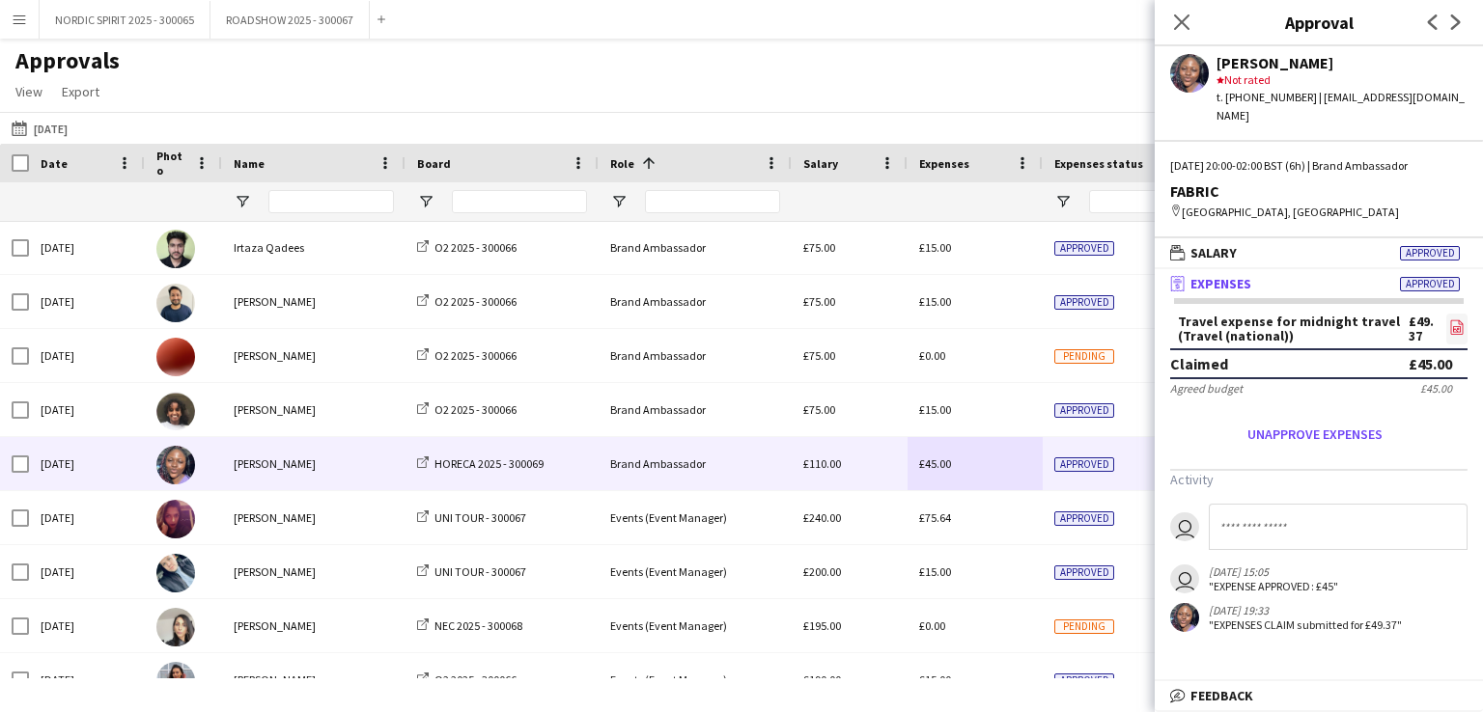
click at [1462, 320] on icon "file-image" at bounding box center [1456, 327] width 15 height 15
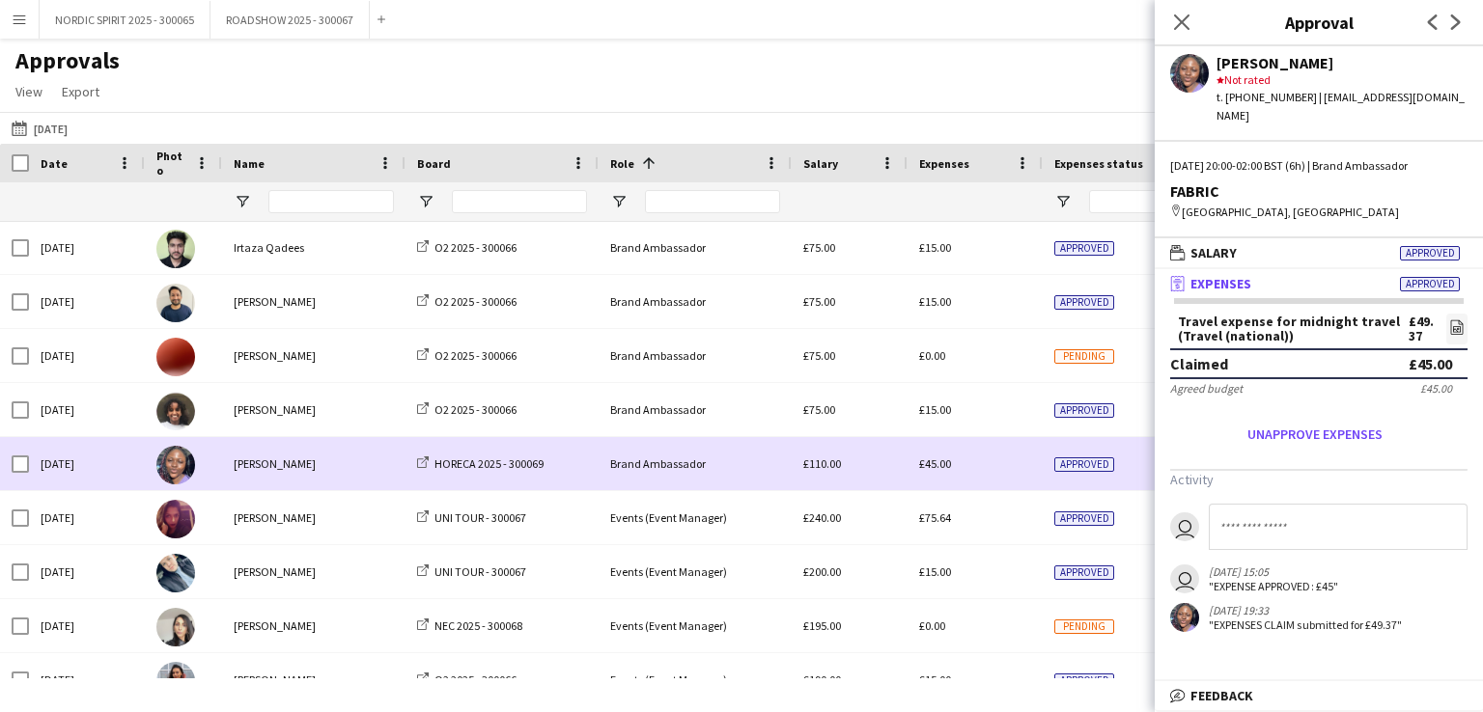
click at [976, 457] on div "£45.00" at bounding box center [974, 463] width 135 height 53
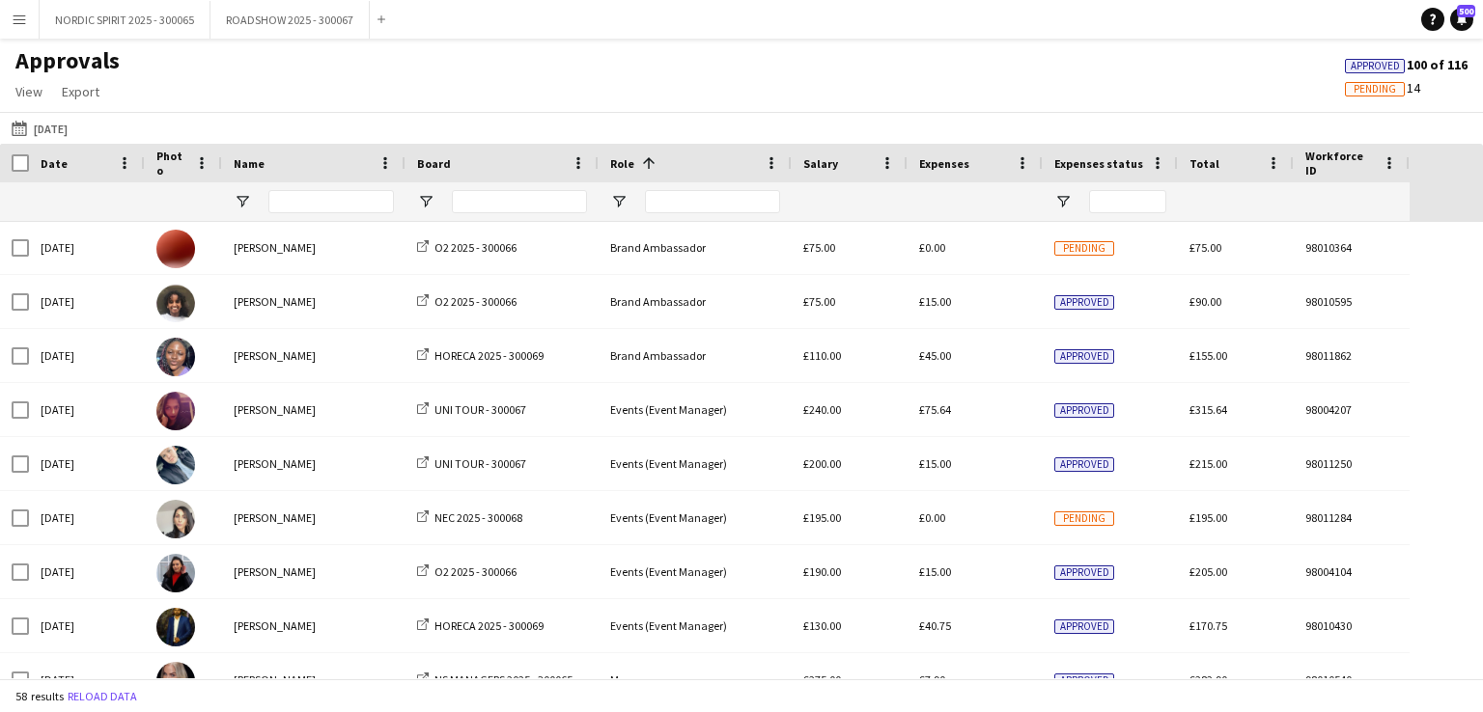
scroll to position [2277, 0]
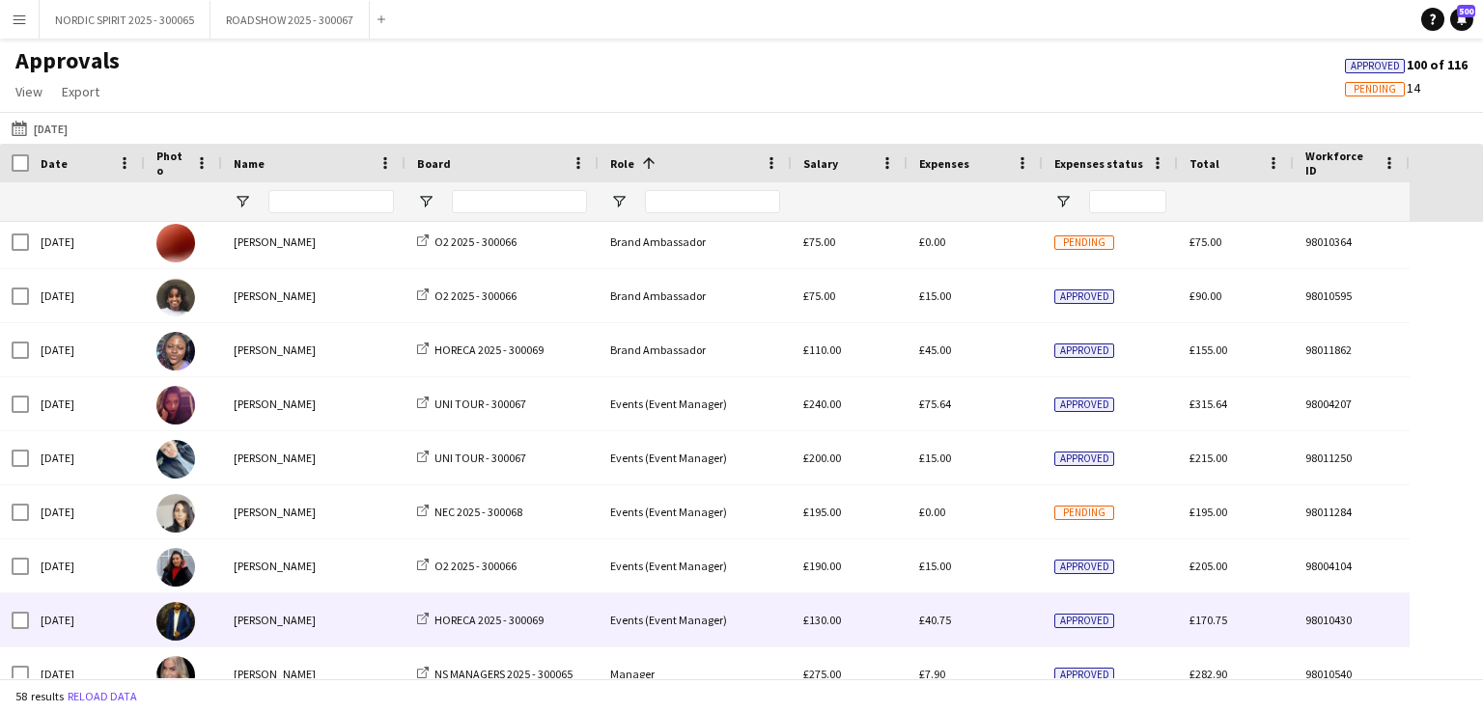
click at [944, 626] on span "£40.75" at bounding box center [935, 620] width 32 height 14
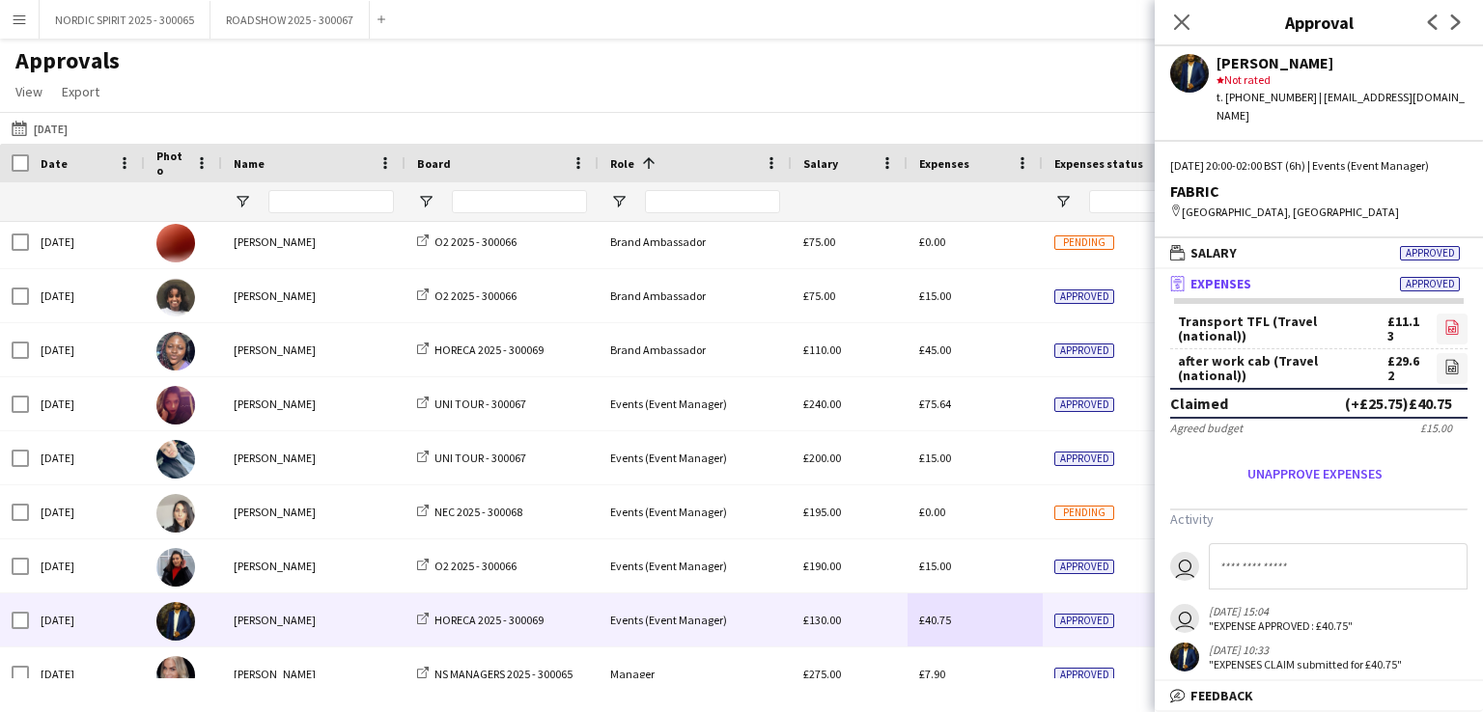
click at [1444, 327] on icon "file-image" at bounding box center [1451, 327] width 15 height 15
click at [1444, 367] on icon "file-image" at bounding box center [1451, 366] width 15 height 15
click at [71, 128] on button "[DATE] [DATE]" at bounding box center [40, 128] width 64 height 23
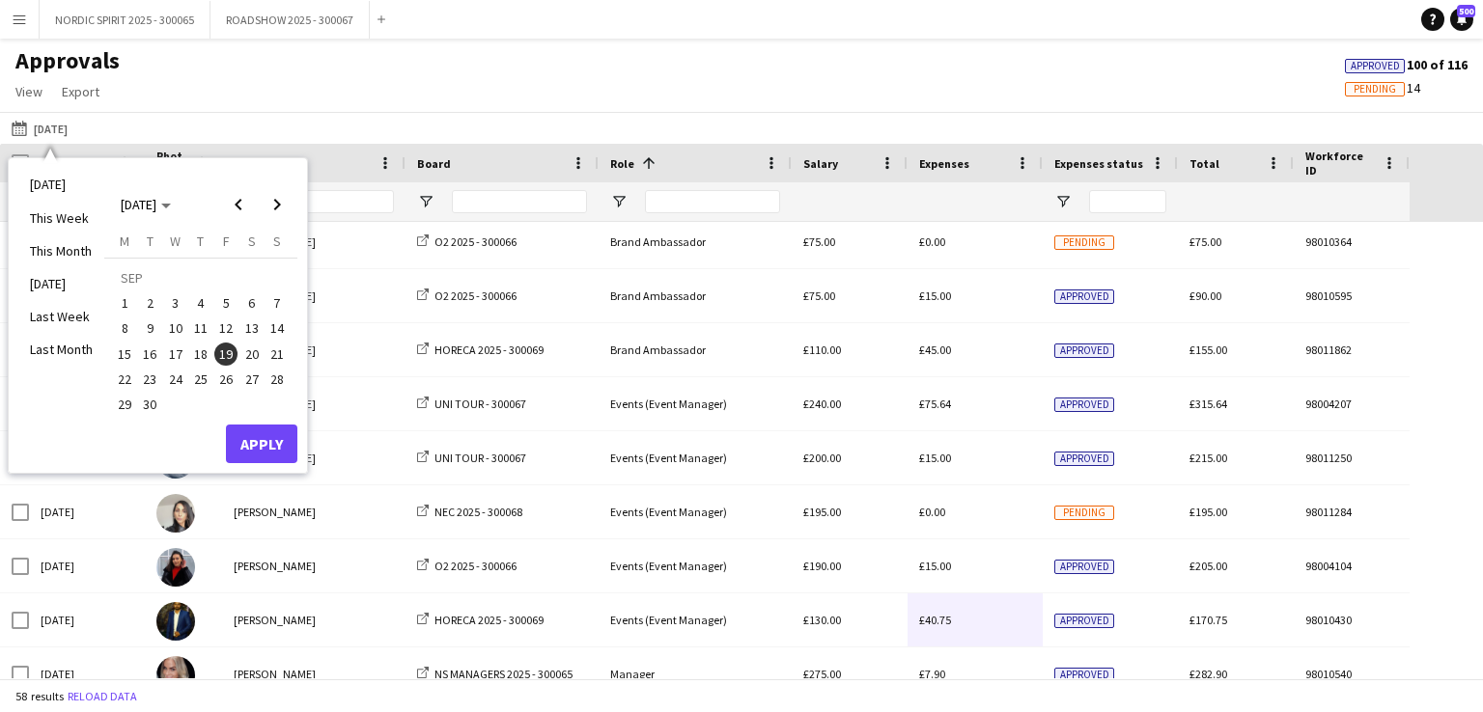
click at [253, 349] on span "20" at bounding box center [251, 354] width 23 height 23
click at [263, 441] on button "Apply" at bounding box center [261, 444] width 71 height 39
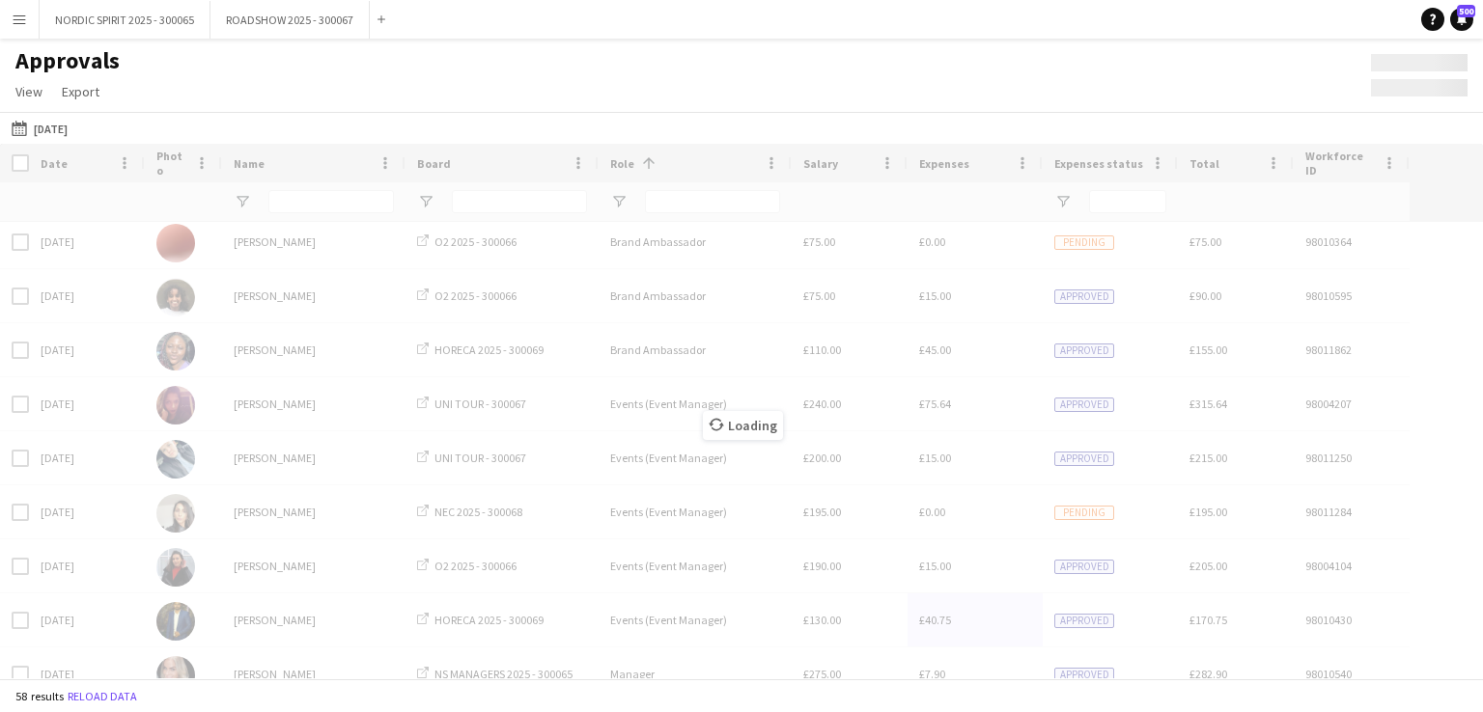
scroll to position [1057, 0]
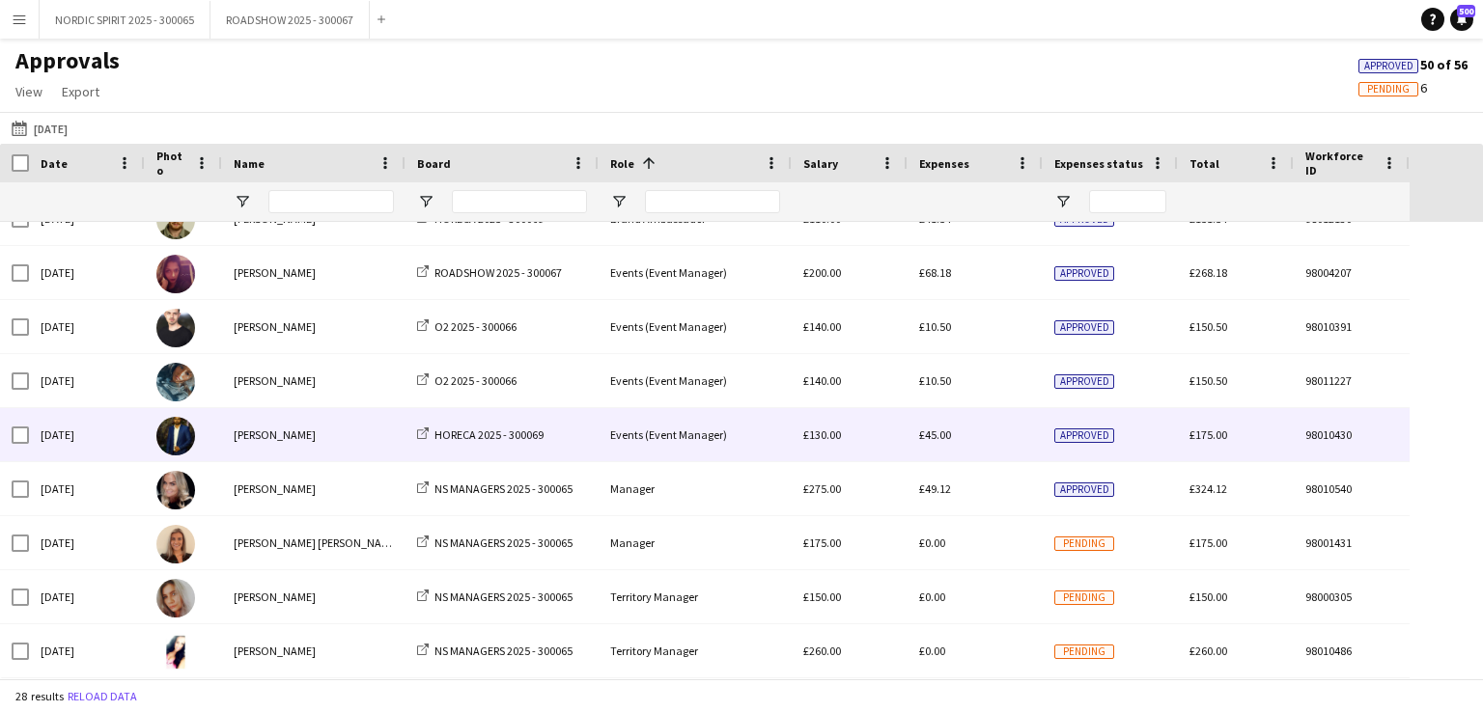
click at [943, 435] on span "£45.00" at bounding box center [935, 435] width 32 height 14
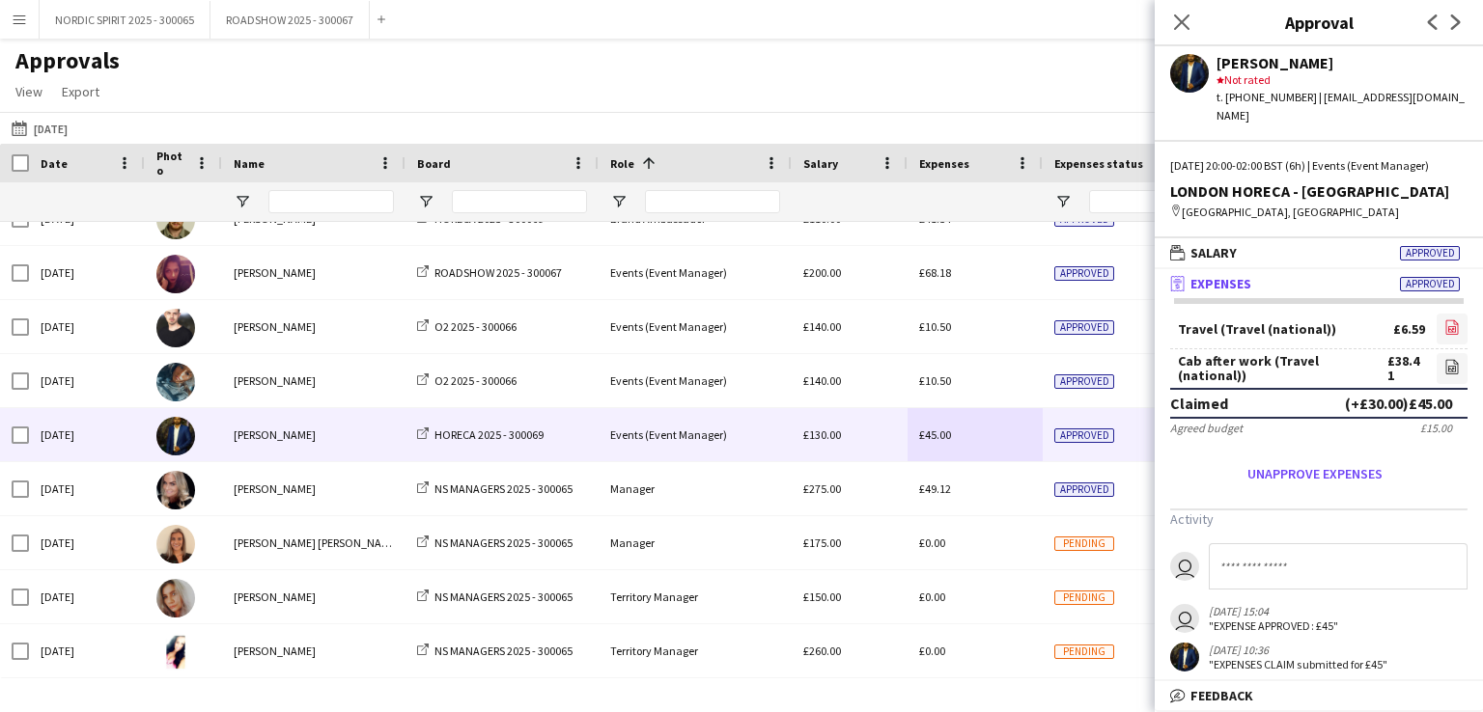
click at [1444, 326] on icon "file-image" at bounding box center [1451, 327] width 15 height 15
click at [1444, 360] on icon "file-image" at bounding box center [1451, 366] width 15 height 15
click at [54, 131] on button "[DATE] [DATE]" at bounding box center [40, 128] width 64 height 23
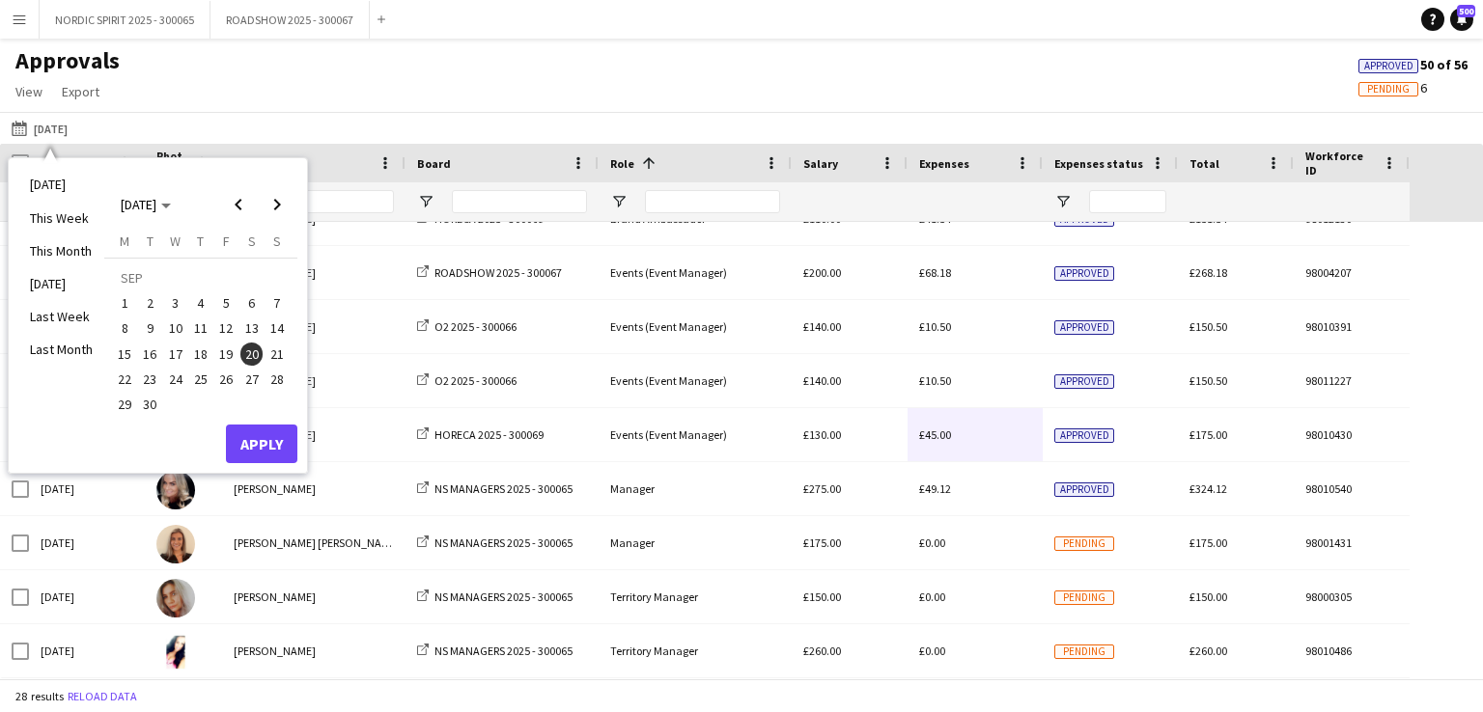
click at [253, 376] on span "27" at bounding box center [251, 379] width 23 height 23
click at [282, 441] on button "Apply" at bounding box center [261, 444] width 71 height 39
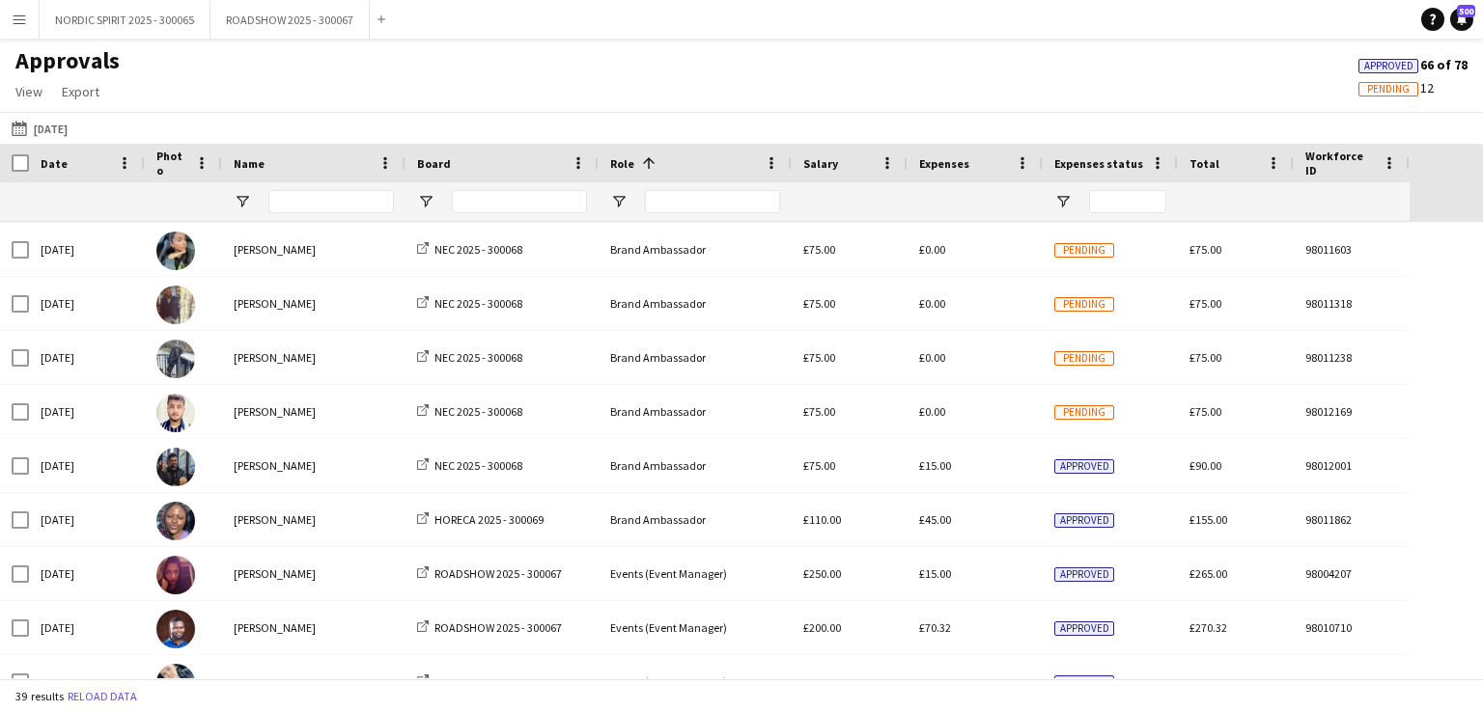
scroll to position [1323, 0]
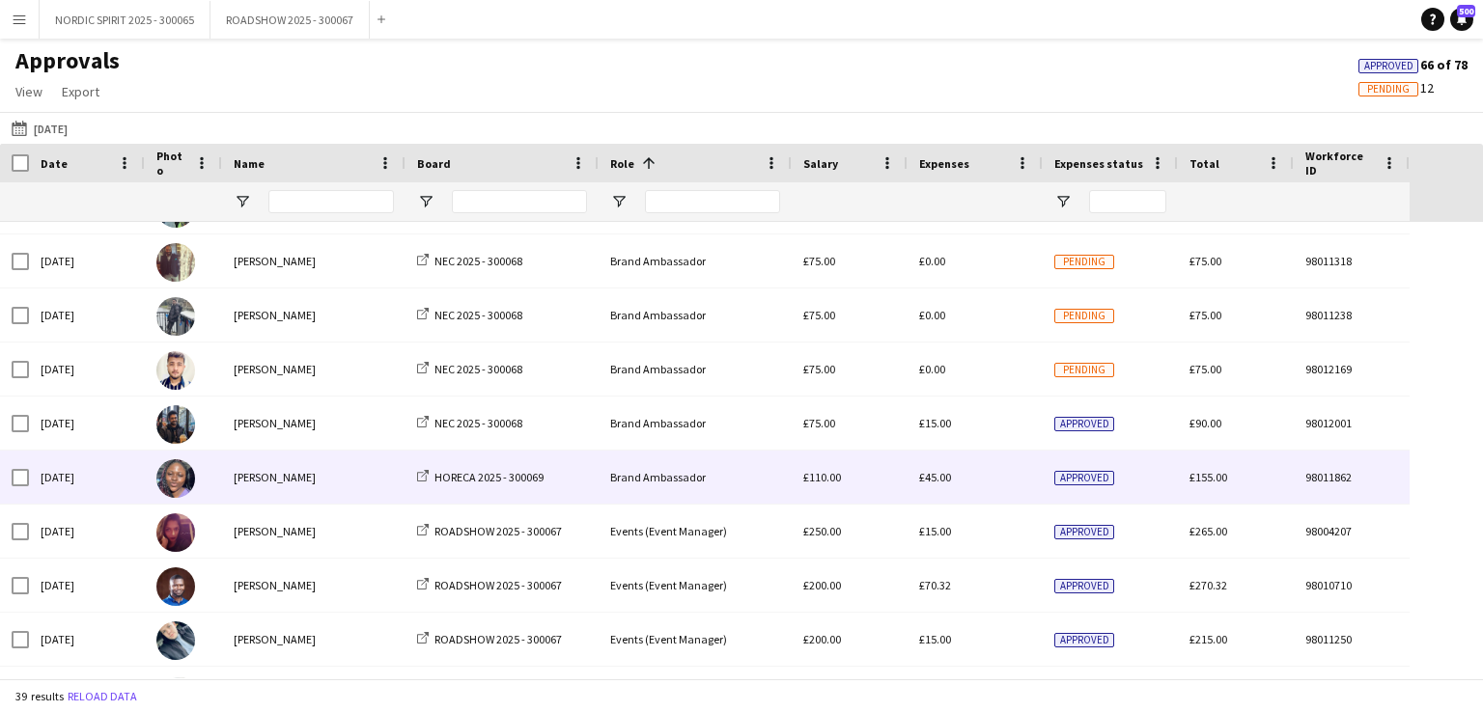
click at [940, 482] on span "£45.00" at bounding box center [935, 477] width 32 height 14
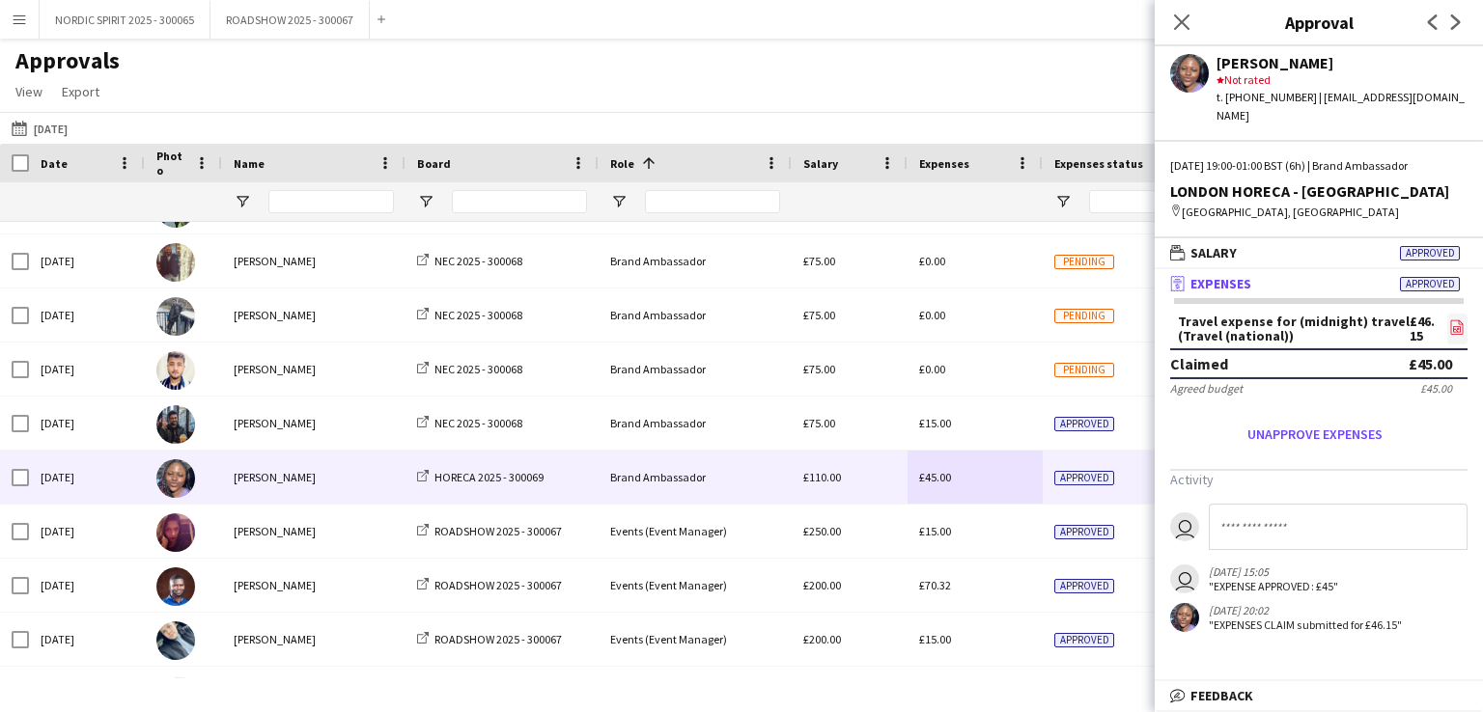
click at [1459, 320] on icon "file-image" at bounding box center [1456, 327] width 15 height 15
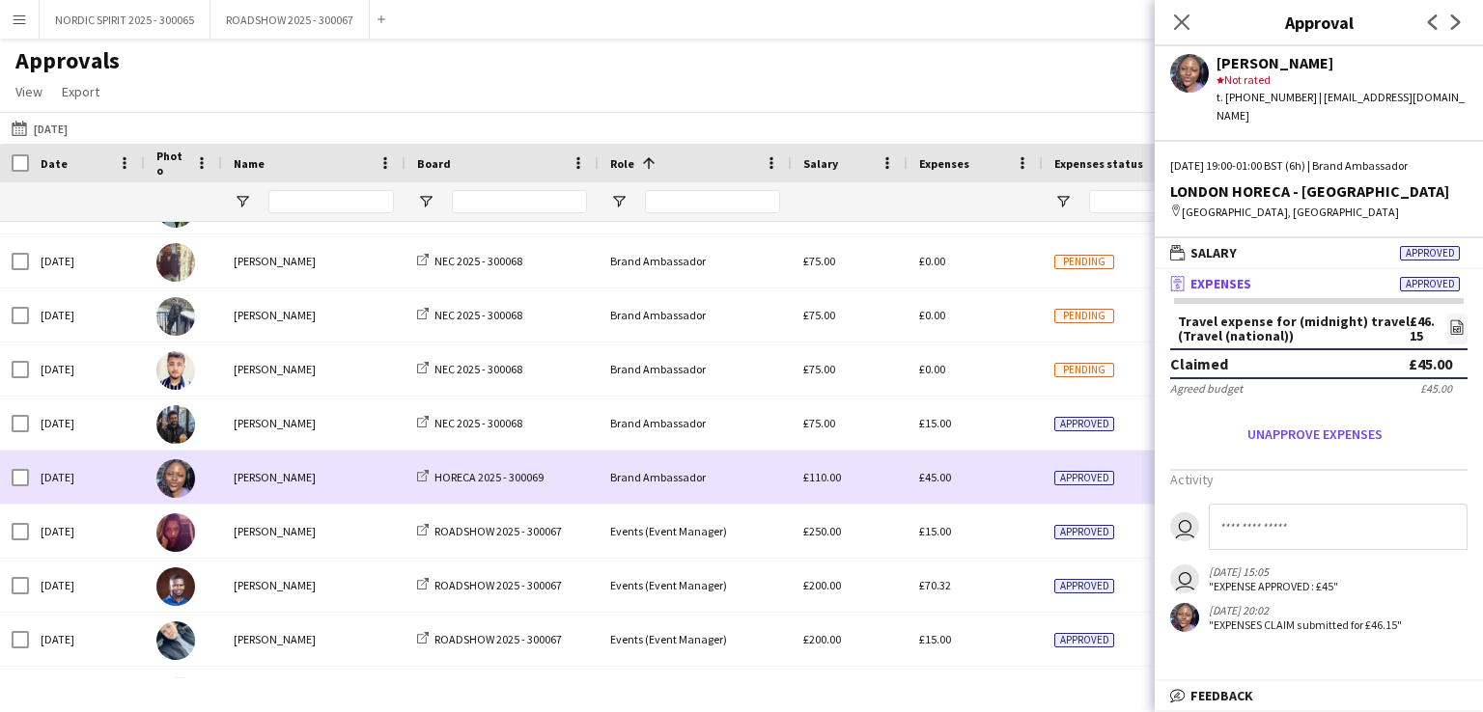
click at [988, 473] on div "£45.00" at bounding box center [974, 477] width 135 height 53
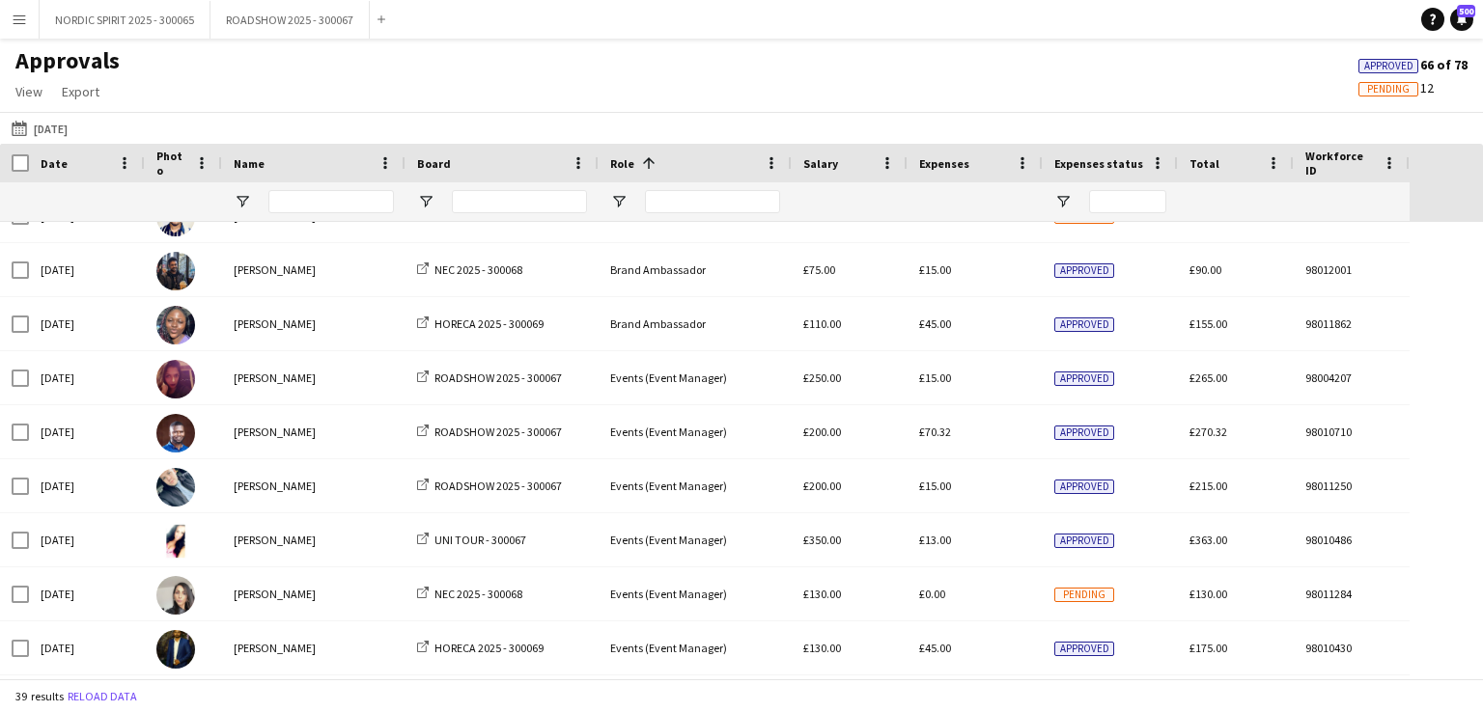
scroll to position [1508, 0]
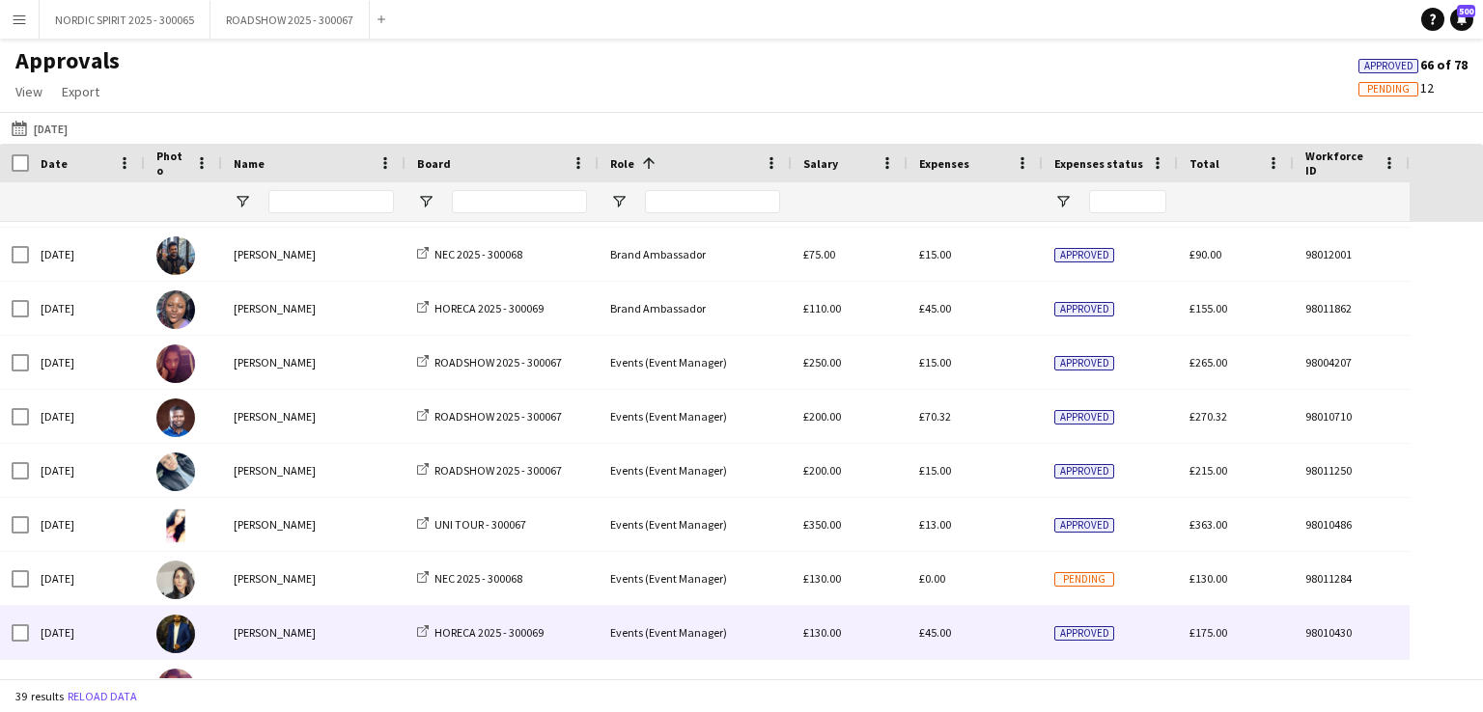
click at [950, 635] on span "£45.00" at bounding box center [935, 632] width 32 height 14
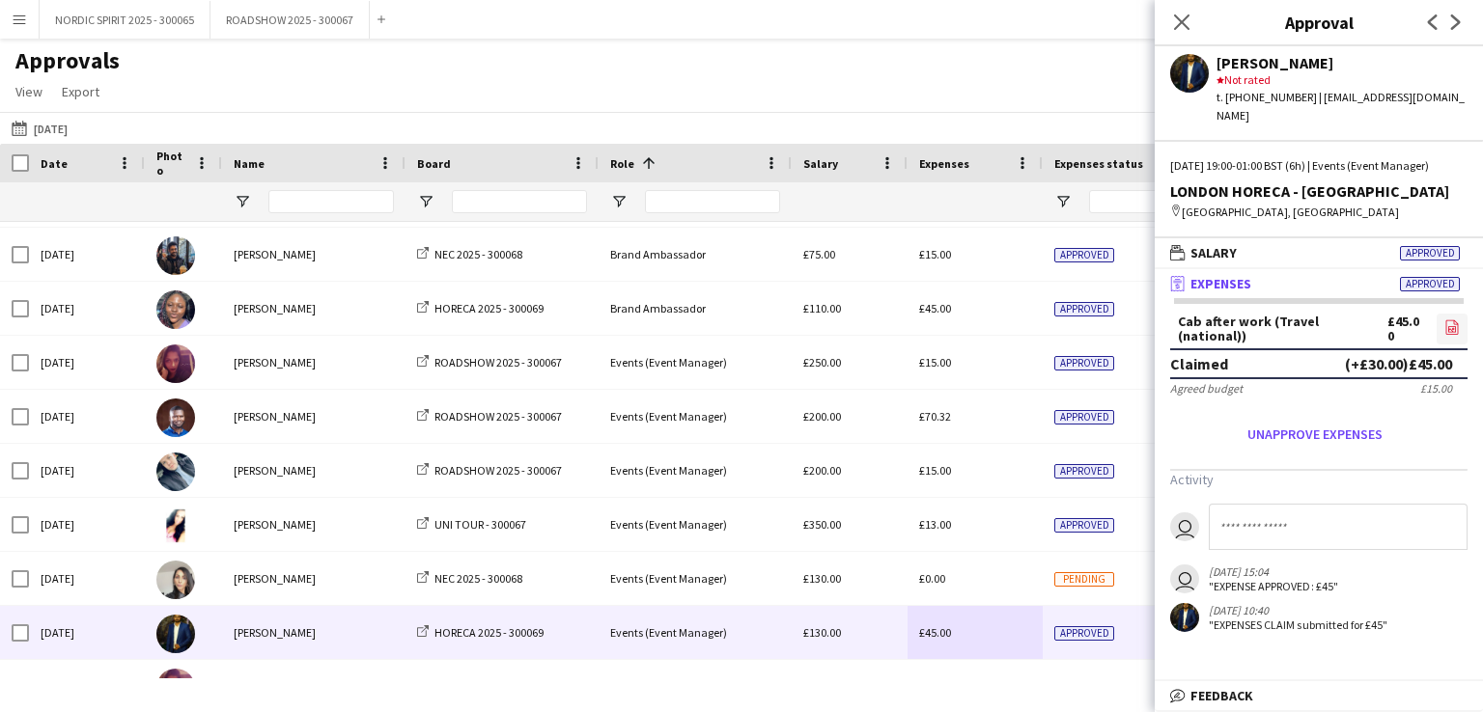
click at [1453, 329] on icon at bounding box center [1453, 329] width 2 height 2
click at [21, 14] on app-icon "Menu" at bounding box center [19, 19] width 15 height 15
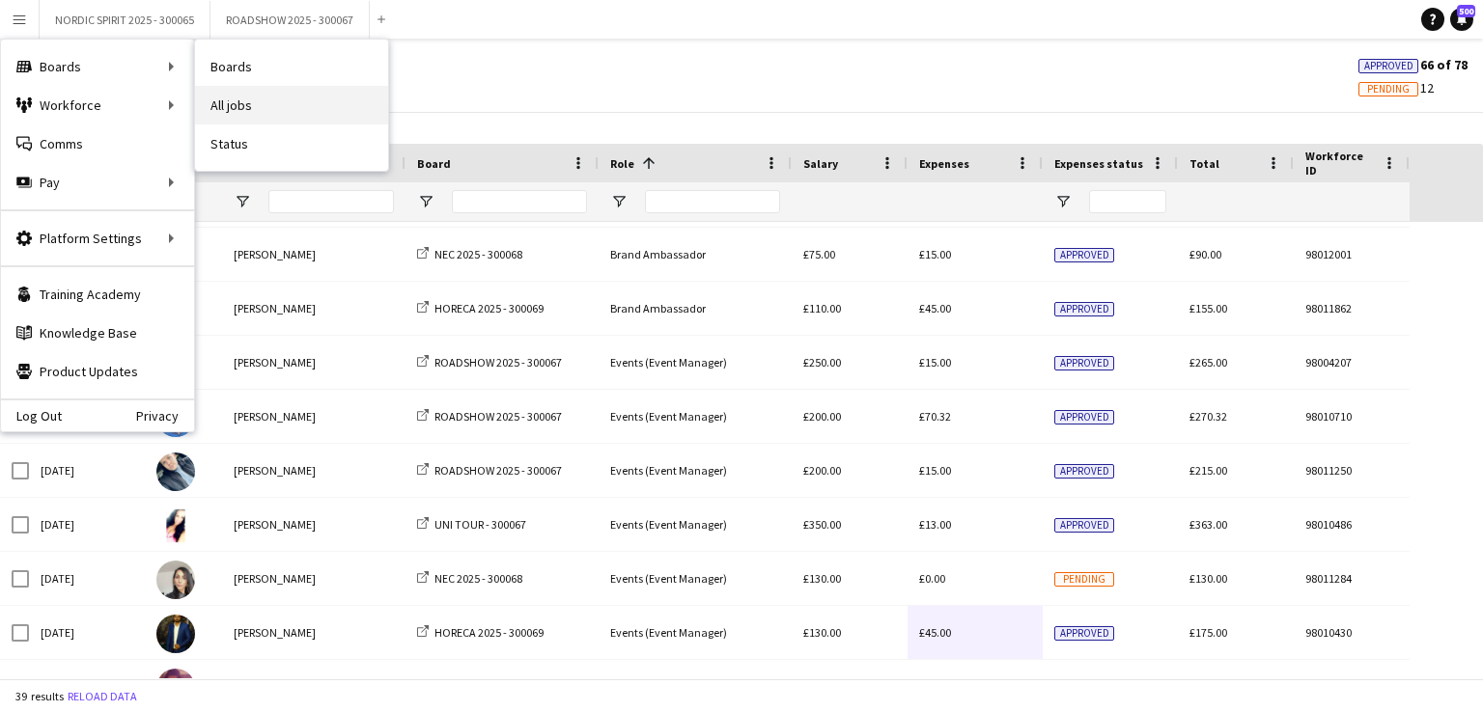
click at [266, 108] on link "All jobs" at bounding box center [291, 105] width 193 height 39
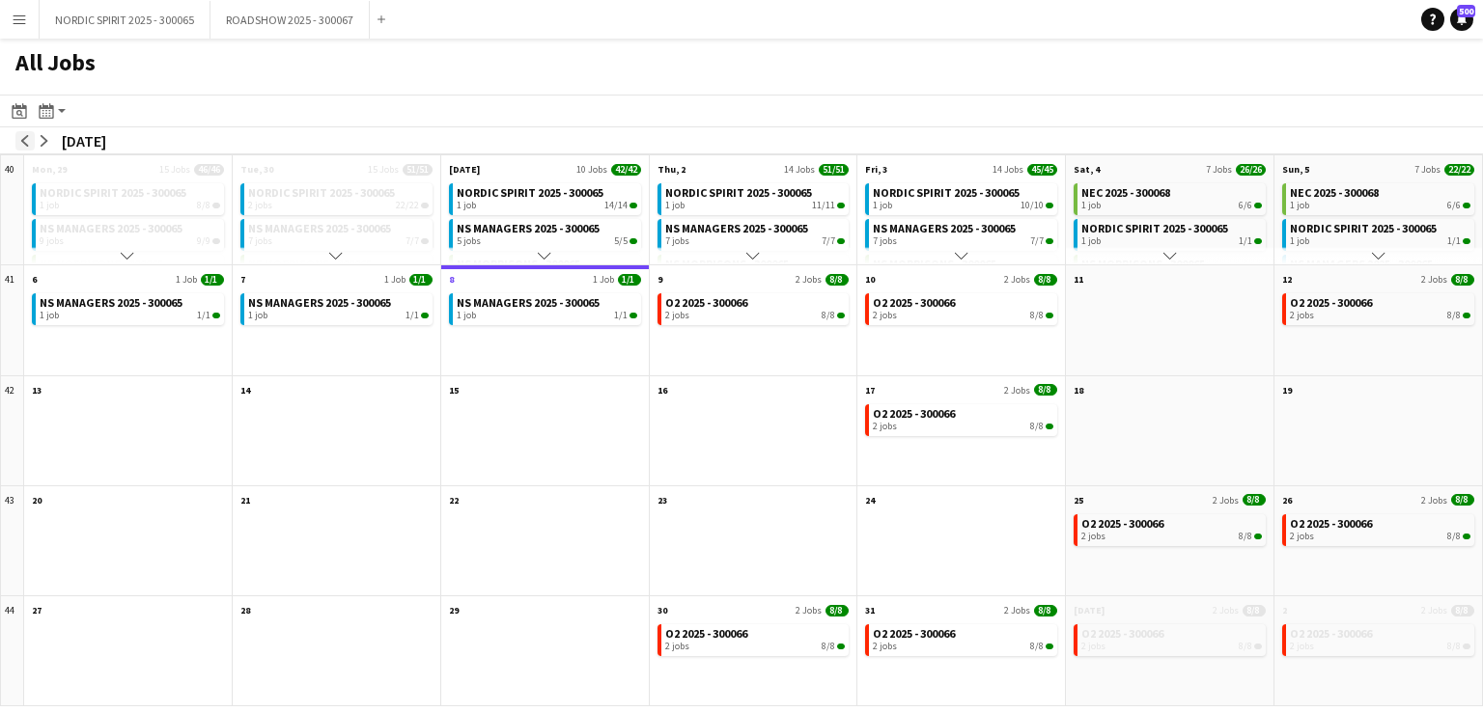
click at [23, 139] on app-icon "arrow-left" at bounding box center [25, 141] width 12 height 12
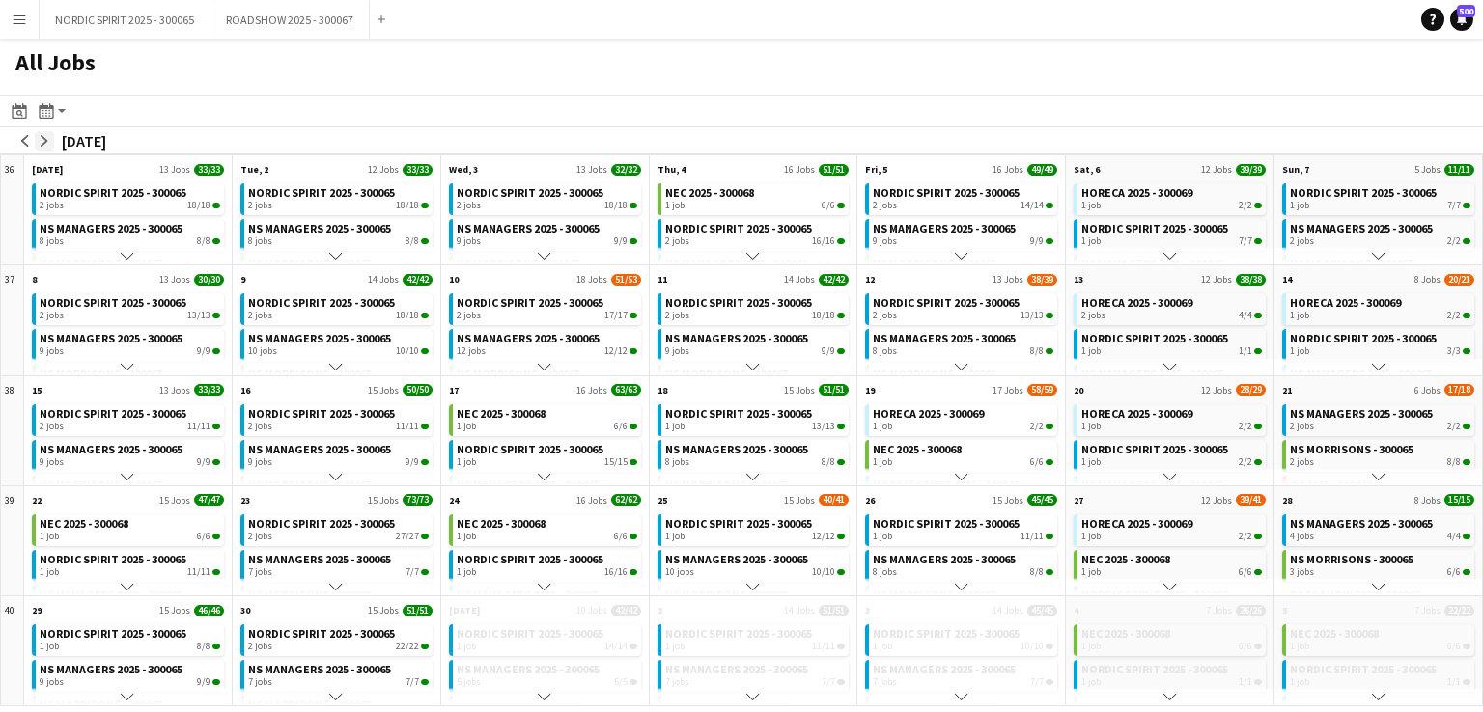
click at [42, 140] on app-icon "arrow-right" at bounding box center [45, 141] width 12 height 12
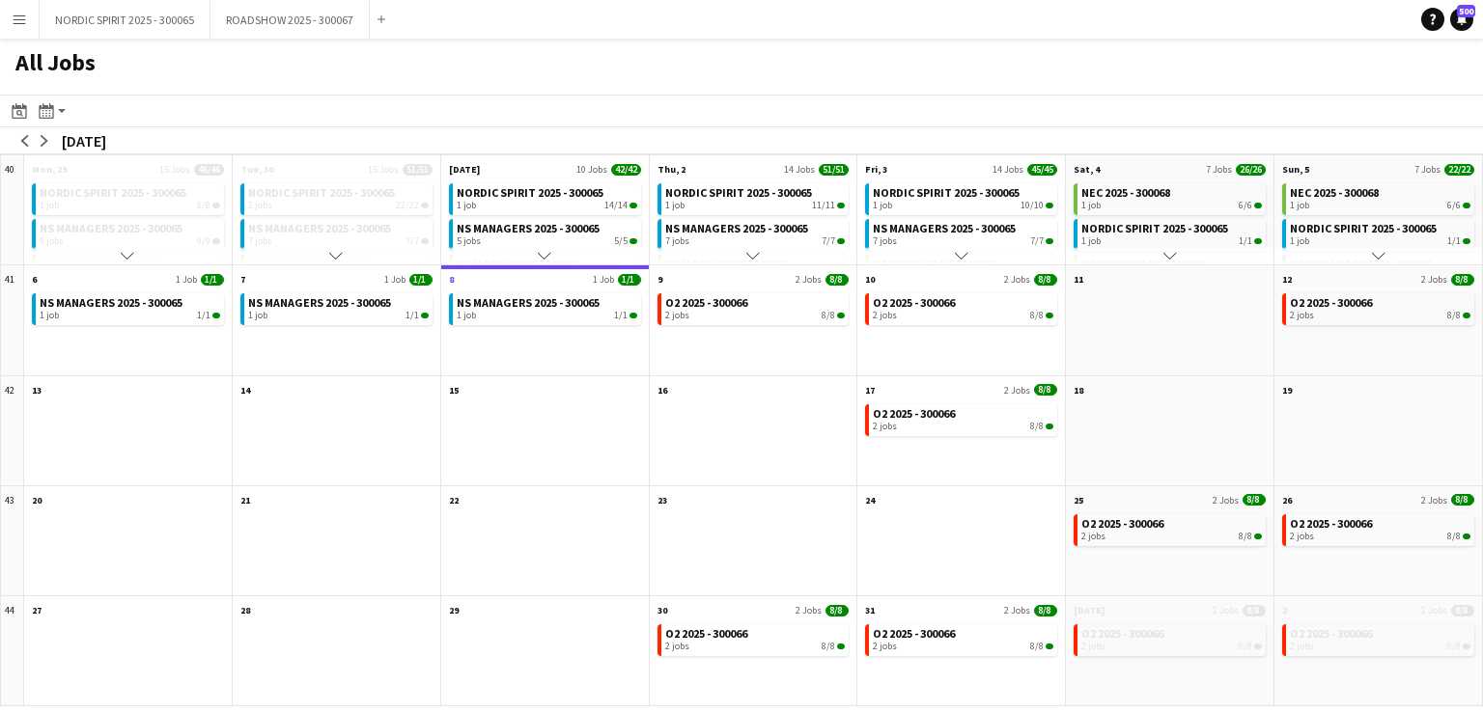
click at [23, 22] on app-icon "Menu" at bounding box center [19, 19] width 15 height 15
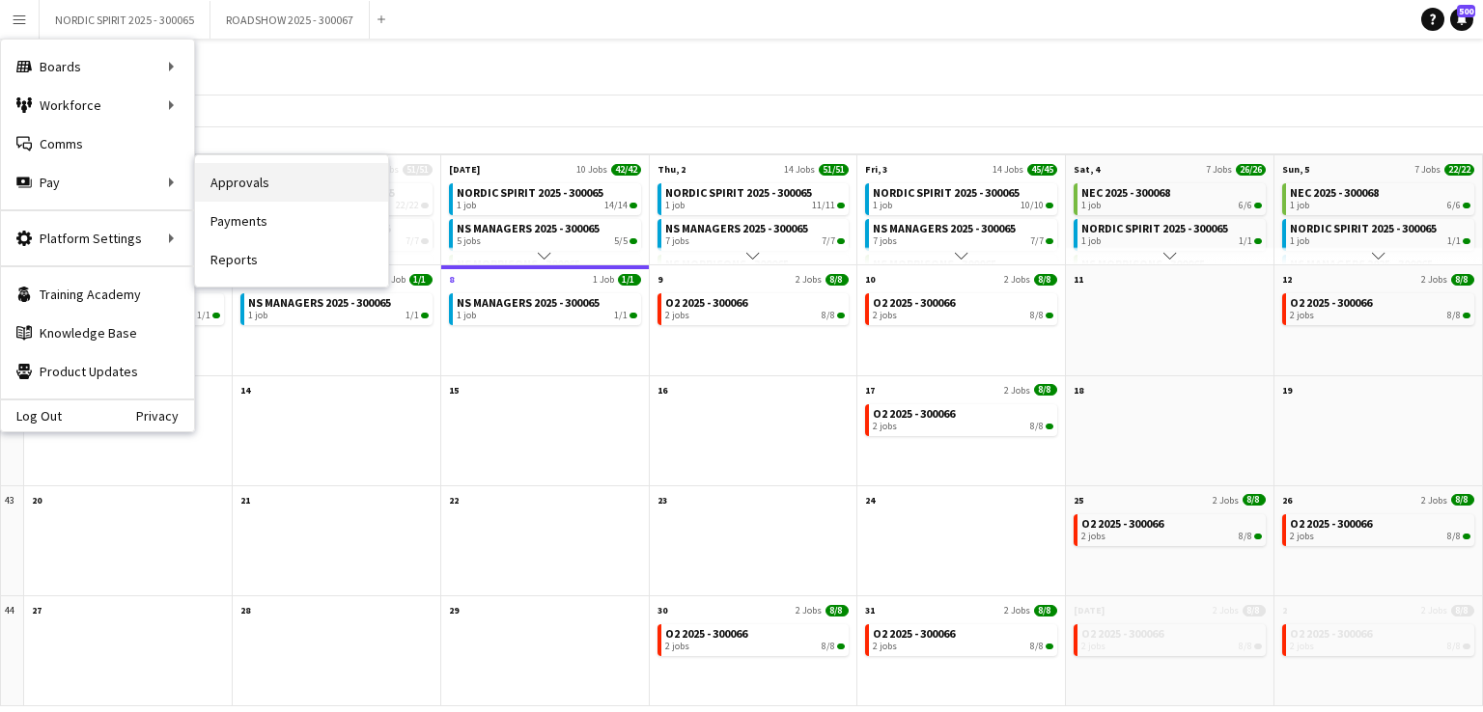
click at [254, 185] on link "Approvals" at bounding box center [291, 182] width 193 height 39
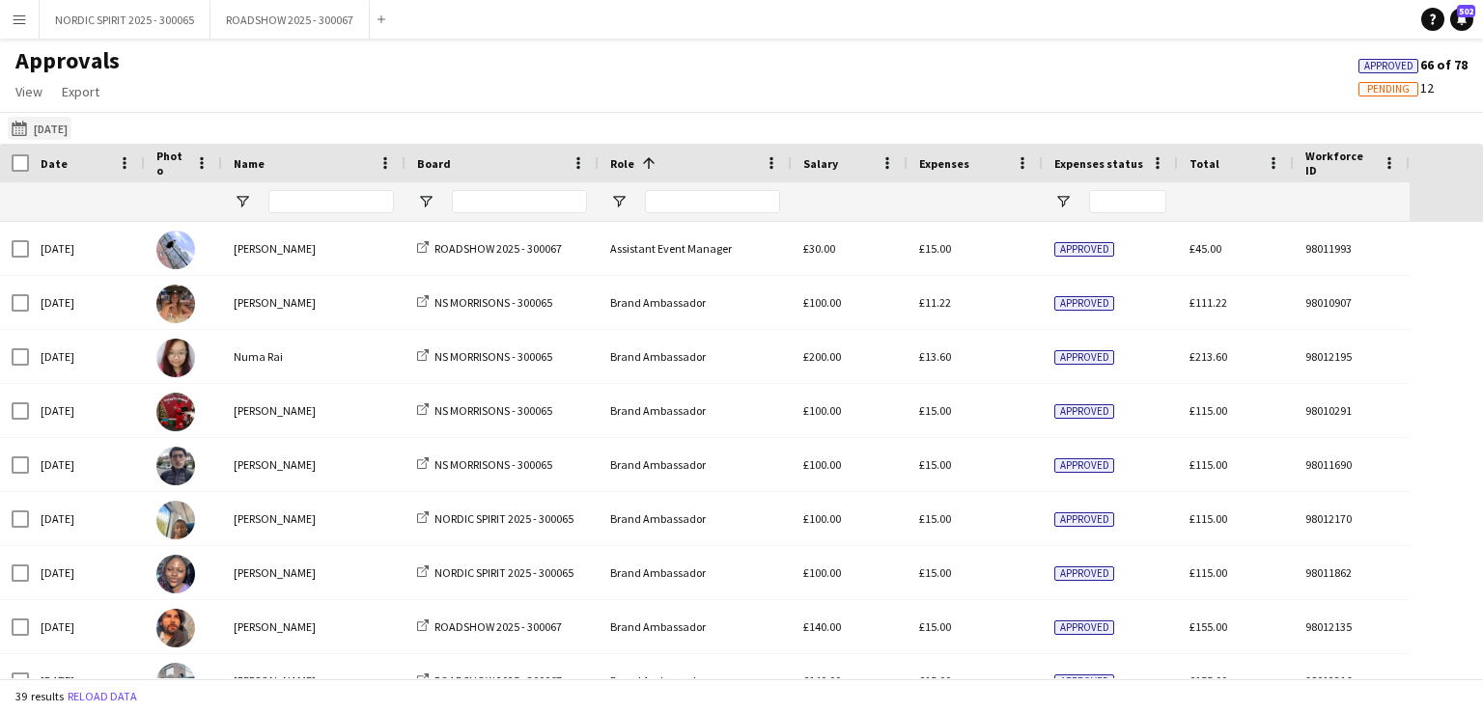
click at [63, 129] on button "[DATE] [DATE]" at bounding box center [40, 128] width 64 height 23
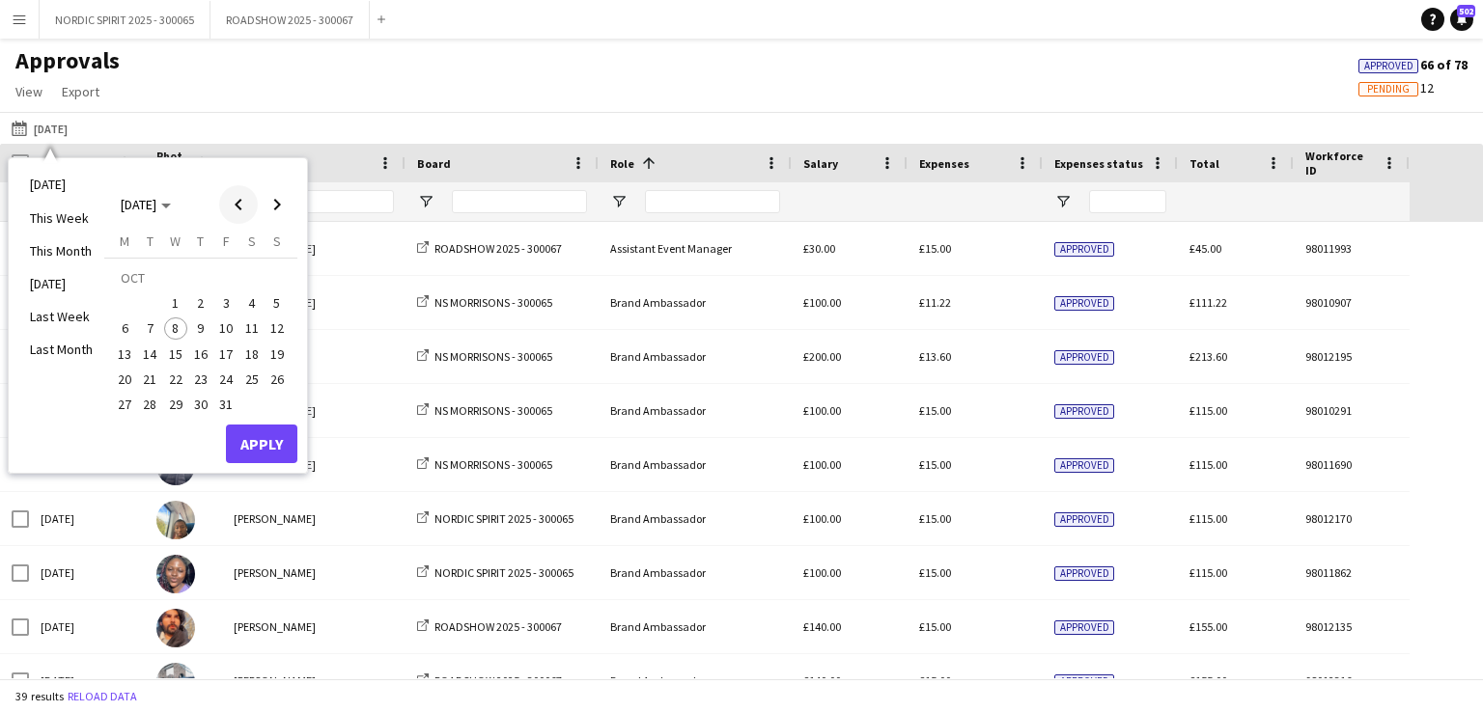
click at [239, 206] on span "Previous month" at bounding box center [238, 204] width 39 height 39
click at [251, 300] on span "6" at bounding box center [251, 303] width 23 height 23
click at [258, 432] on button "Apply" at bounding box center [261, 444] width 71 height 39
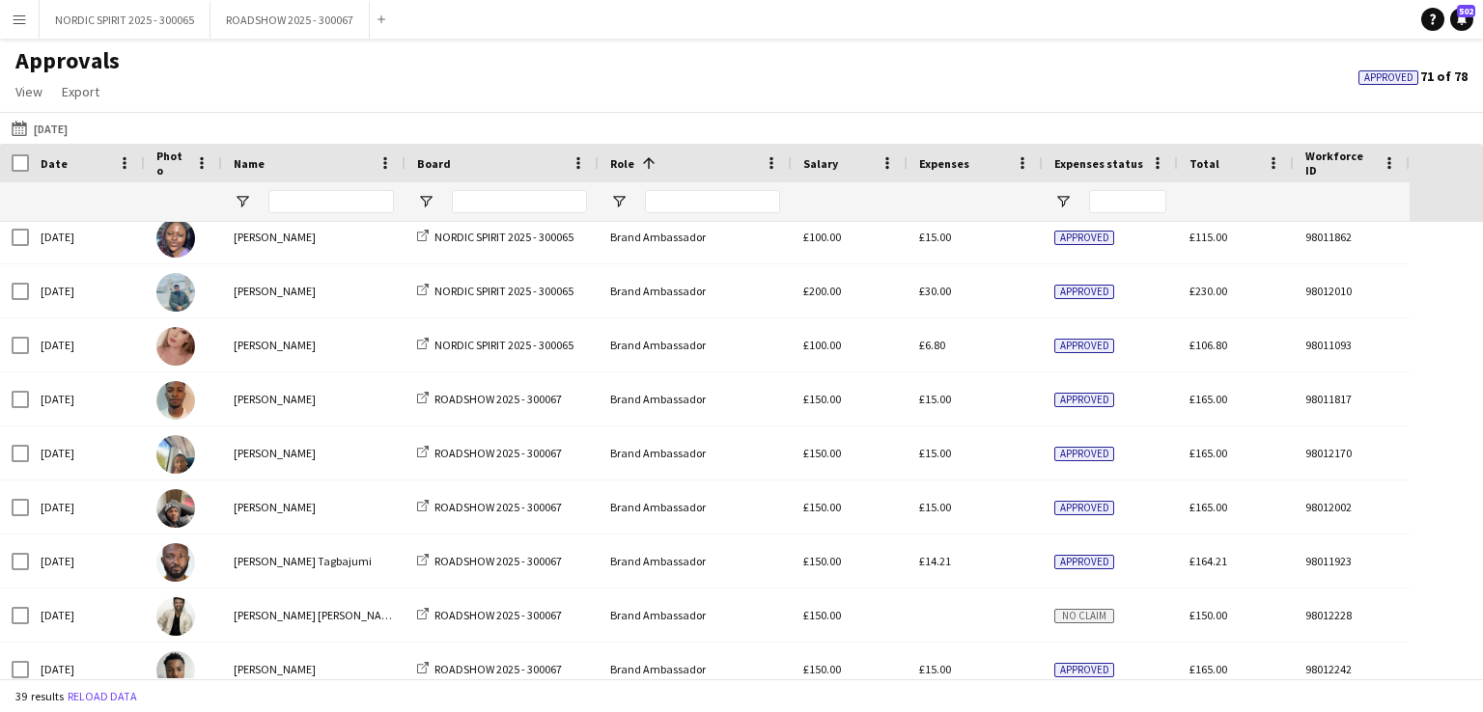
scroll to position [405, 0]
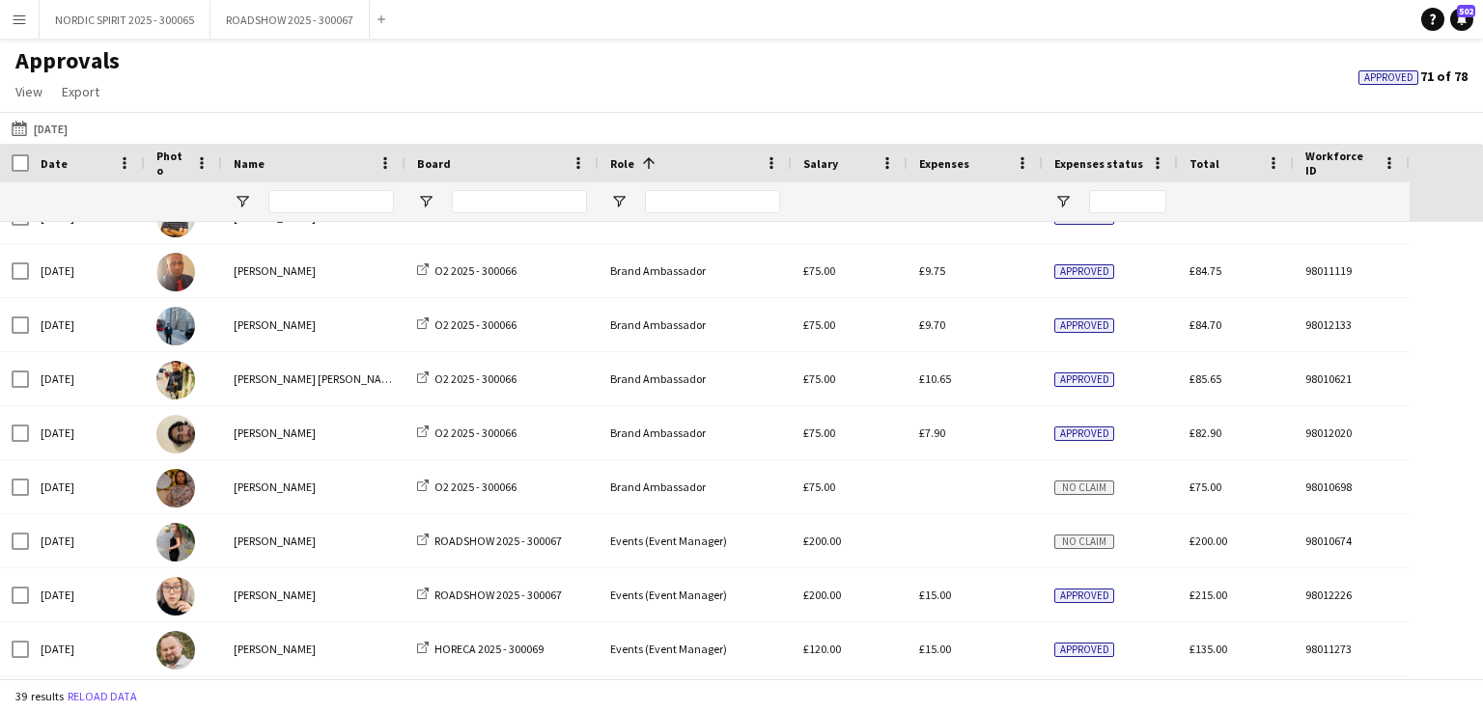
click at [25, 20] on app-icon "Menu" at bounding box center [19, 19] width 15 height 15
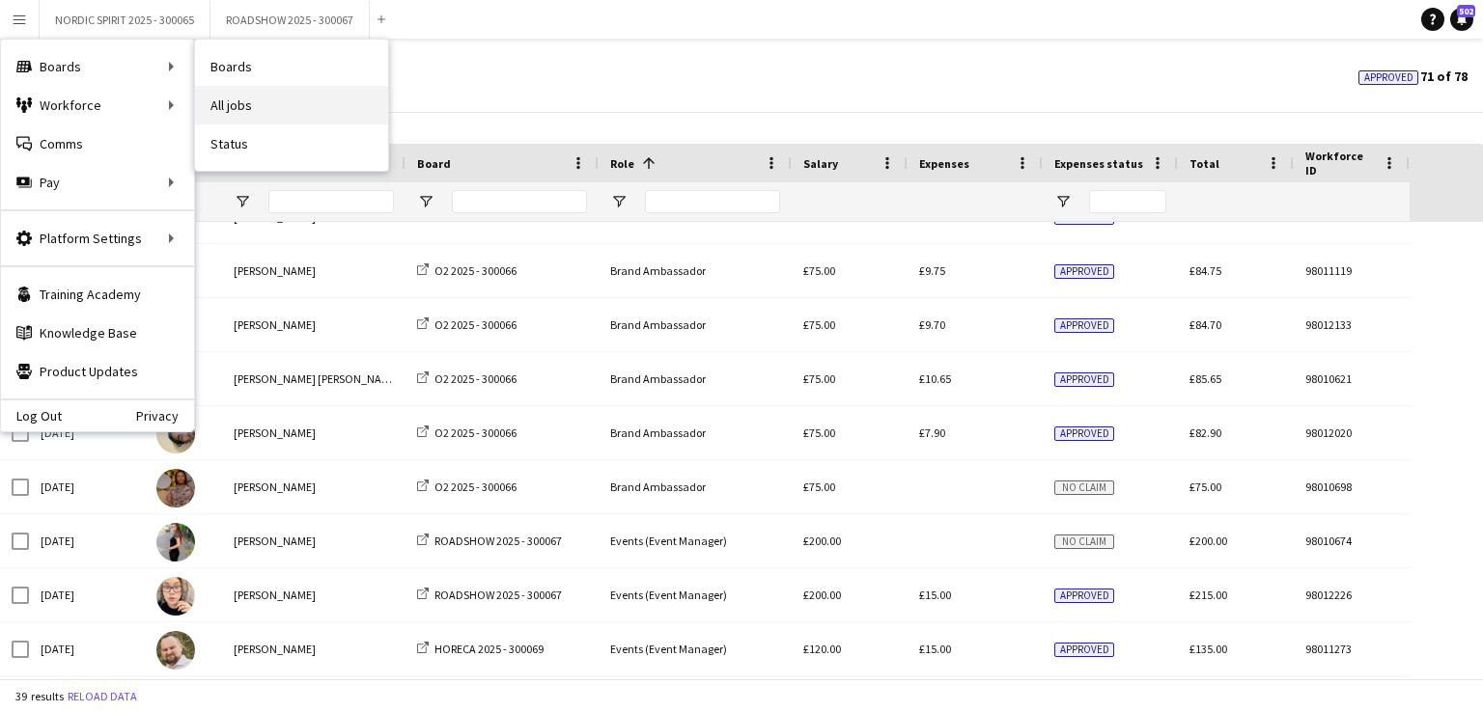
click at [254, 105] on link "All jobs" at bounding box center [291, 105] width 193 height 39
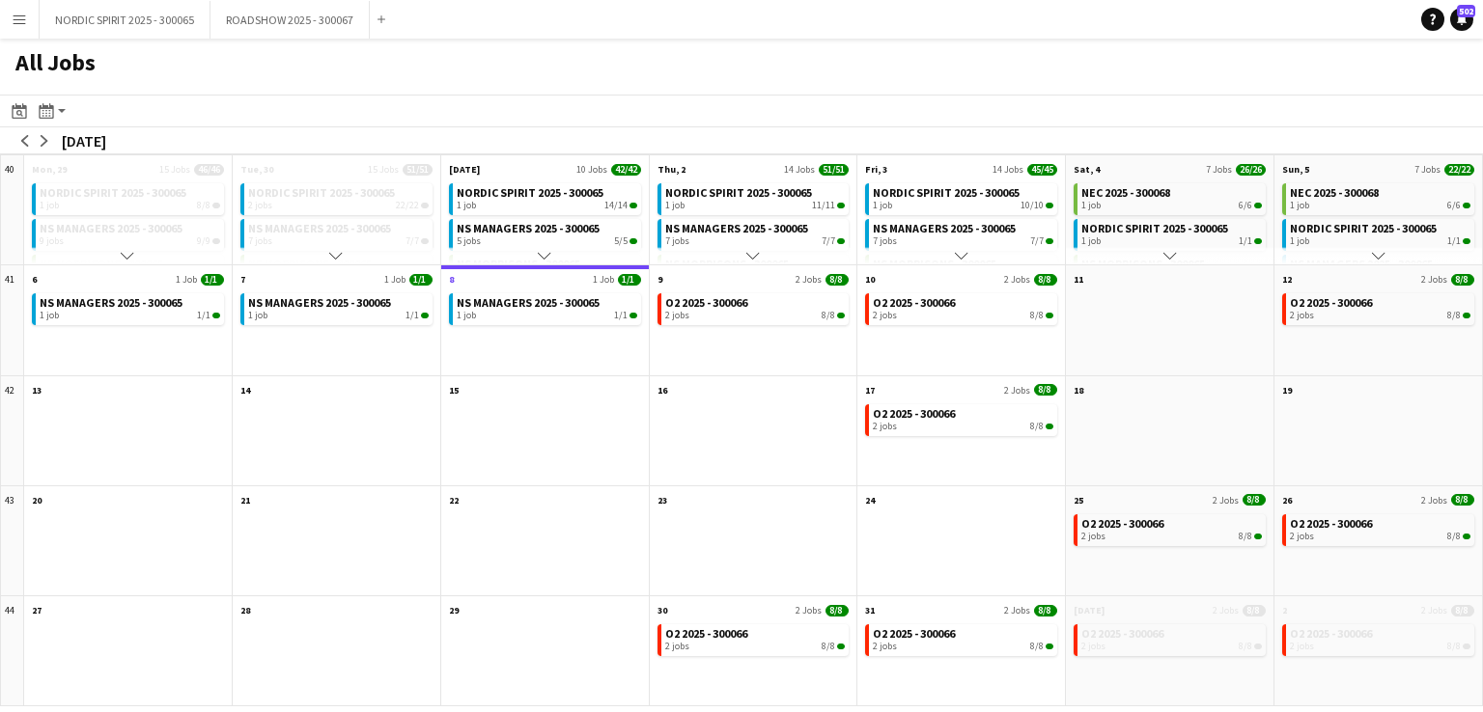
click at [29, 22] on button "Menu" at bounding box center [19, 19] width 39 height 39
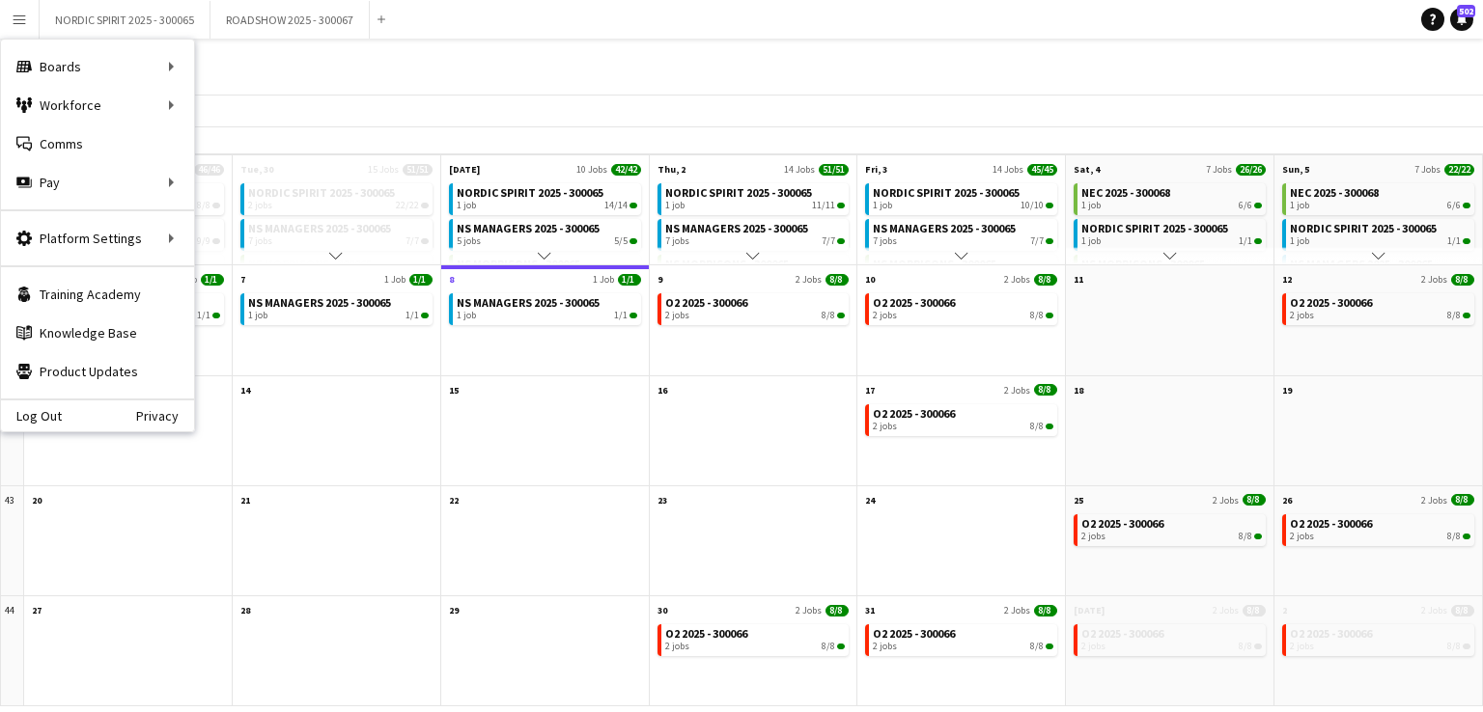
click at [29, 24] on button "Menu" at bounding box center [19, 19] width 39 height 39
click at [301, 77] on div "All Jobs" at bounding box center [741, 67] width 1483 height 56
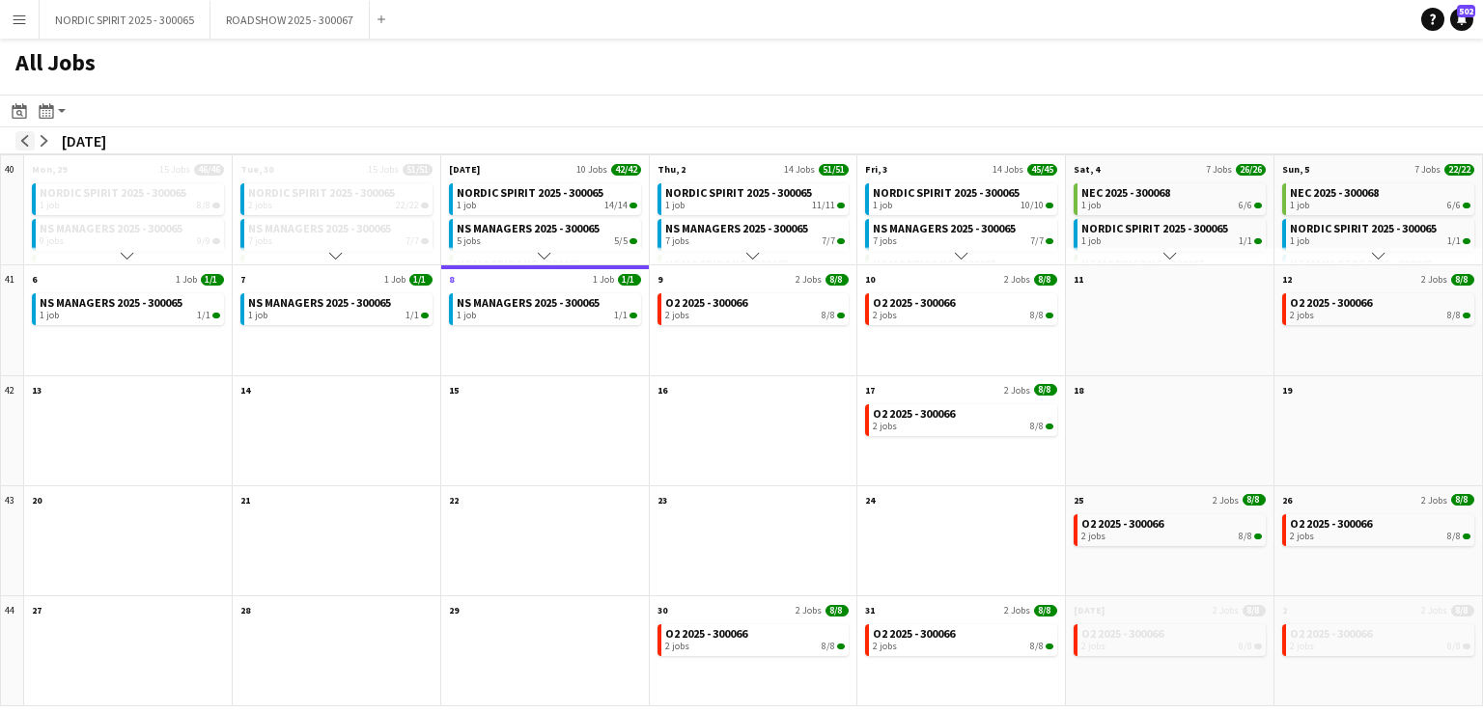
click at [25, 141] on app-icon "arrow-left" at bounding box center [25, 141] width 12 height 12
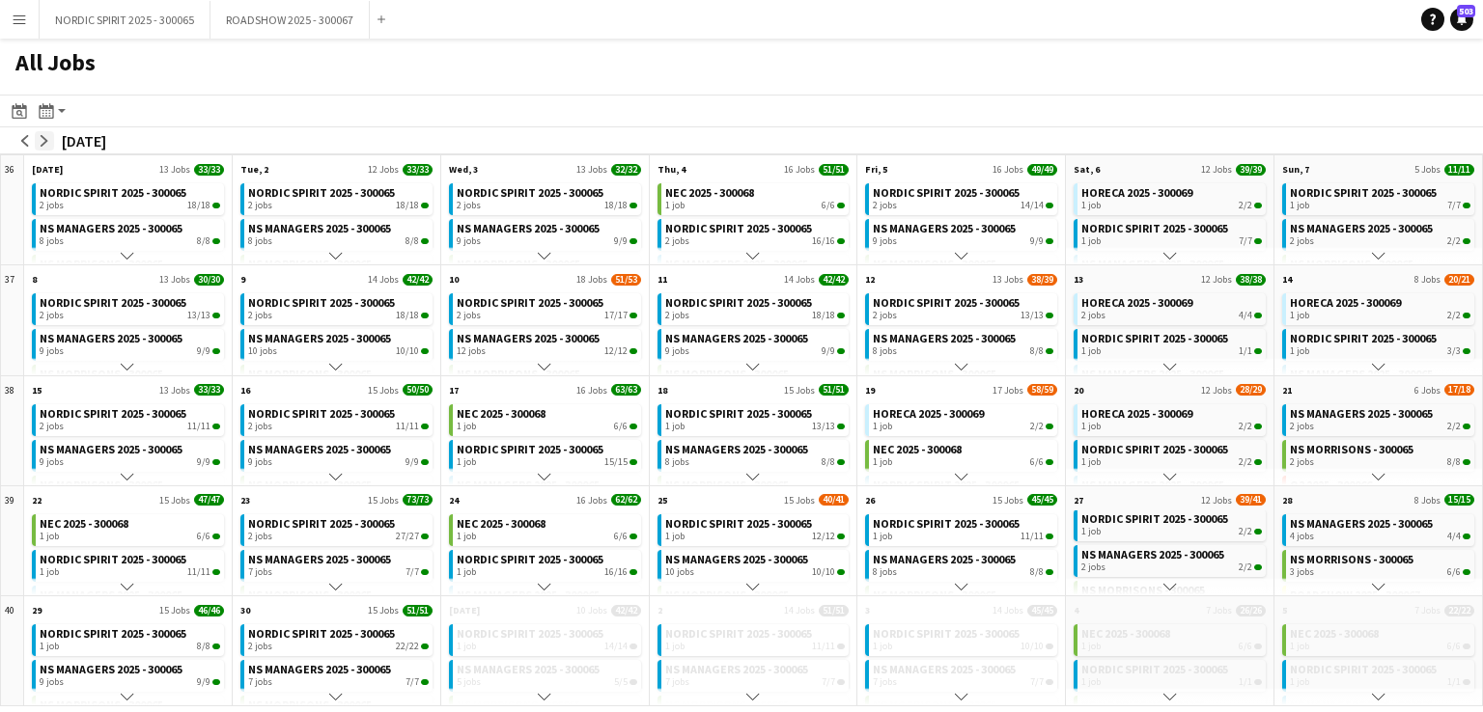
click at [46, 139] on app-icon "arrow-right" at bounding box center [45, 141] width 12 height 12
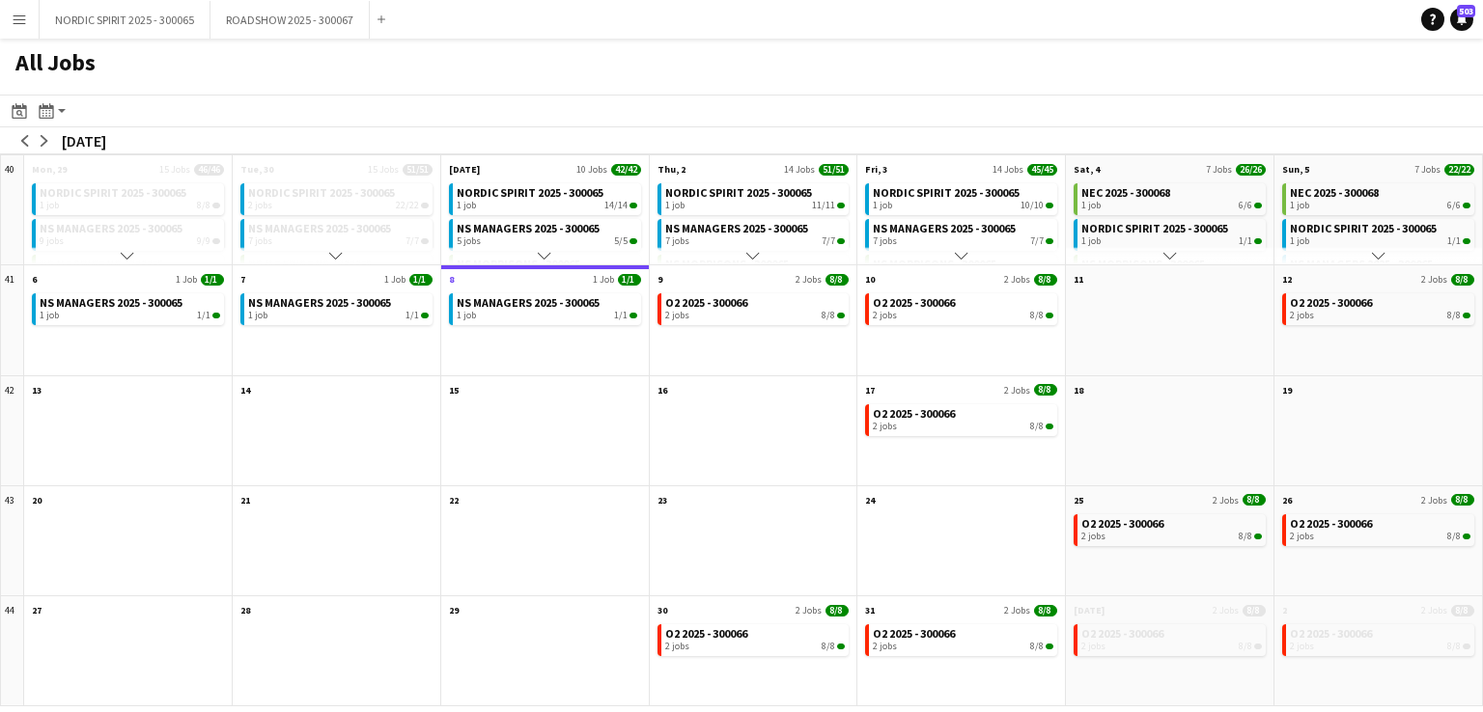
click at [15, 23] on app-icon "Menu" at bounding box center [19, 19] width 15 height 15
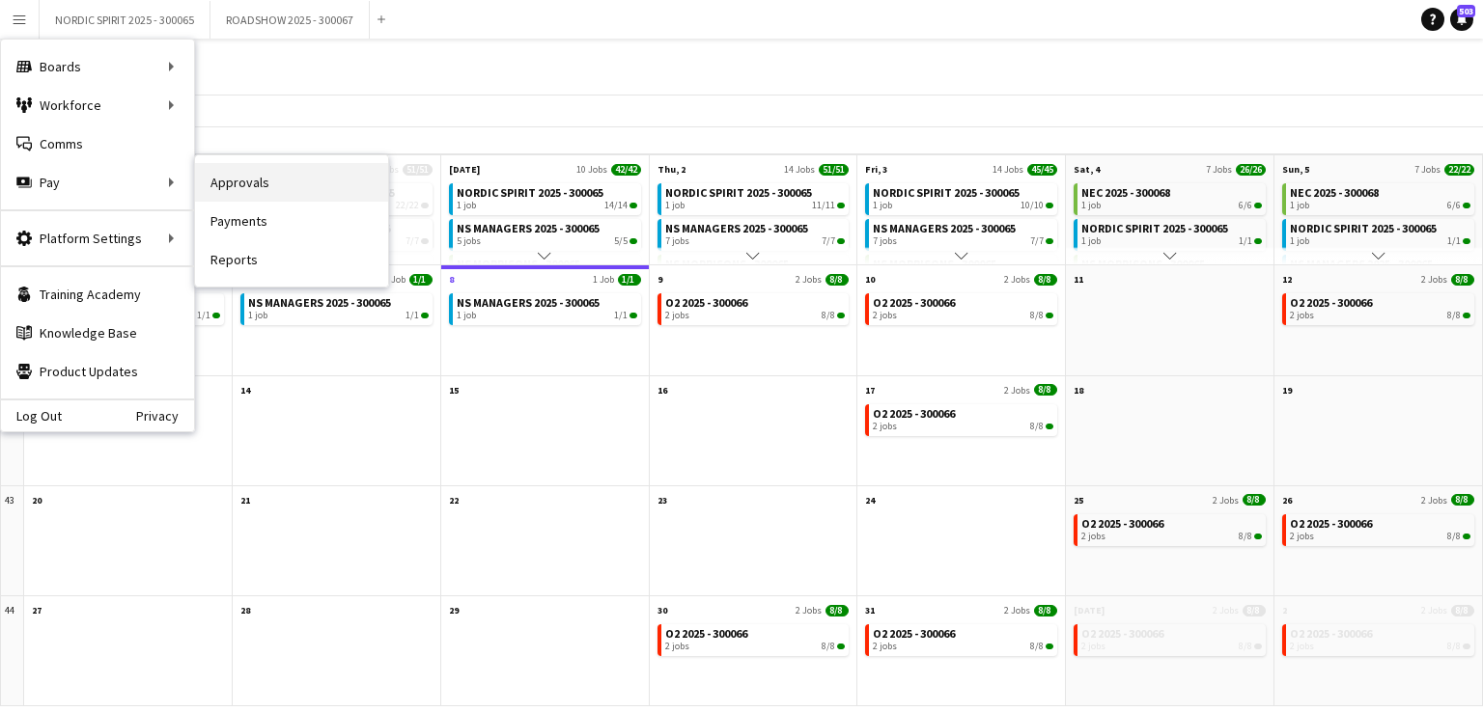
click at [238, 182] on link "Approvals" at bounding box center [291, 182] width 193 height 39
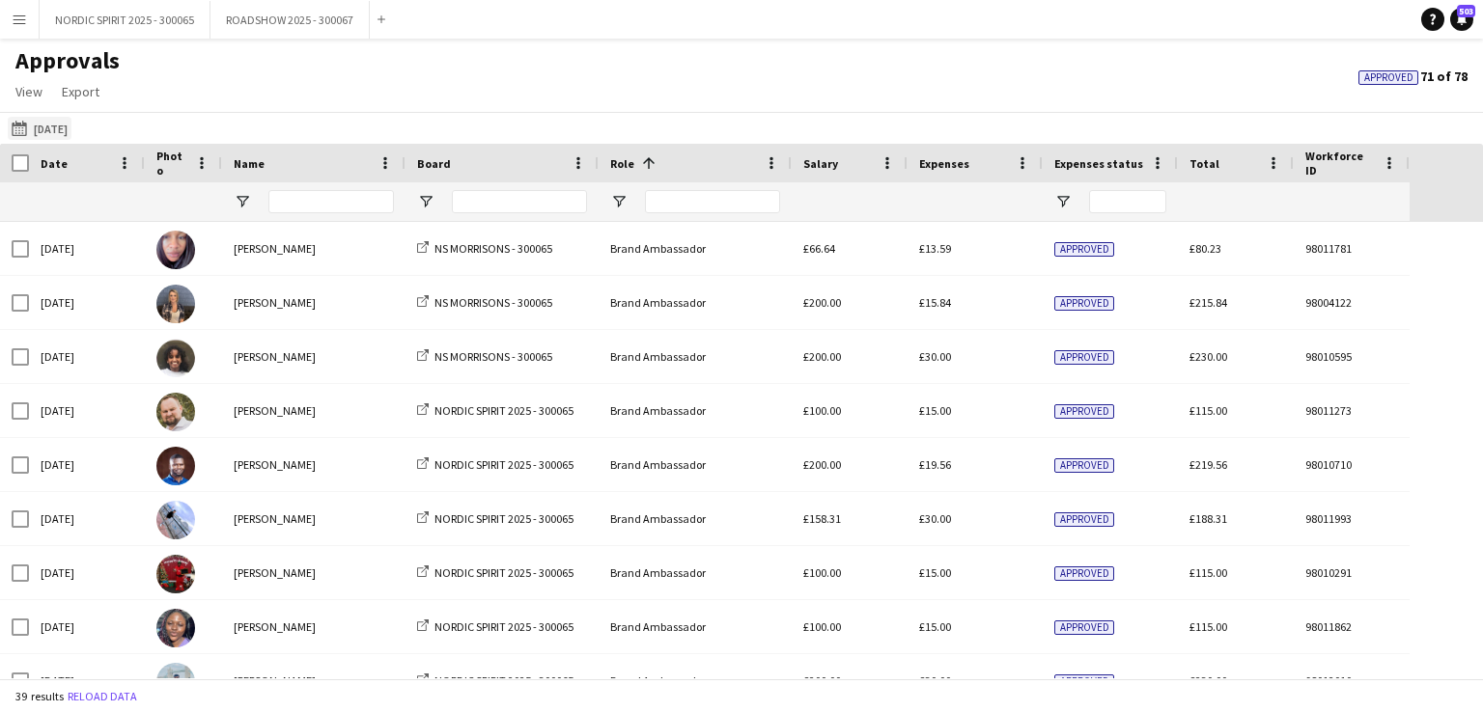
click at [62, 128] on button "[DATE] [DATE]" at bounding box center [40, 128] width 64 height 23
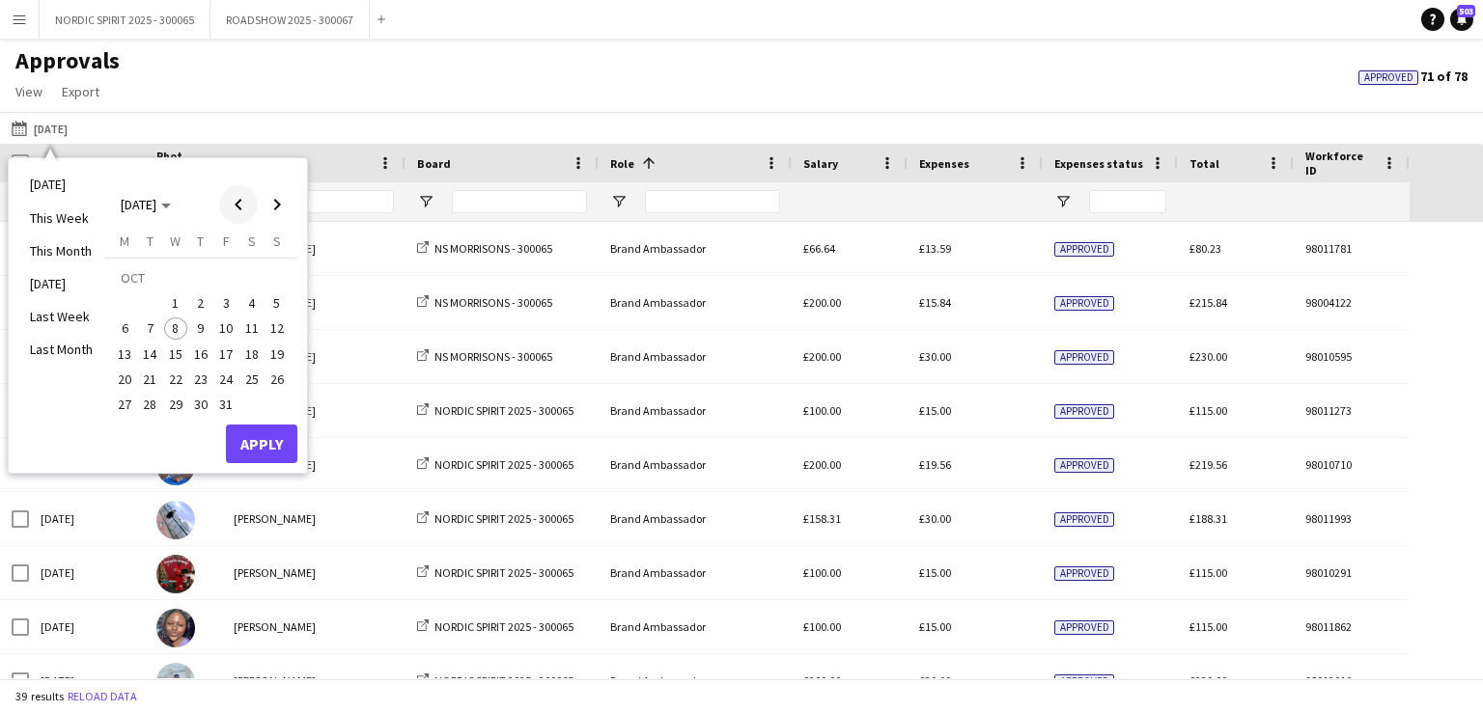
click at [236, 208] on span "Previous month" at bounding box center [238, 204] width 39 height 39
click at [274, 375] on span "28" at bounding box center [276, 379] width 23 height 23
click at [262, 437] on button "Apply" at bounding box center [261, 444] width 71 height 39
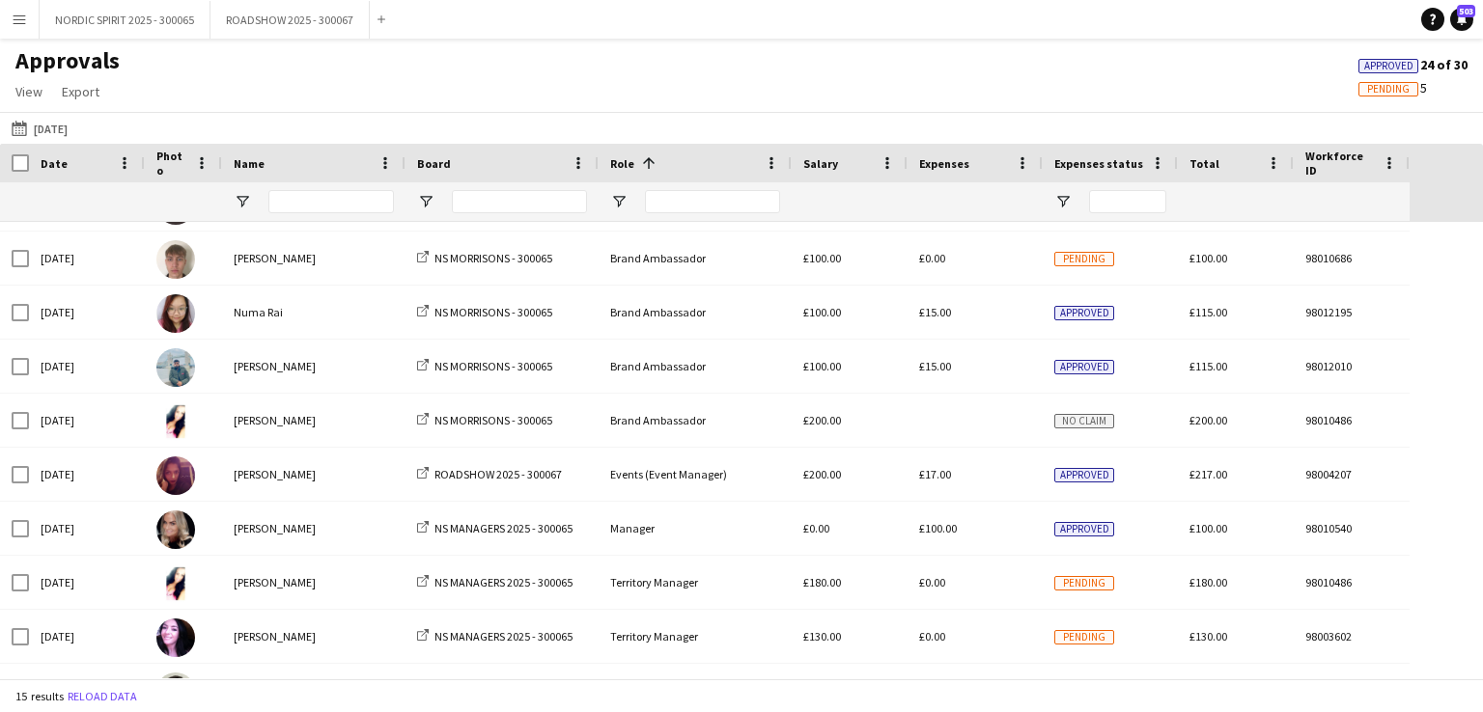
scroll to position [354, 0]
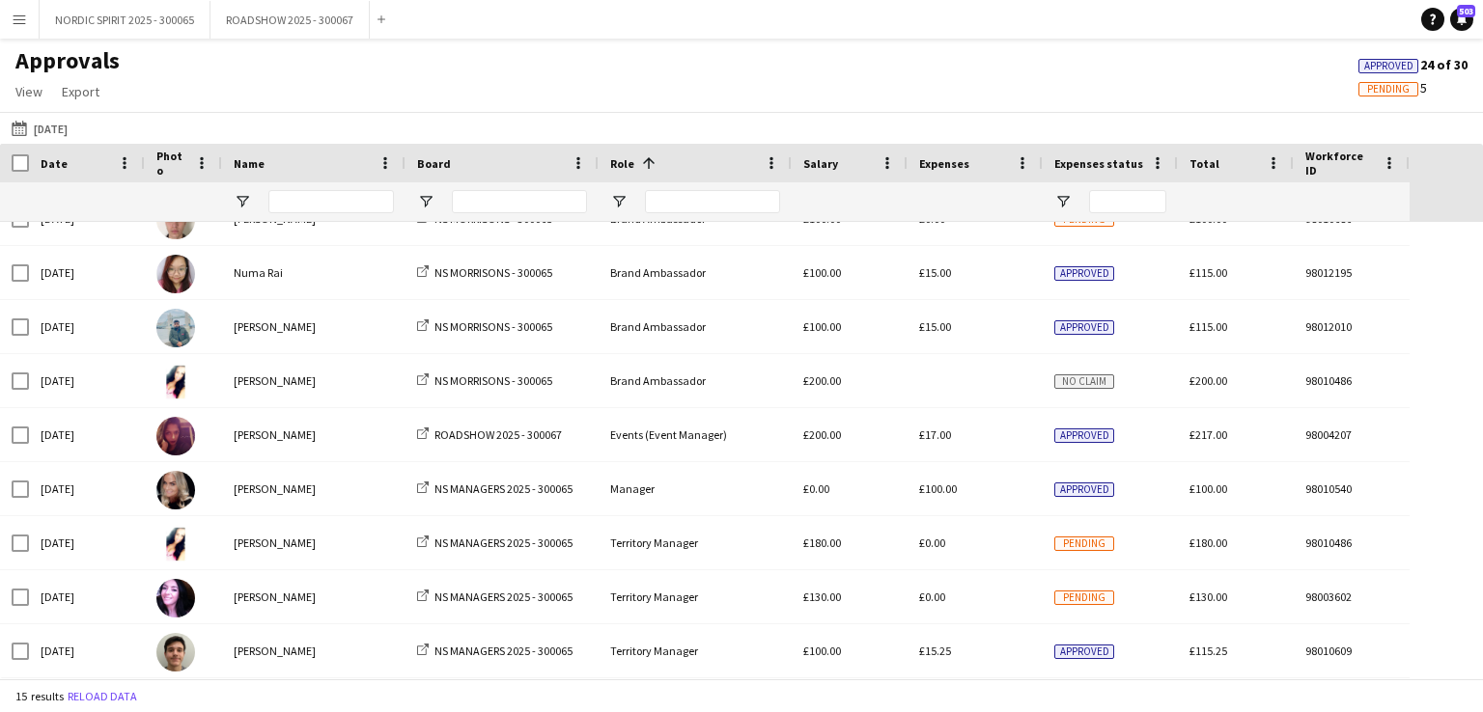
click at [16, 21] on app-icon "Menu" at bounding box center [19, 19] width 15 height 15
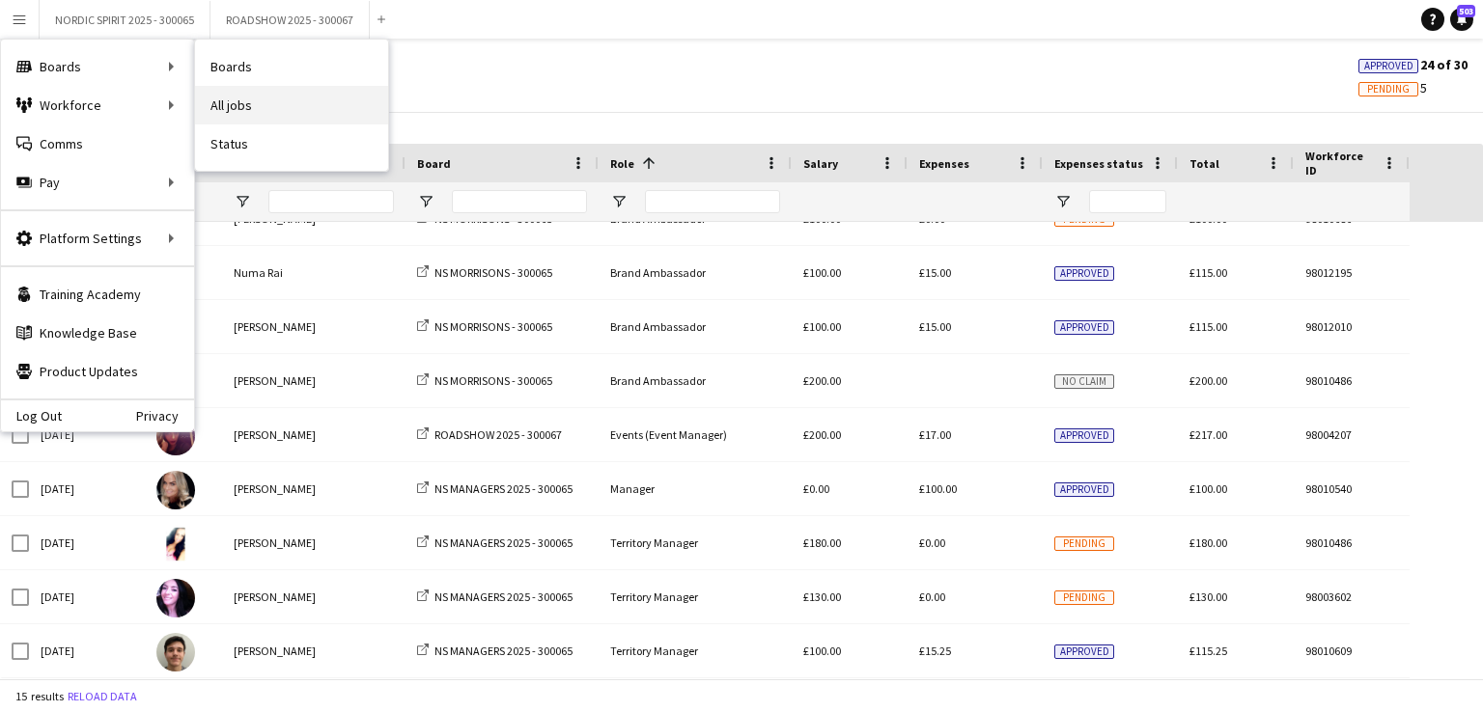
click at [309, 109] on link "All jobs" at bounding box center [291, 105] width 193 height 39
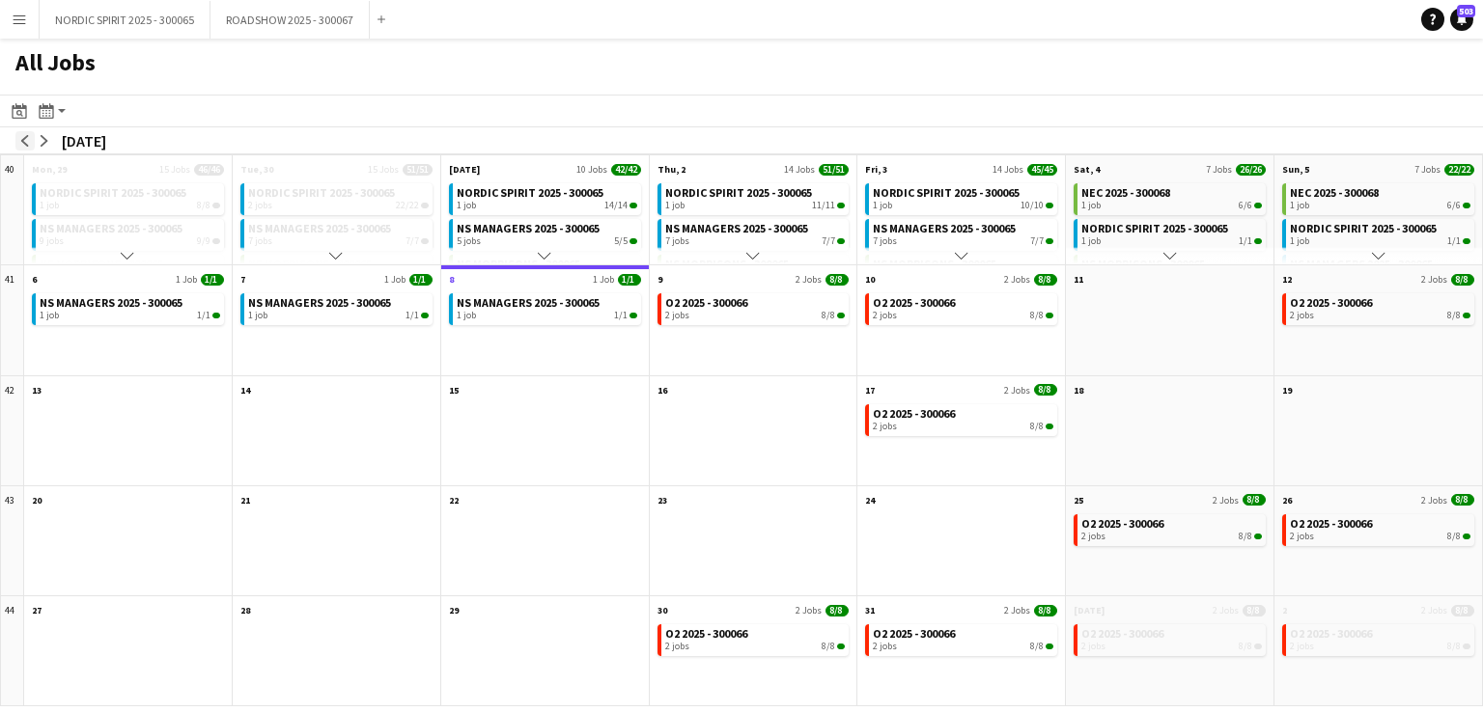
click at [26, 143] on app-icon "arrow-left" at bounding box center [25, 141] width 12 height 12
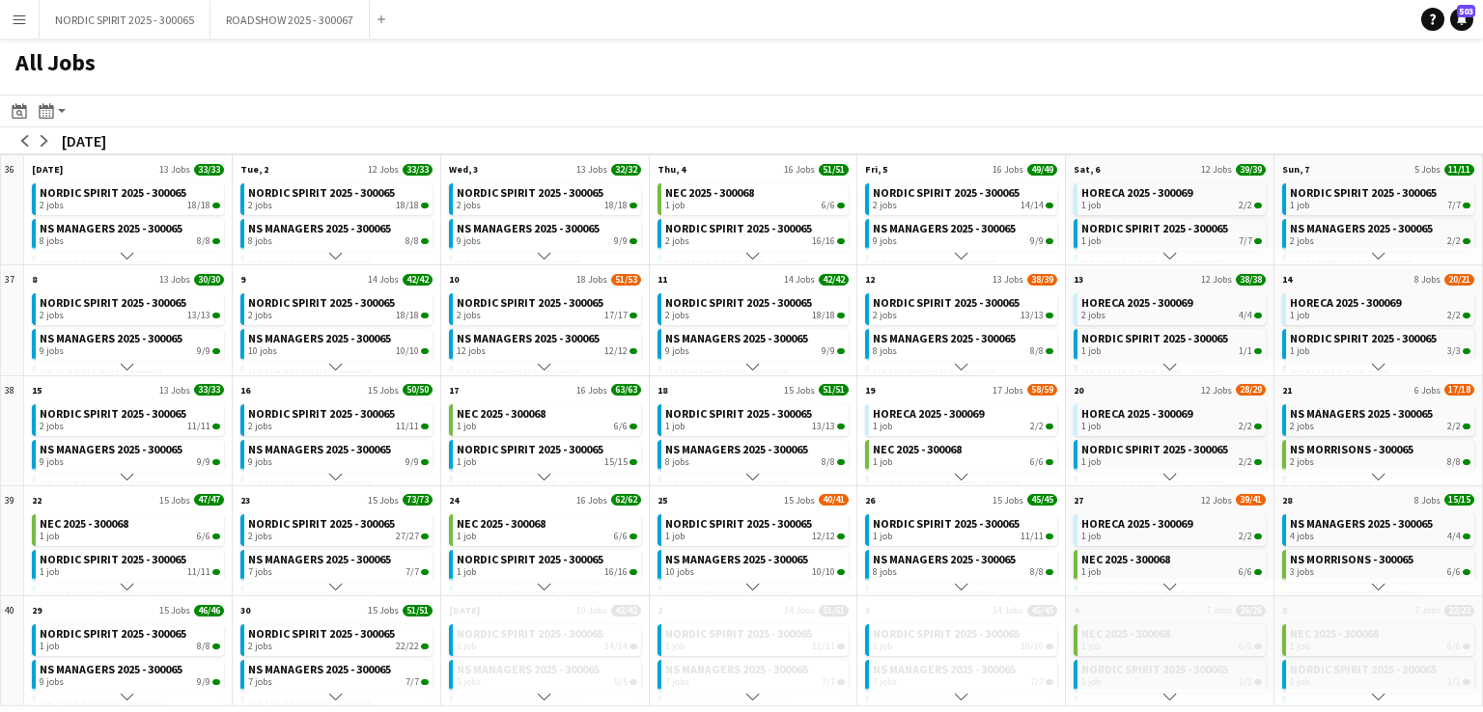
click at [23, 20] on app-icon "Menu" at bounding box center [19, 19] width 15 height 15
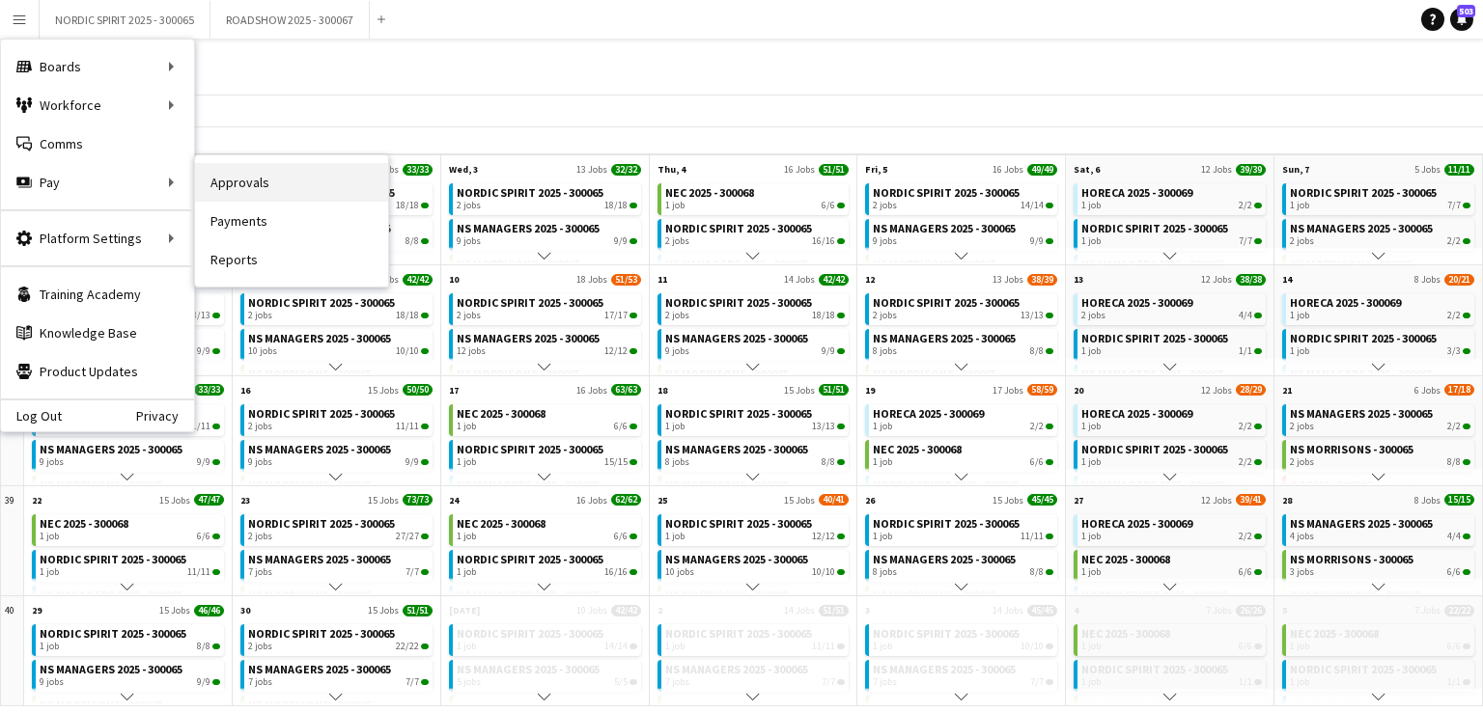
click at [242, 179] on link "Approvals" at bounding box center [291, 182] width 193 height 39
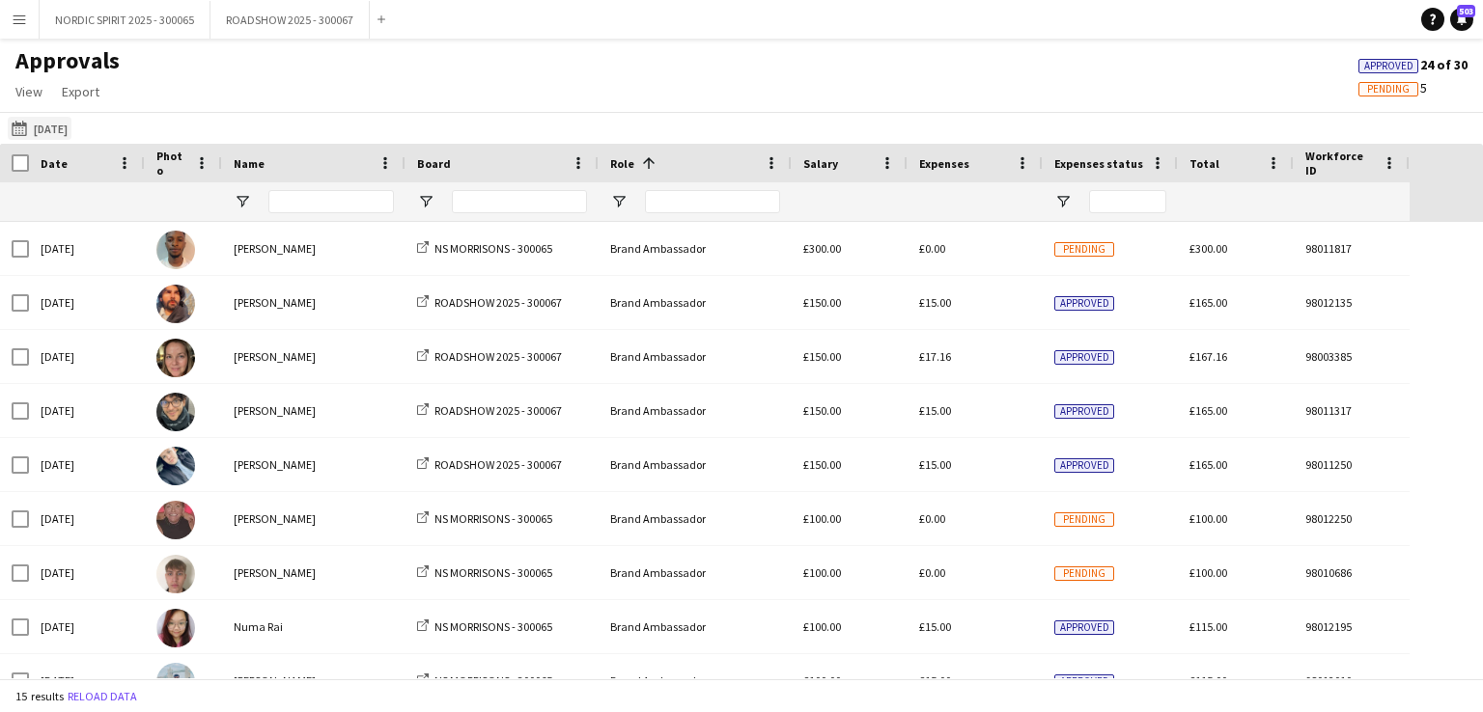
click at [66, 128] on button "[DATE] [DATE]" at bounding box center [40, 128] width 64 height 23
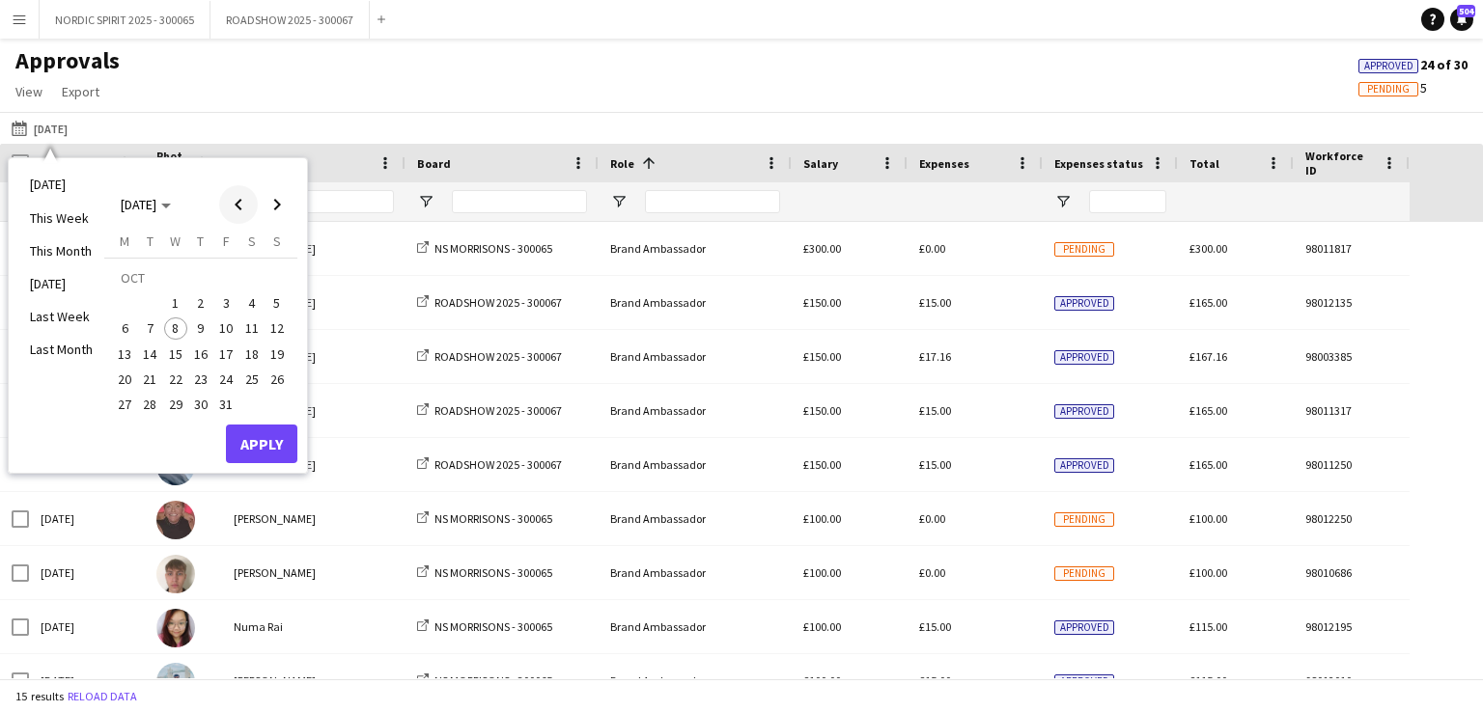
click at [238, 202] on span "Previous month" at bounding box center [238, 204] width 39 height 39
click at [125, 403] on span "29" at bounding box center [124, 404] width 23 height 23
click at [255, 443] on button "Apply" at bounding box center [261, 444] width 71 height 39
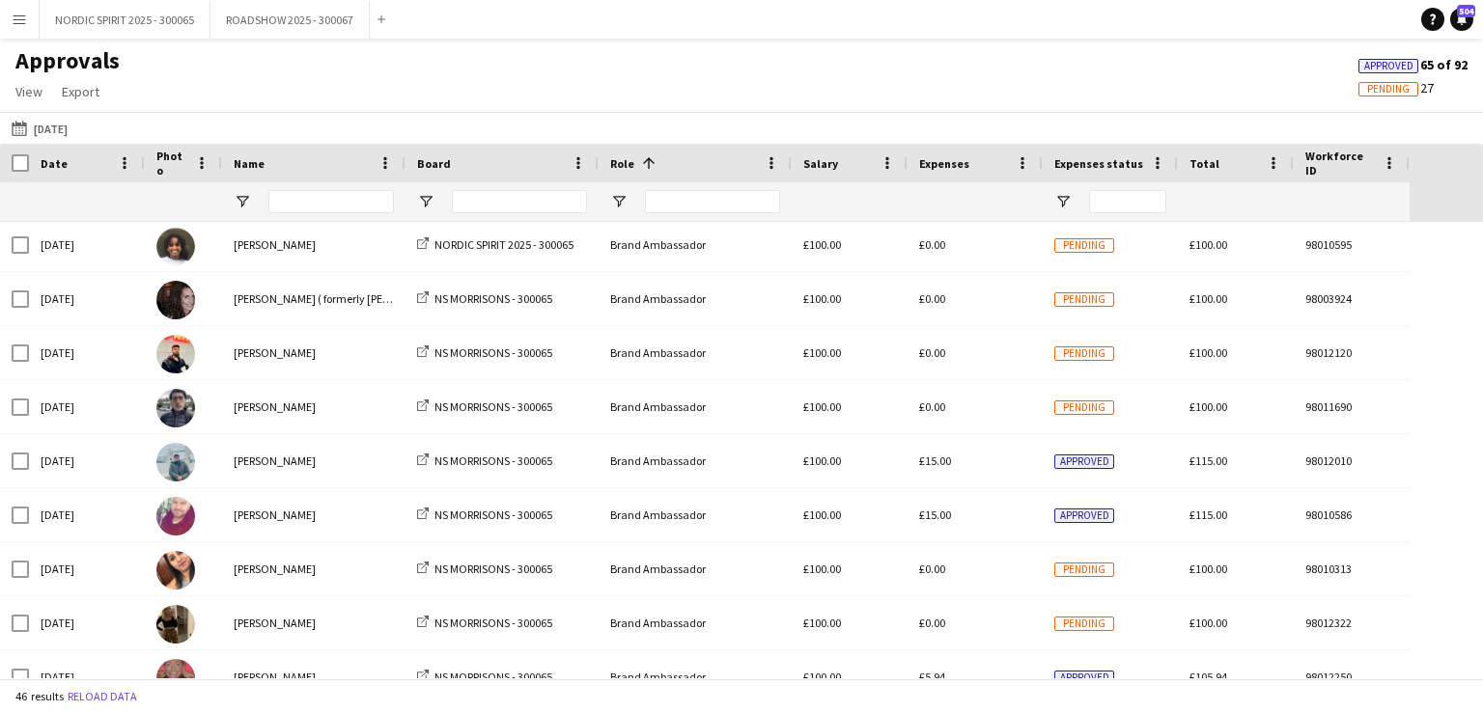
scroll to position [400, 0]
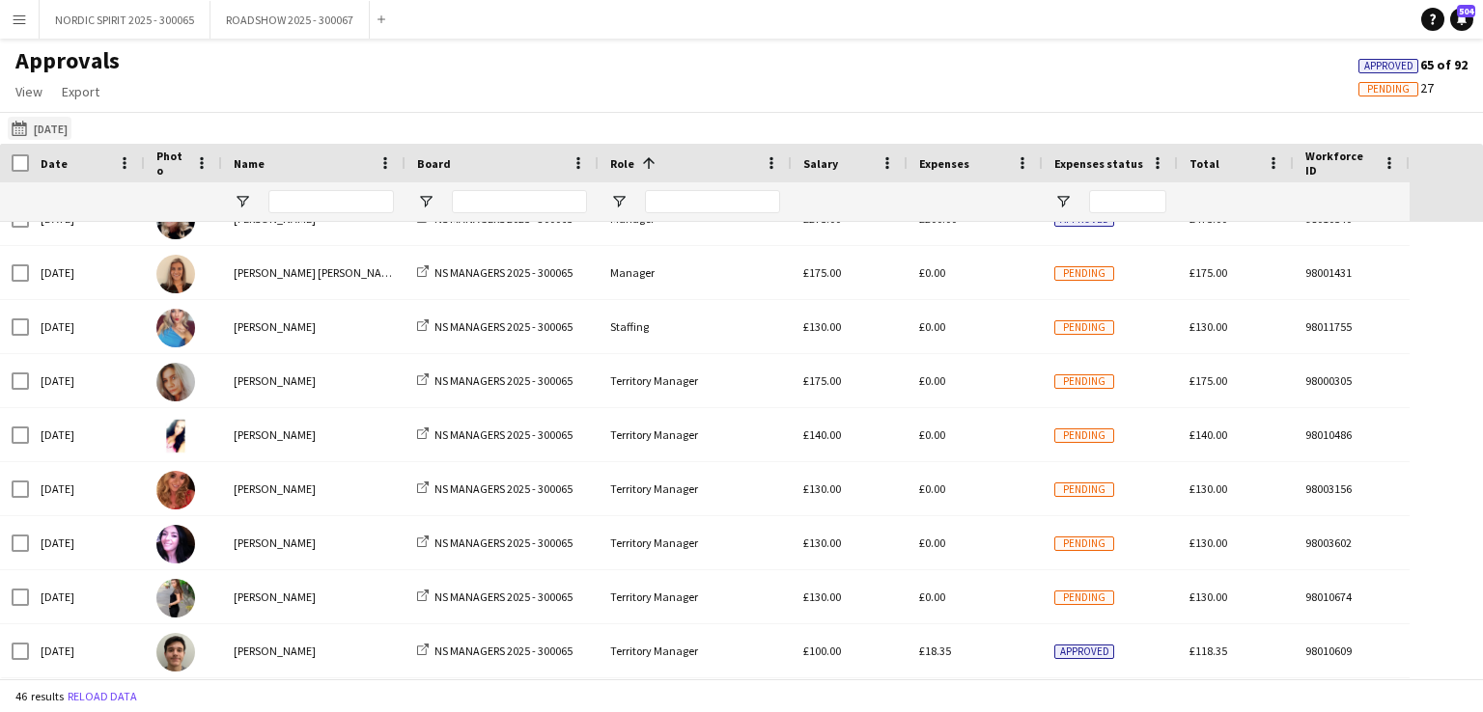
click at [66, 126] on button "[DATE] [DATE]" at bounding box center [40, 128] width 64 height 23
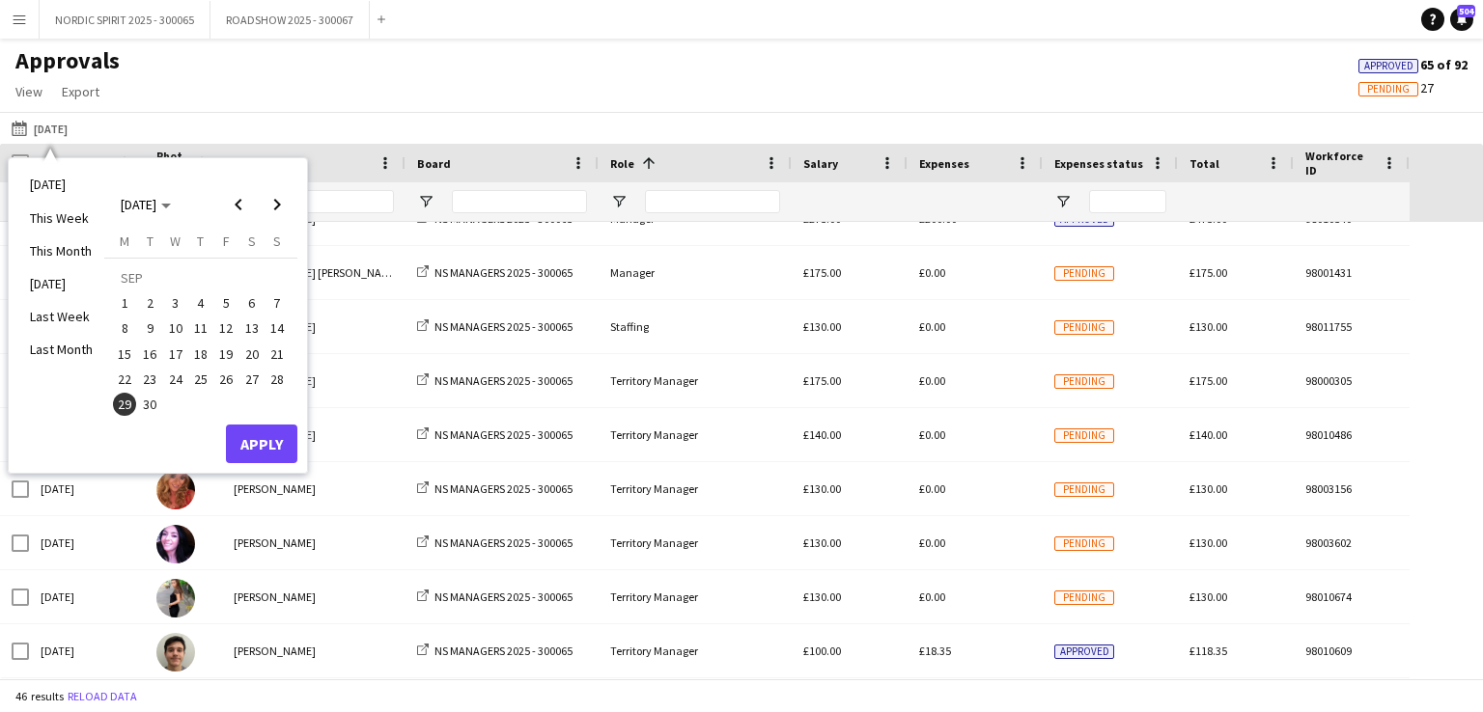
click at [151, 403] on span "30" at bounding box center [150, 404] width 23 height 23
click at [265, 437] on button "Apply" at bounding box center [261, 444] width 71 height 39
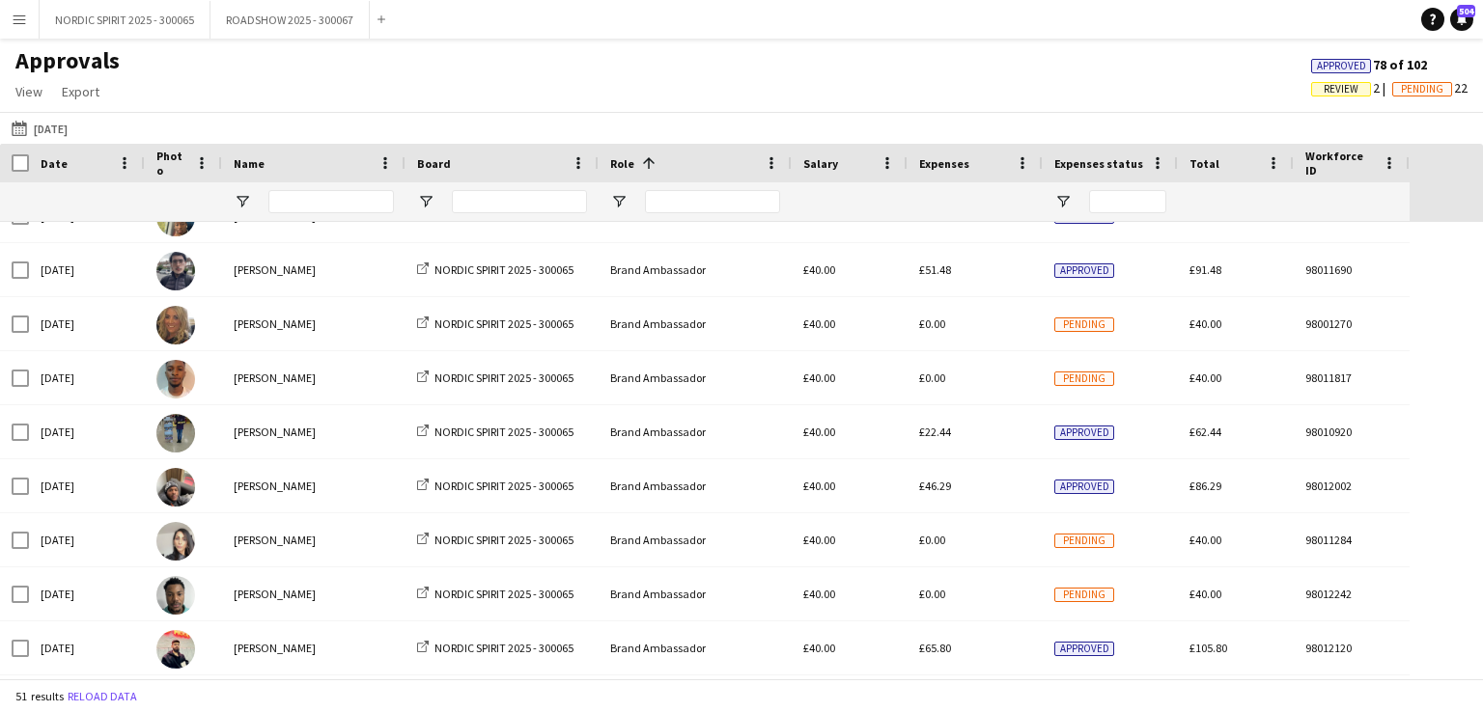
scroll to position [1256, 0]
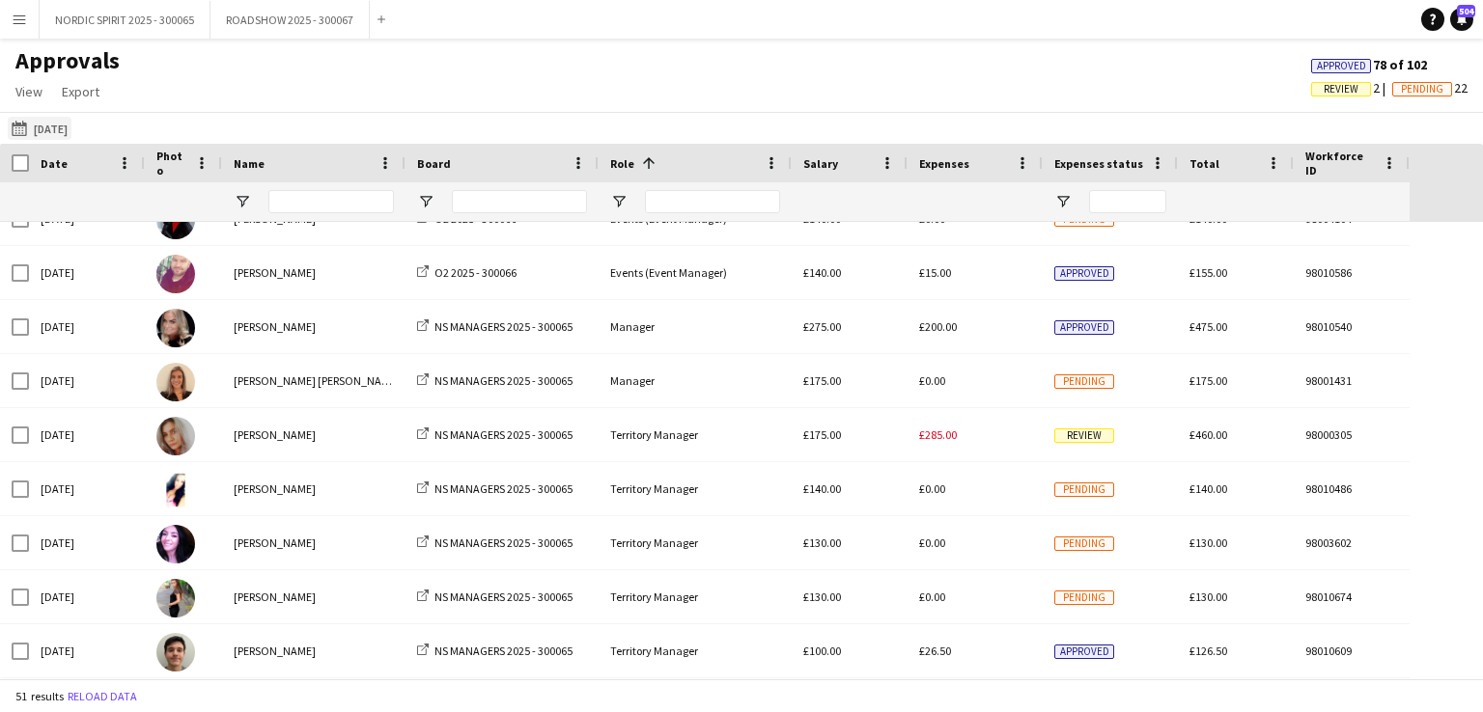
click at [57, 125] on button "[DATE] [DATE]" at bounding box center [40, 128] width 64 height 23
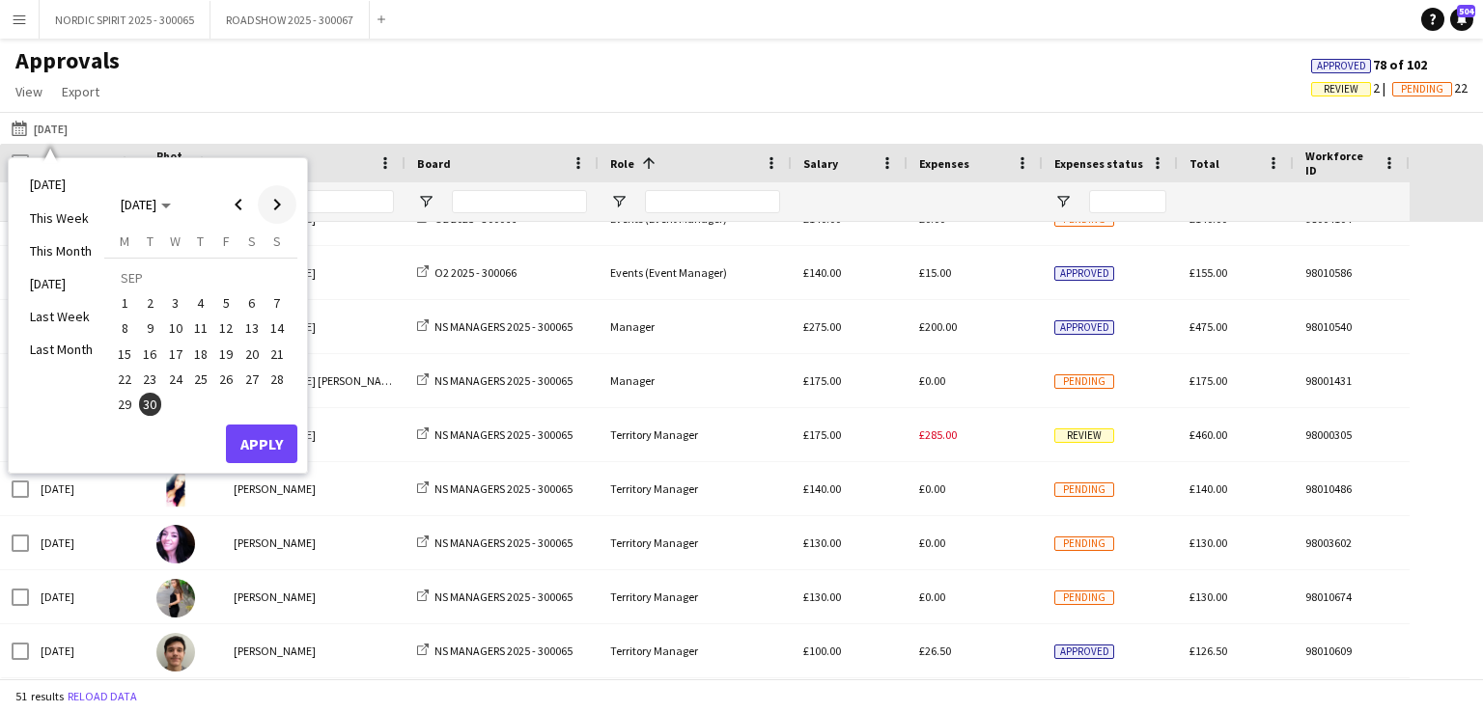
click at [279, 202] on span "Next month" at bounding box center [277, 204] width 39 height 39
click at [172, 302] on span "1" at bounding box center [175, 303] width 23 height 23
click at [276, 436] on button "Apply" at bounding box center [261, 444] width 71 height 39
